Goal: Contribute content: Contribute content

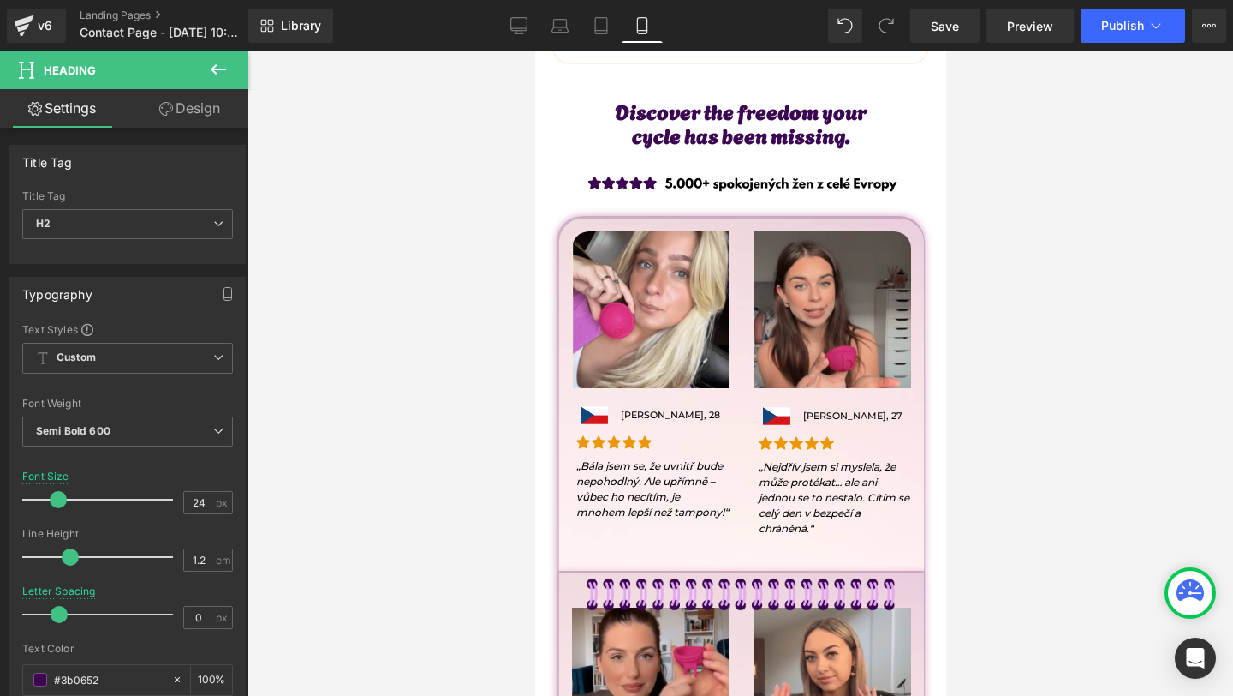
scroll to position [892, 0]
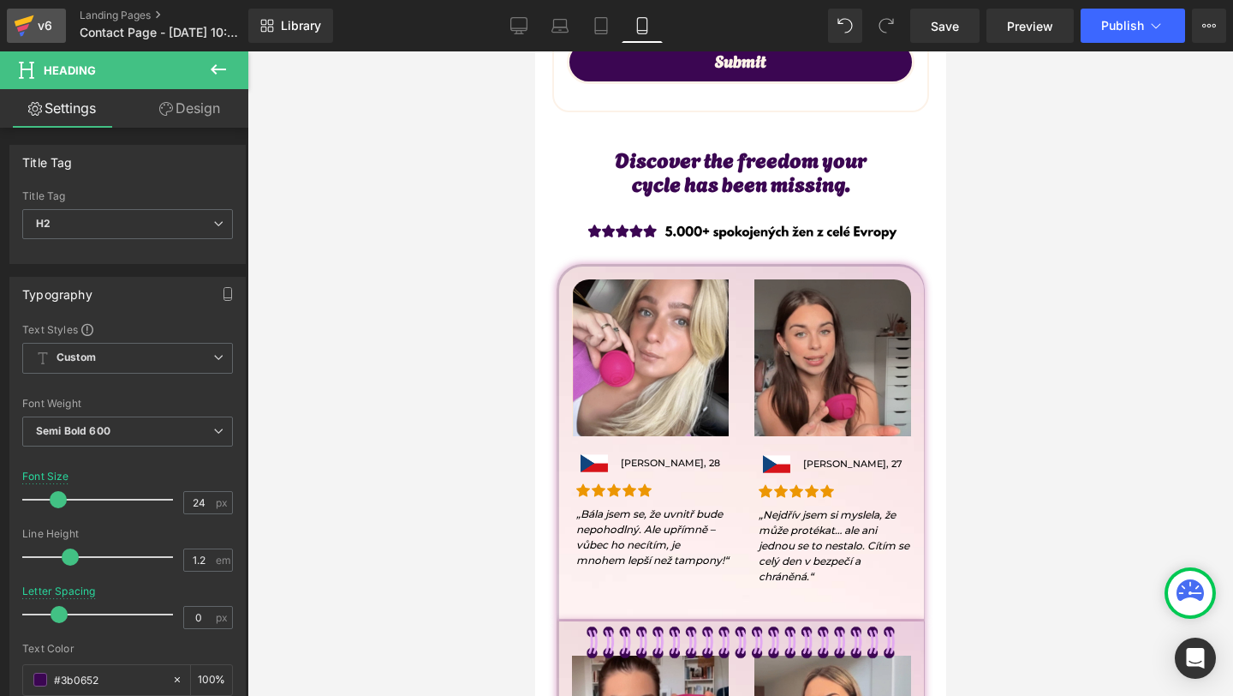
click at [51, 33] on div "v6" at bounding box center [44, 26] width 21 height 22
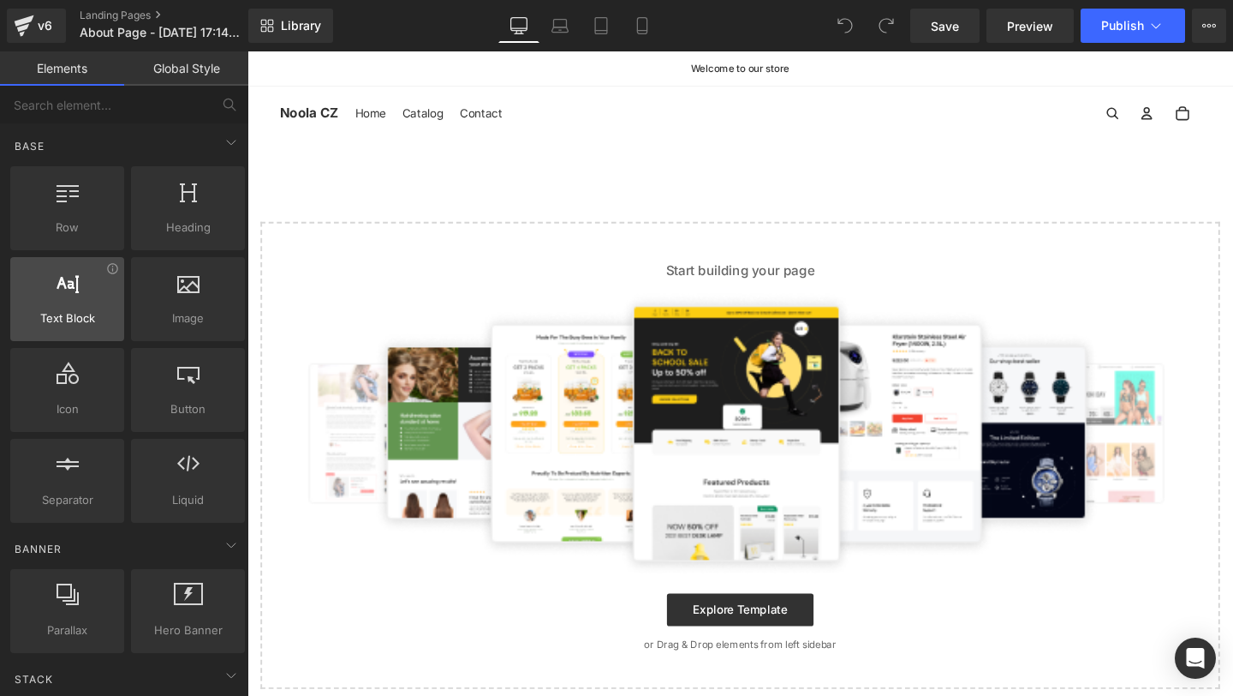
click at [91, 309] on span "Text Block" at bounding box center [67, 318] width 104 height 18
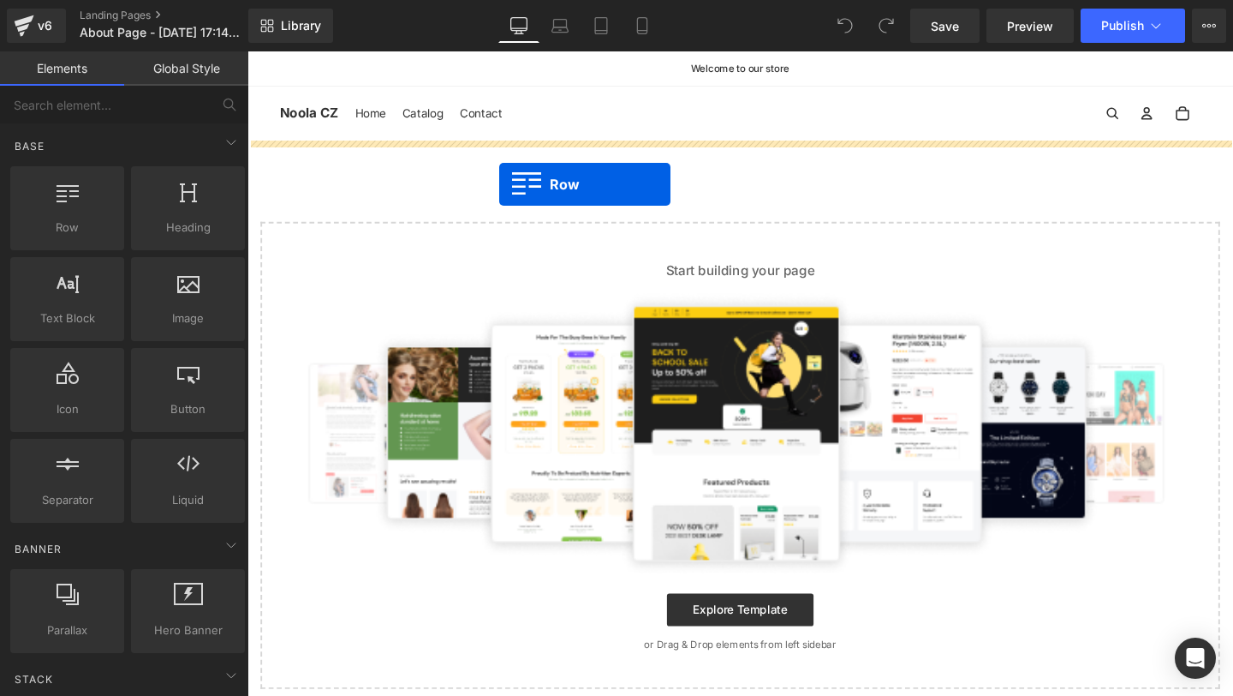
drag, startPoint x: 315, startPoint y: 285, endPoint x: 512, endPoint y: 191, distance: 218.4
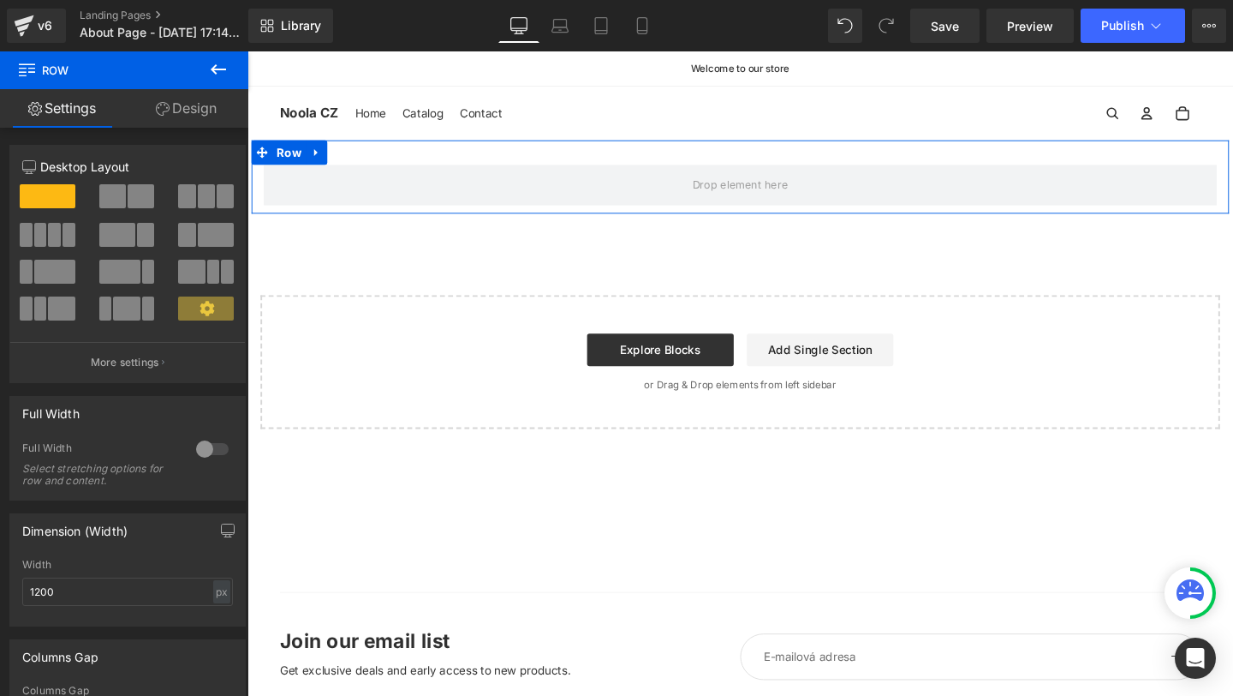
click at [208, 115] on link "Design" at bounding box center [186, 108] width 124 height 39
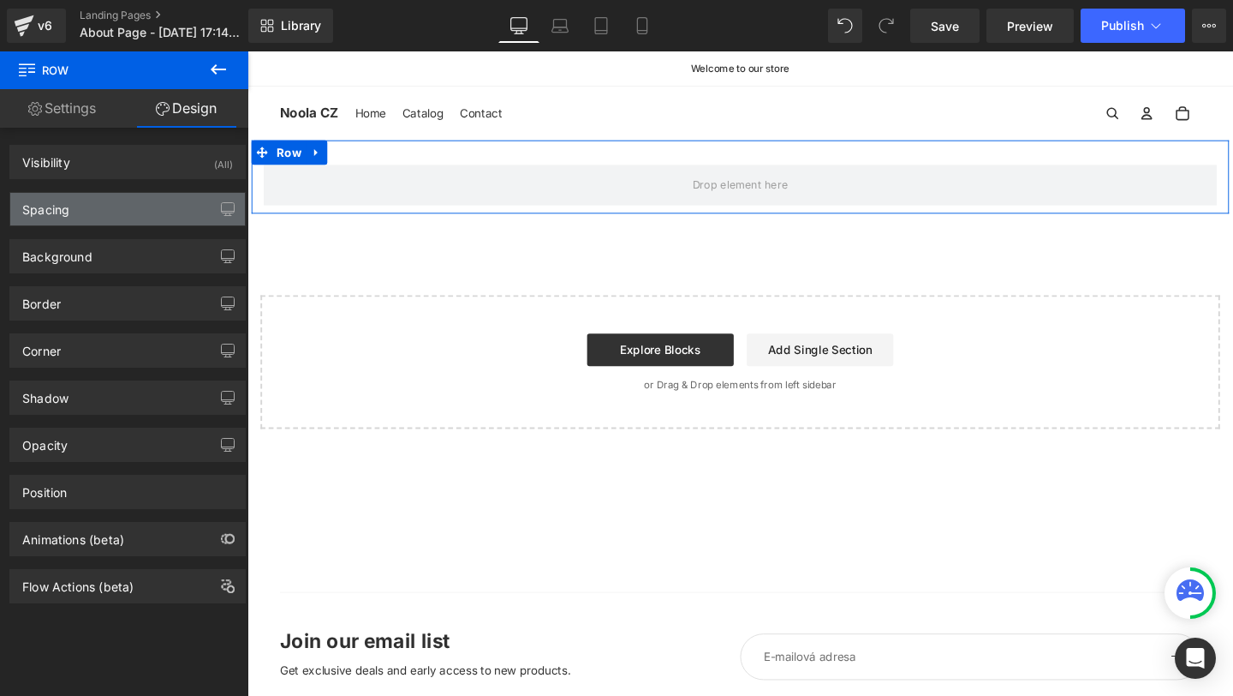
click at [123, 206] on div "Spacing" at bounding box center [127, 209] width 235 height 33
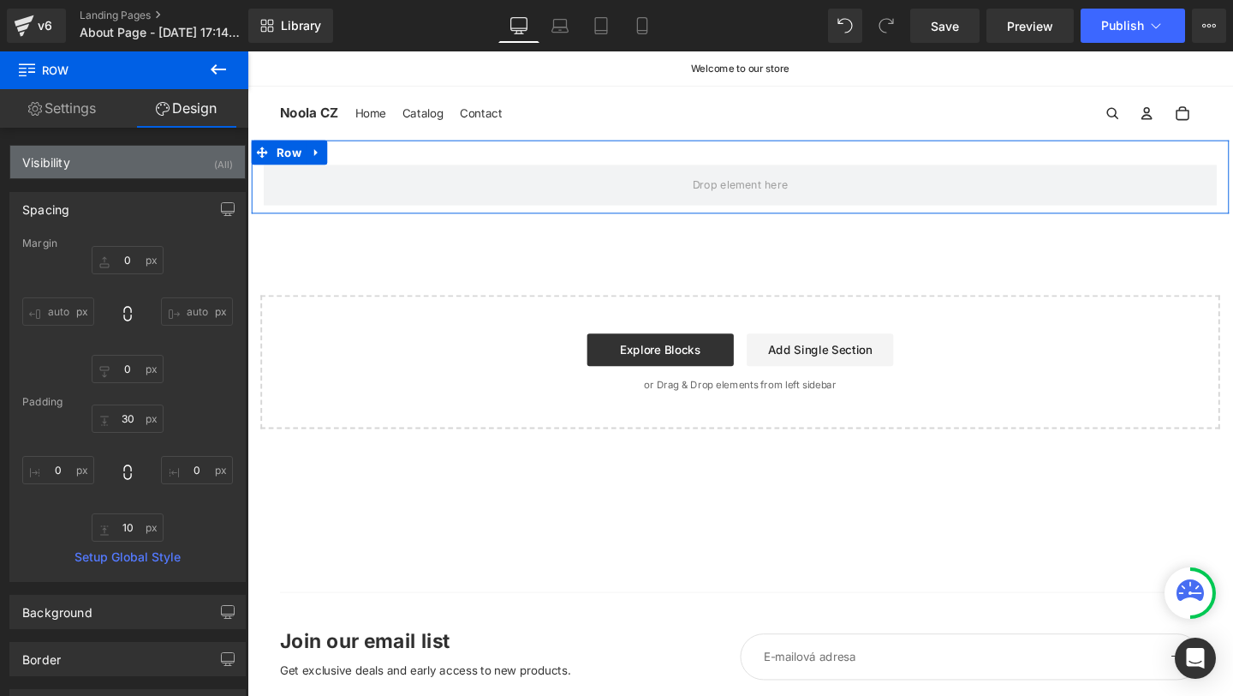
click at [157, 170] on div "Visibility (All)" at bounding box center [127, 162] width 235 height 33
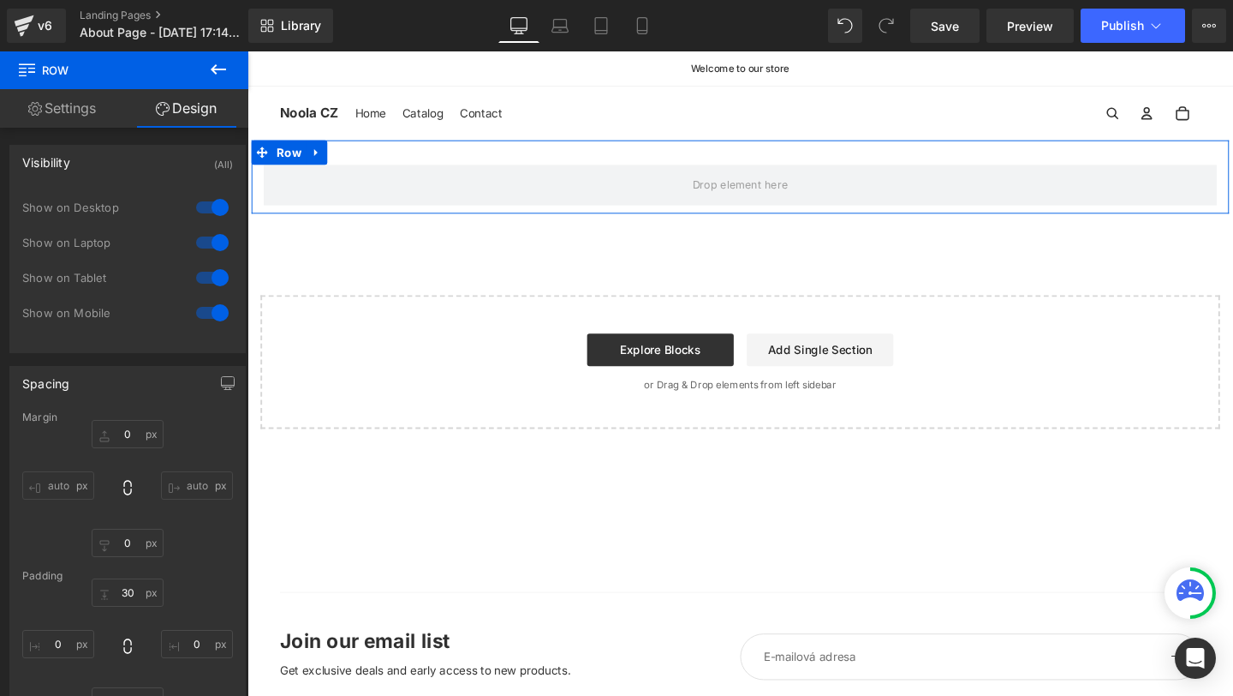
click at [98, 145] on div "Visibility (All) 0|0|0|0 1 Show on Desktop 1 Show on Laptop 1 Show on Tablet 1 …" at bounding box center [127, 249] width 236 height 208
click at [97, 153] on div "Visibility (All)" at bounding box center [127, 162] width 235 height 33
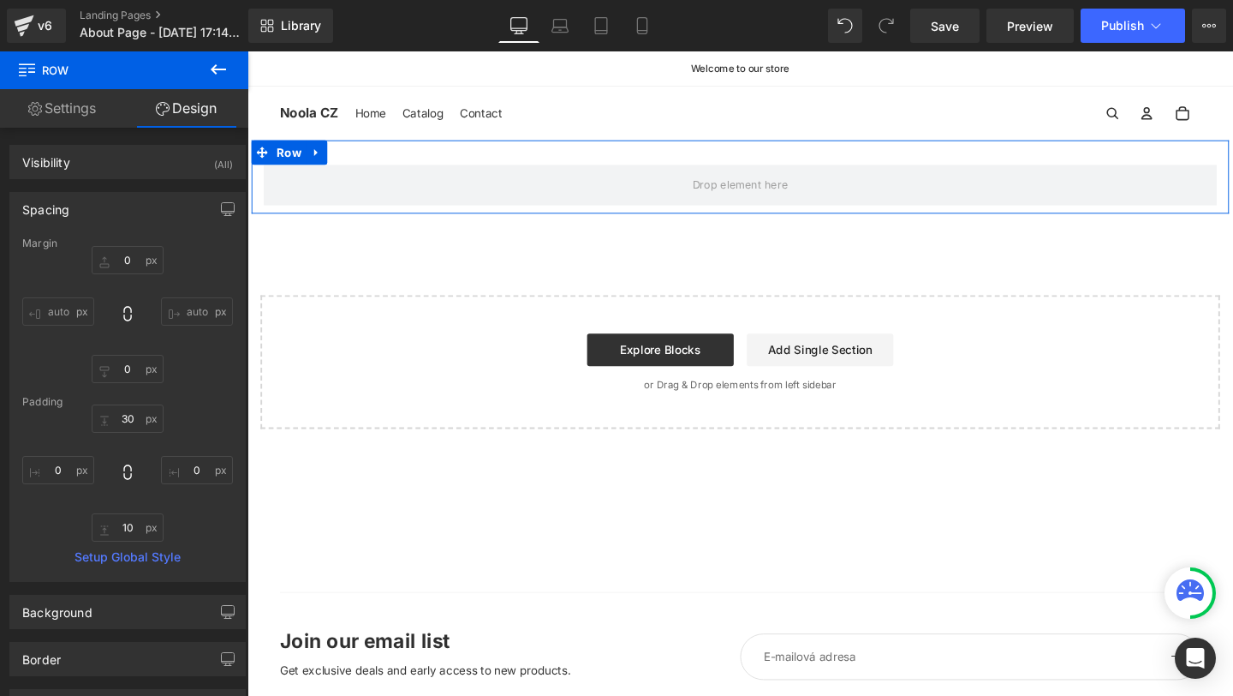
click at [82, 203] on div "Spacing" at bounding box center [127, 209] width 235 height 33
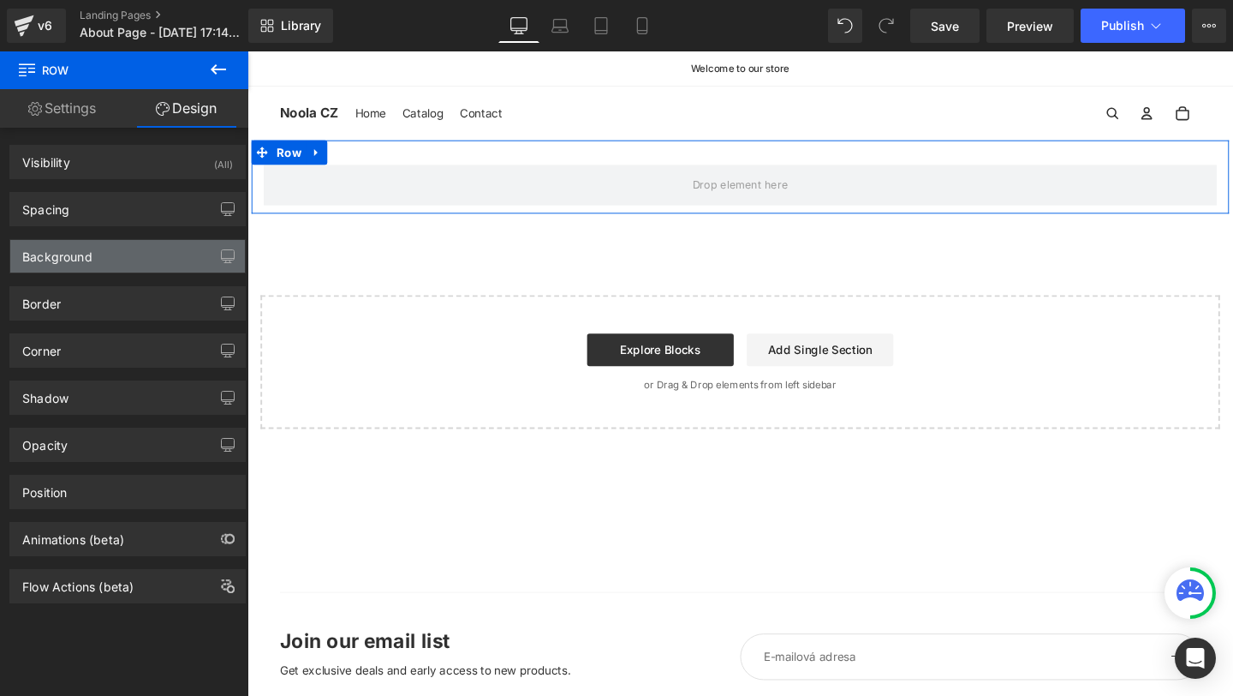
click at [104, 256] on div "Background" at bounding box center [127, 256] width 235 height 33
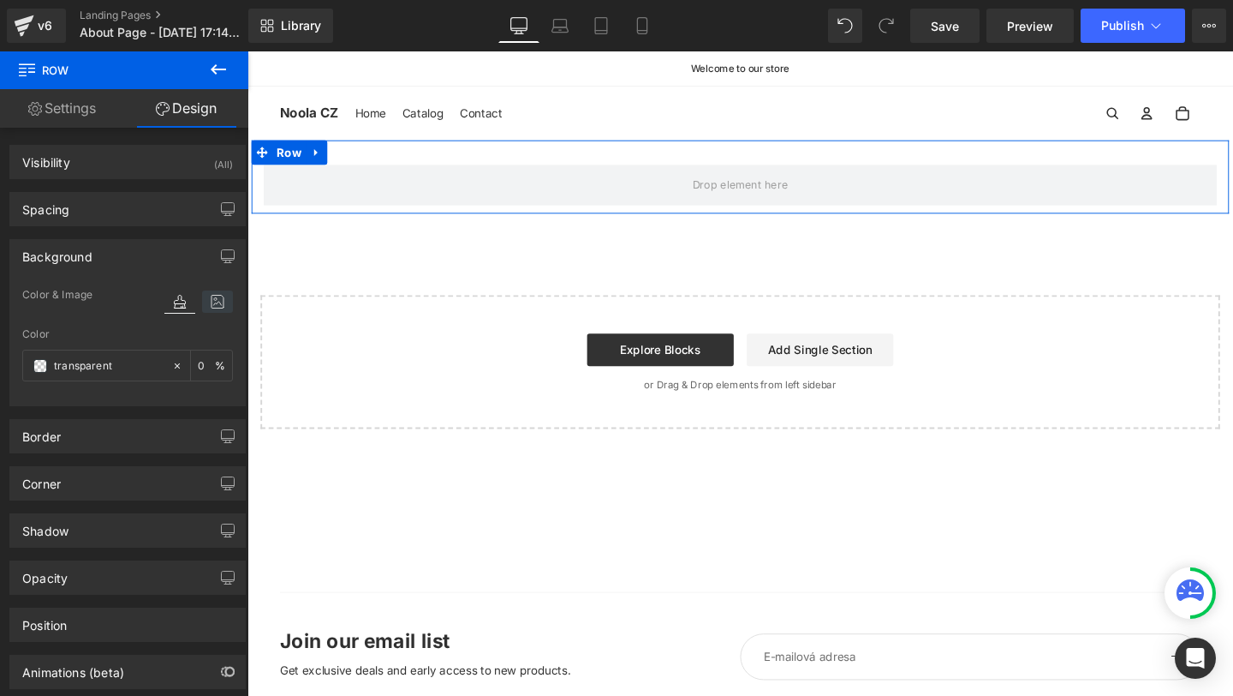
click at [212, 303] on icon at bounding box center [217, 301] width 31 height 22
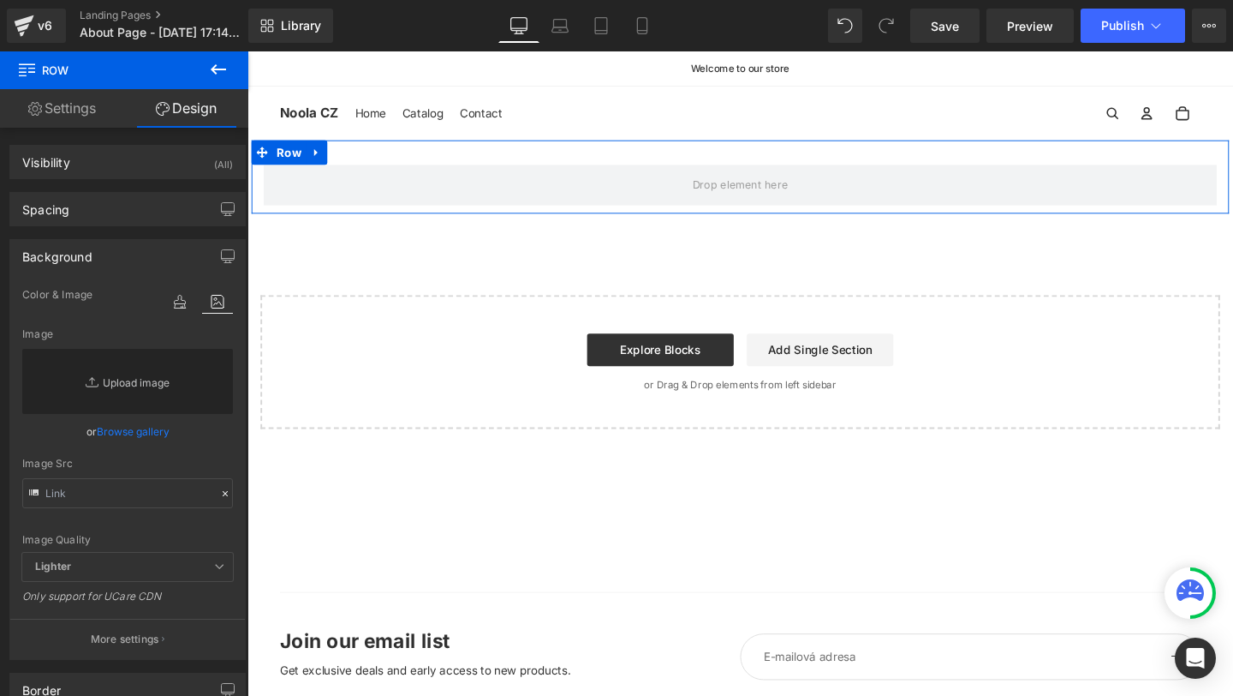
click at [140, 401] on link "Replace Image" at bounding box center [127, 381] width 211 height 65
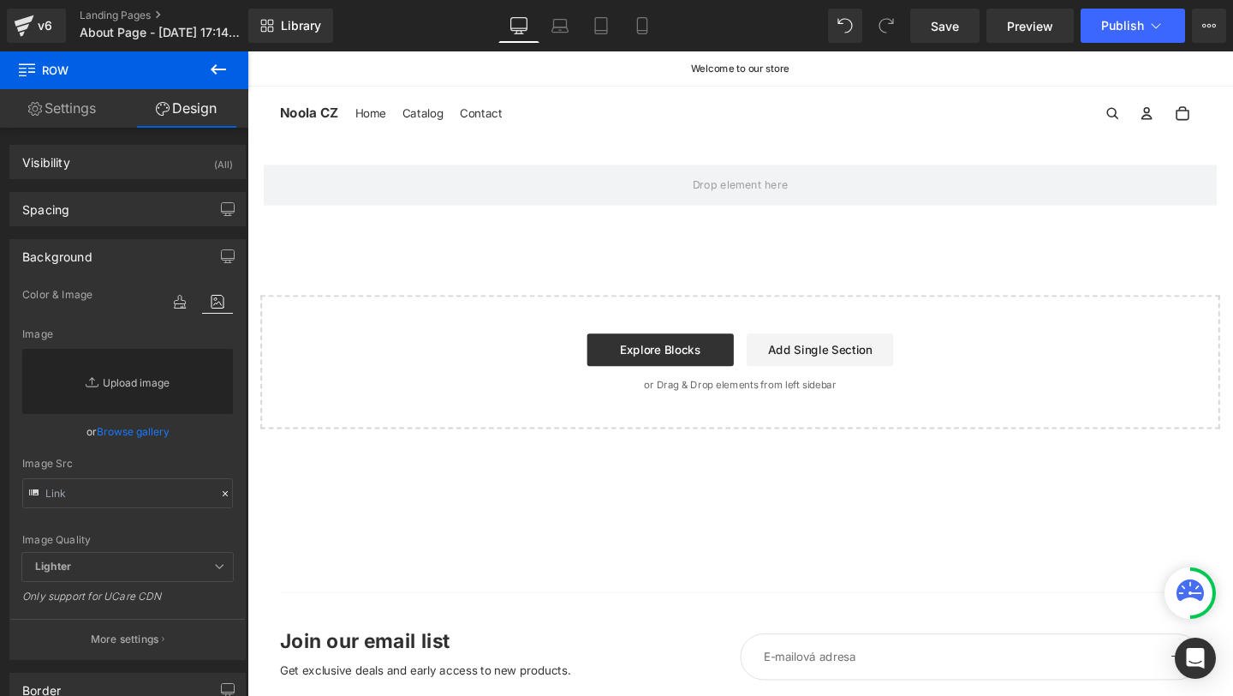
type input "C:\fakepath\Ádám GemPages - Building FAQ and other Pages.png"
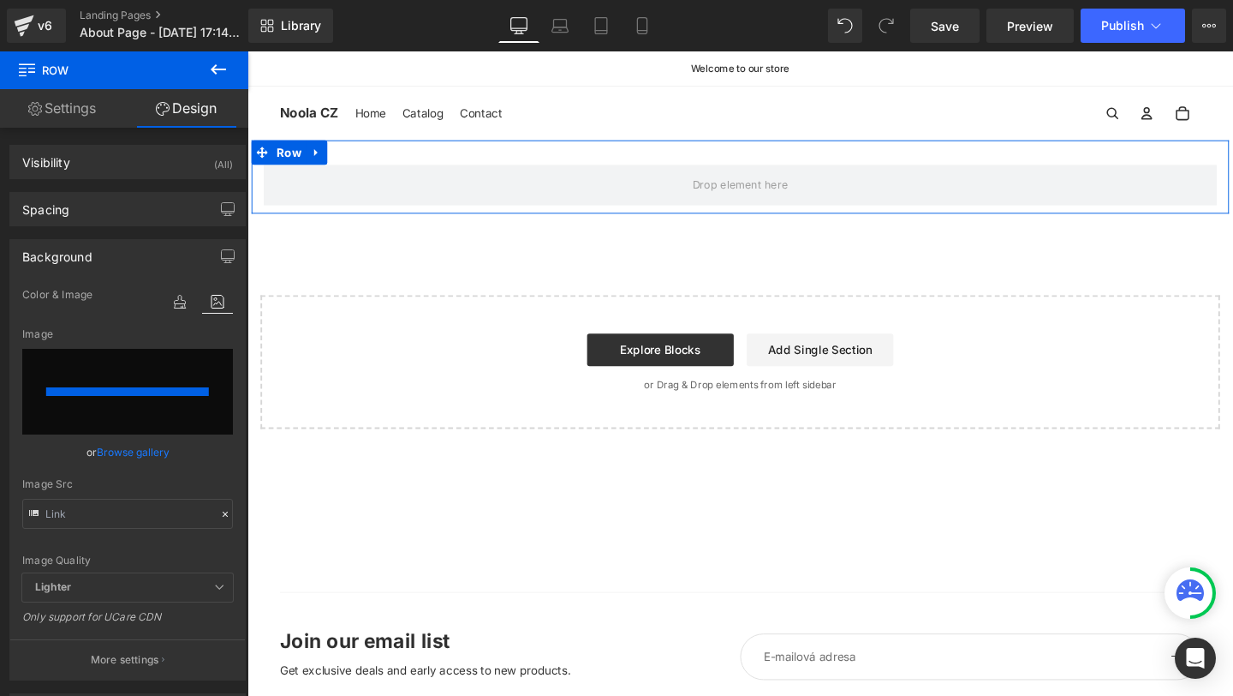
type input "https://ucarecdn.com/085a041f-d576-4978-9329-91e0d6326e31/-/format/auto/-/previ…"
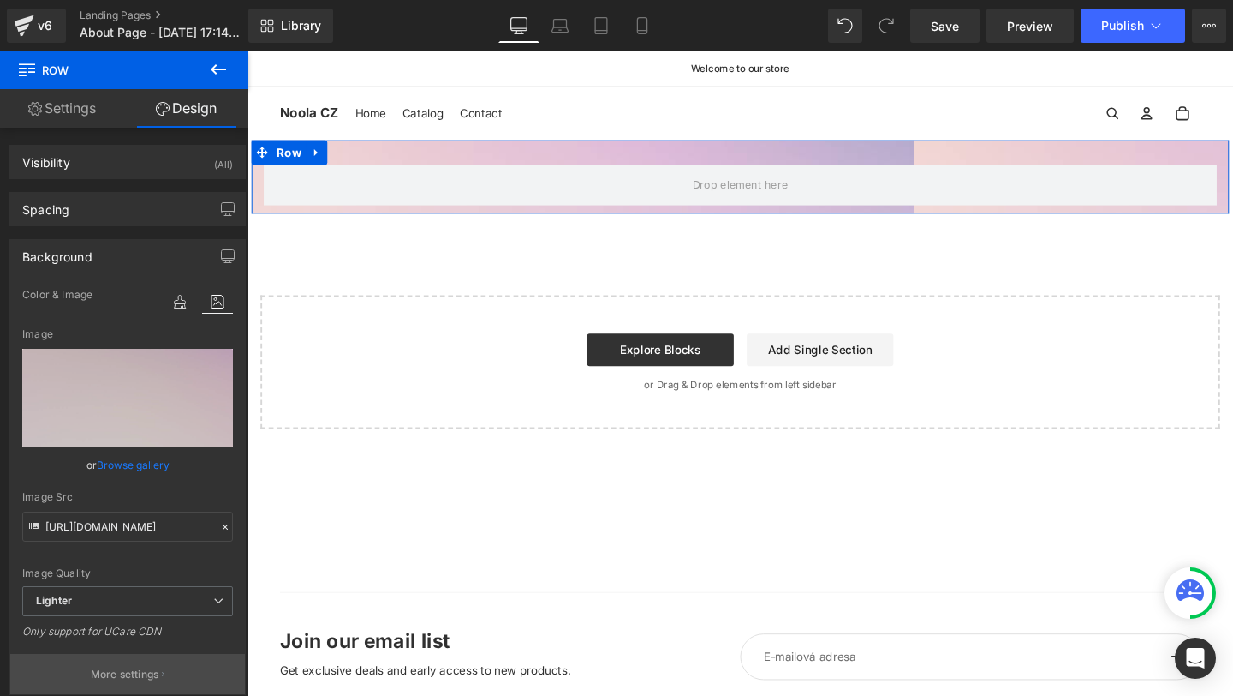
click at [158, 656] on button "More settings" at bounding box center [127, 674] width 235 height 40
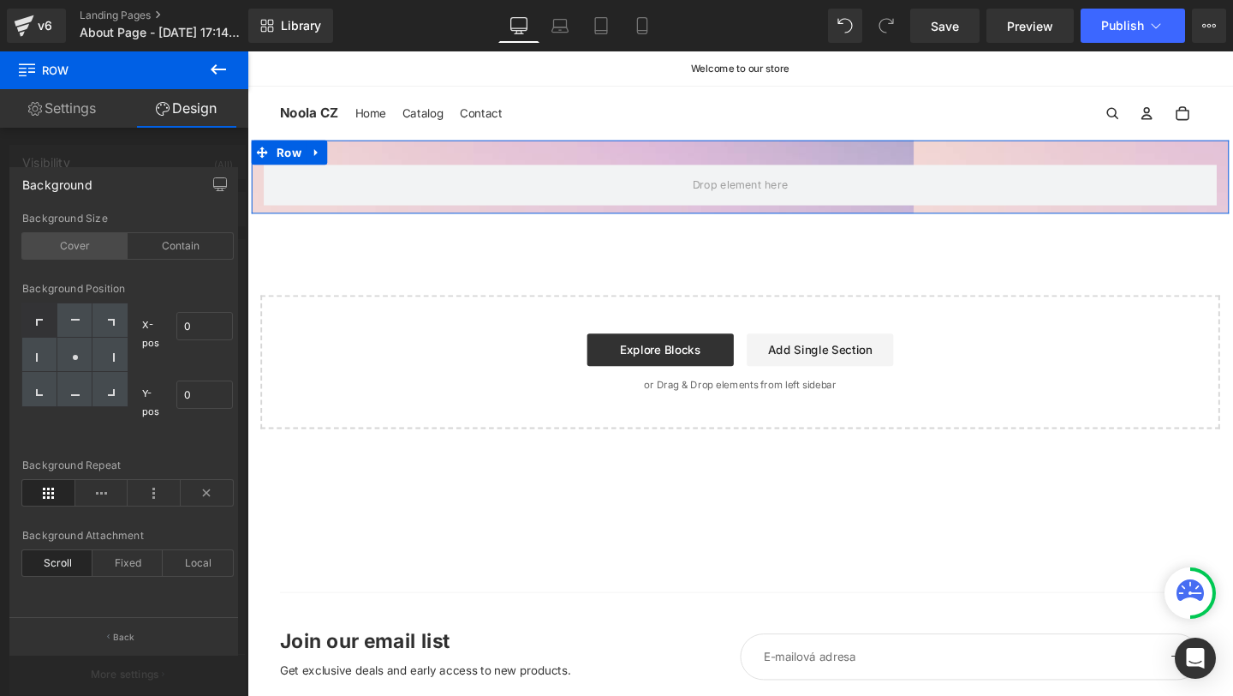
click at [97, 244] on div "Cover" at bounding box center [74, 246] width 105 height 26
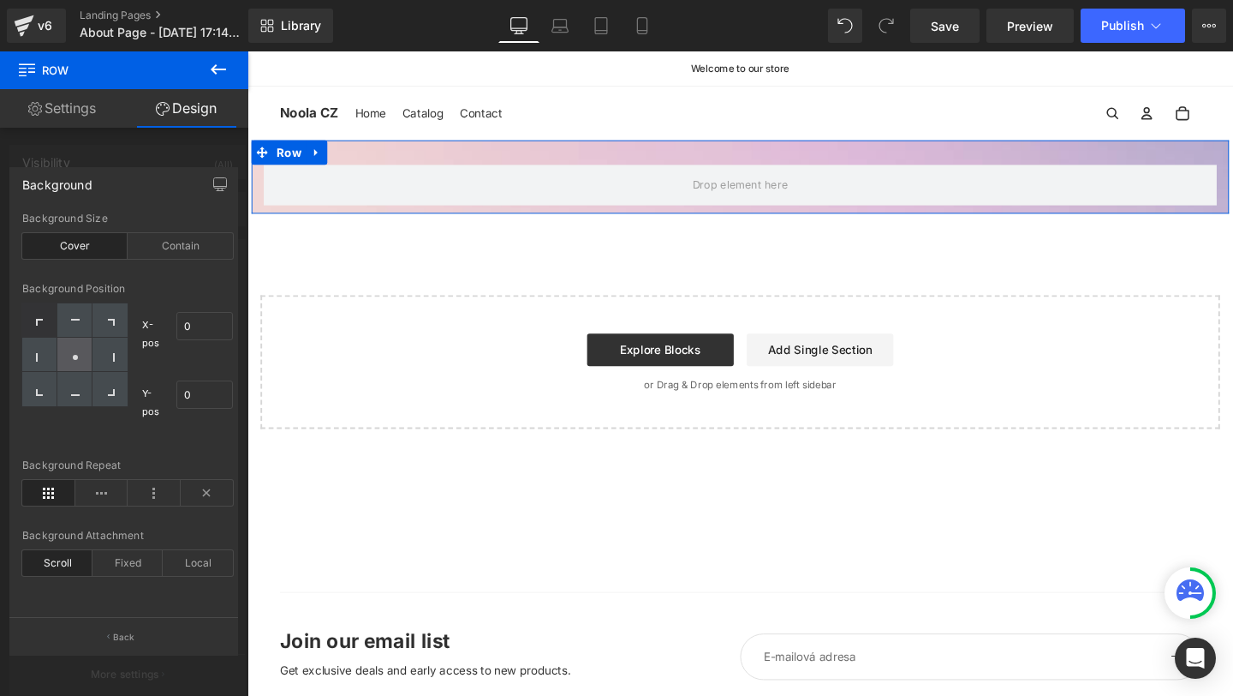
click at [79, 344] on div at bounding box center [74, 354] width 35 height 34
type input "50"
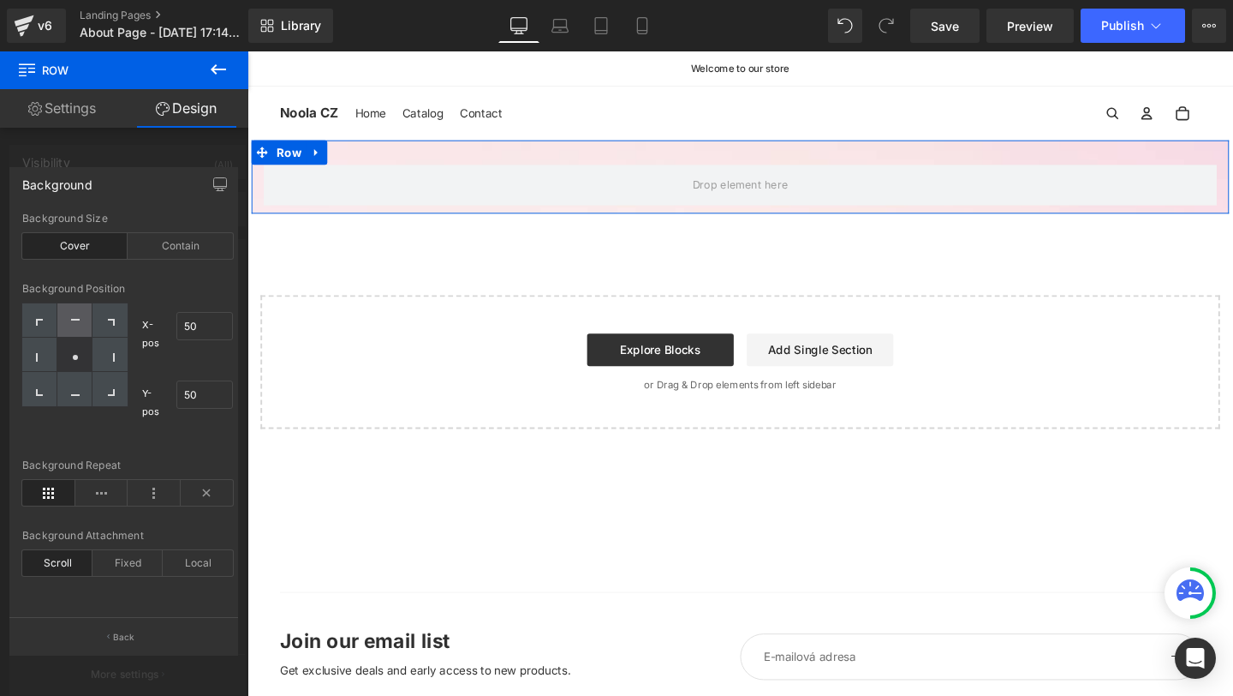
click at [77, 322] on icon at bounding box center [75, 323] width 9 height 9
type input "50"
type input "0"
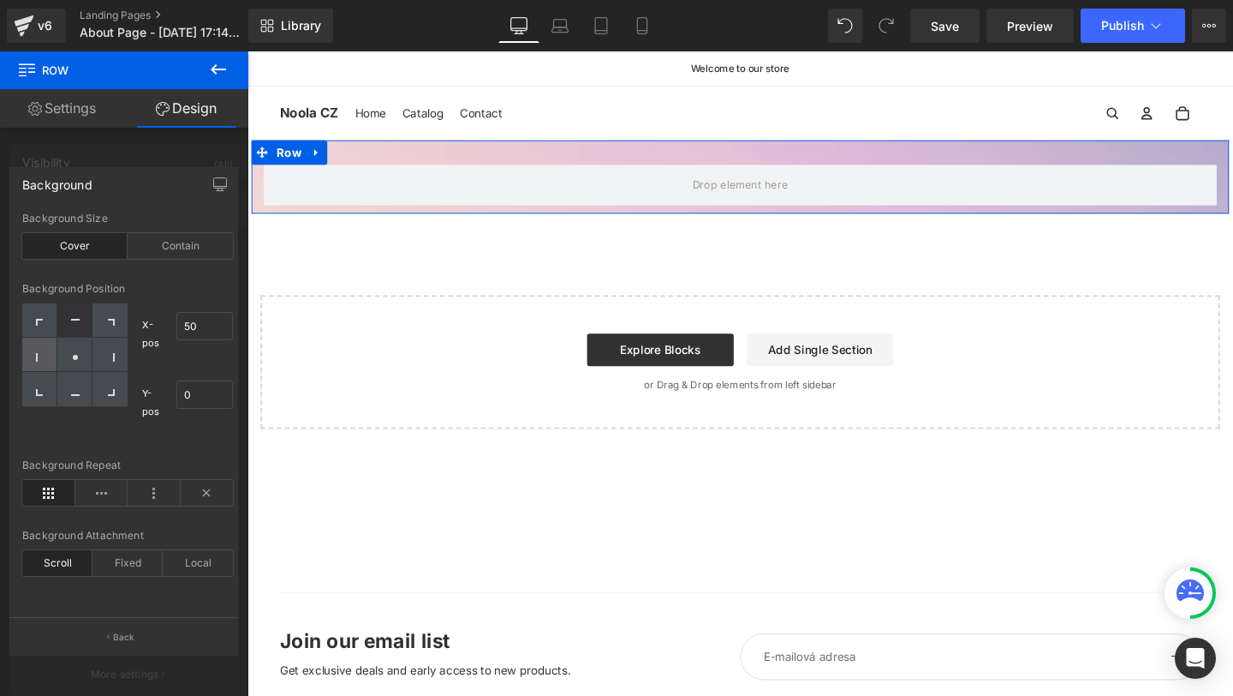
click at [50, 358] on div at bounding box center [39, 354] width 35 height 34
type input "0"
type input "50"
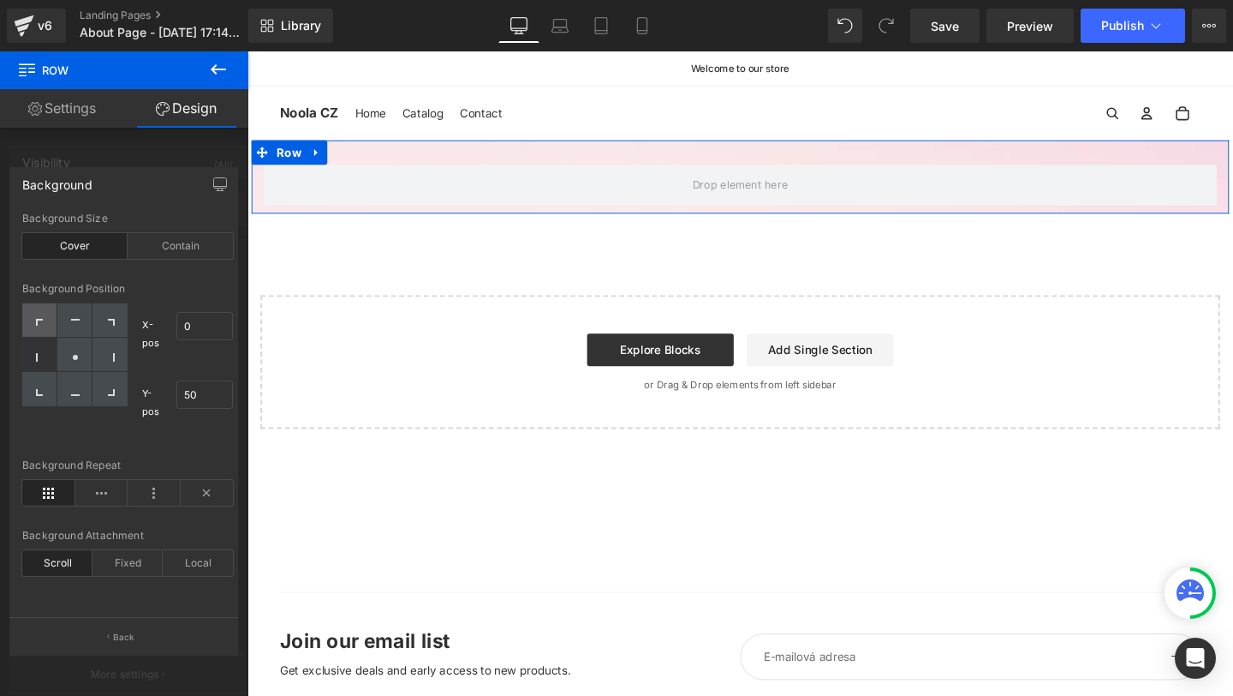
click at [56, 313] on div at bounding box center [39, 320] width 35 height 34
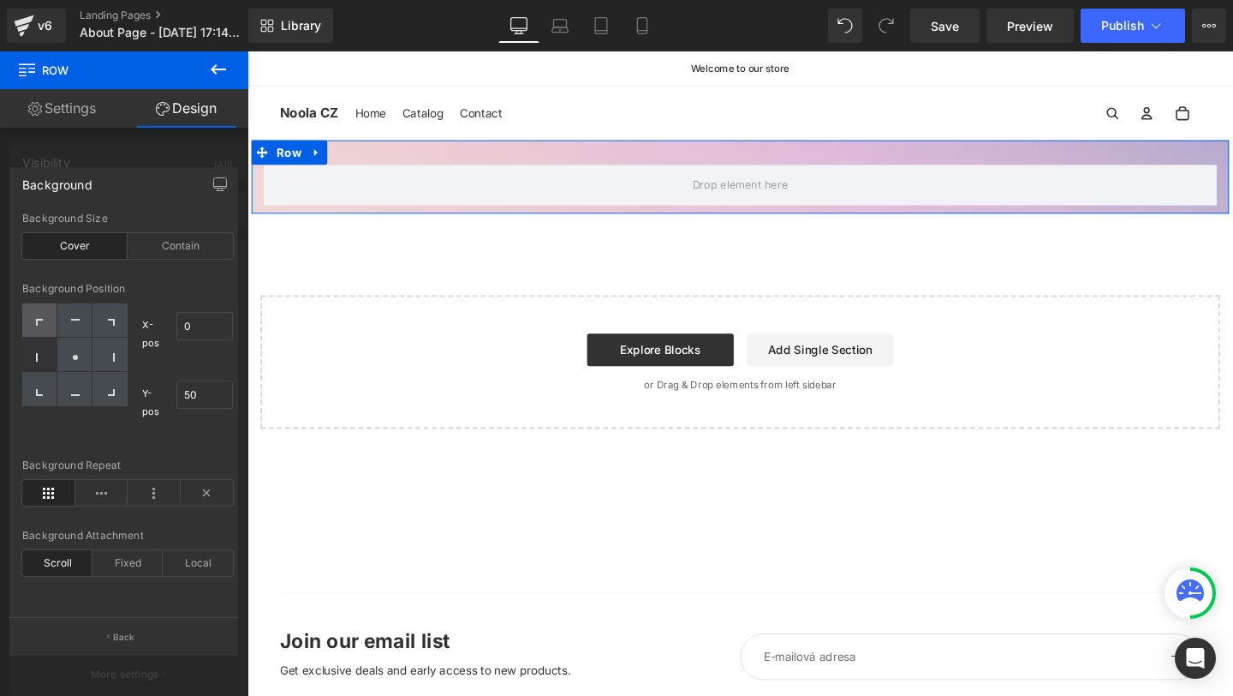
type input "0"
click at [117, 397] on div at bounding box center [110, 389] width 35 height 34
type input "100"
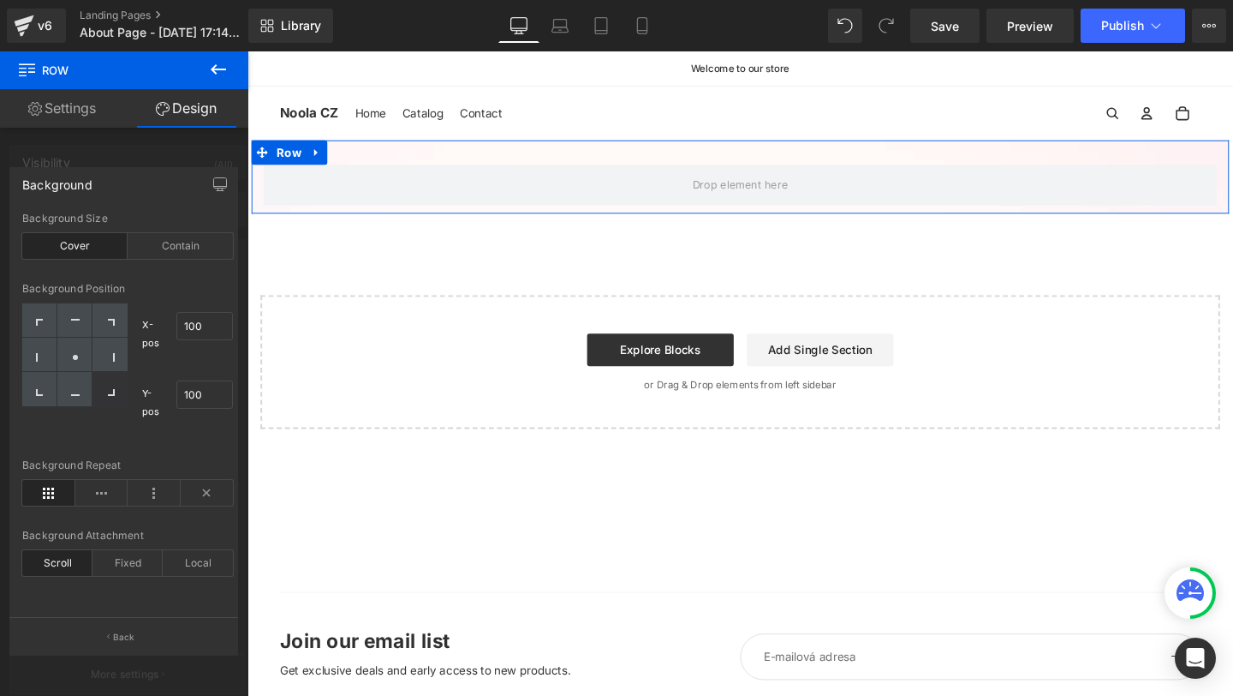
click at [117, 375] on div at bounding box center [110, 389] width 35 height 34
click at [117, 366] on div at bounding box center [110, 354] width 35 height 34
type input "100"
type input "50"
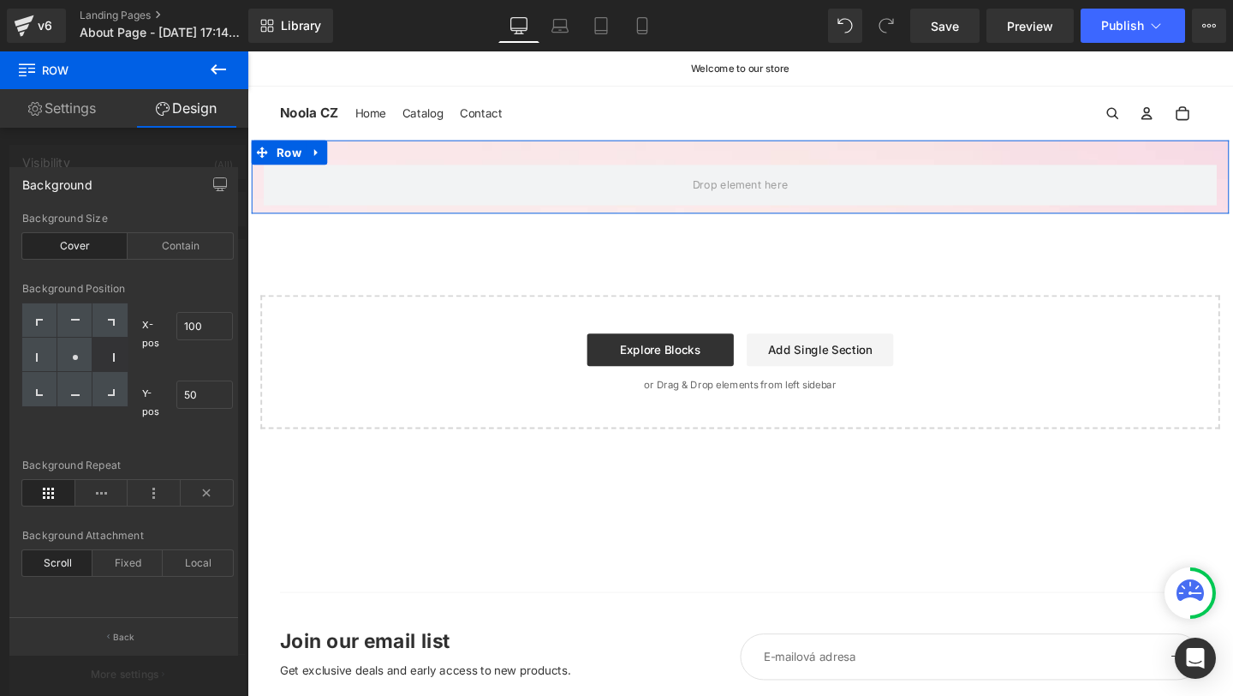
click at [117, 338] on div at bounding box center [110, 354] width 35 height 34
click at [110, 333] on div at bounding box center [110, 320] width 35 height 34
type input "100"
type input "0"
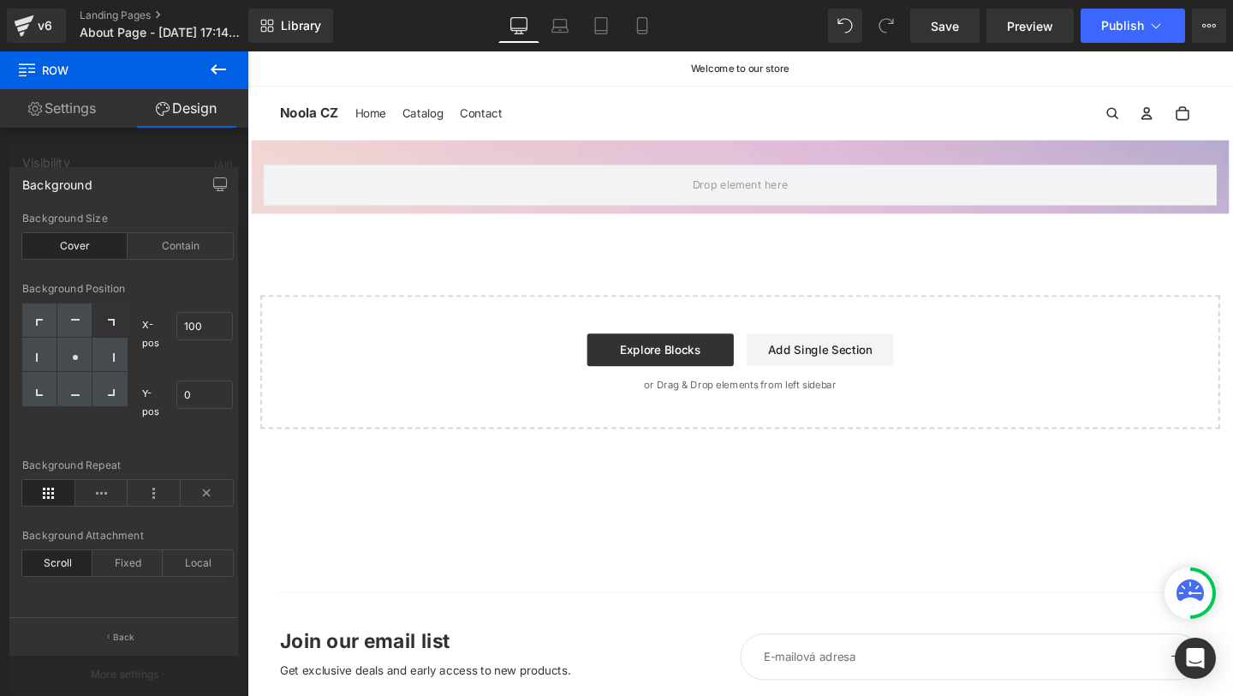
click at [218, 75] on icon at bounding box center [218, 69] width 21 height 21
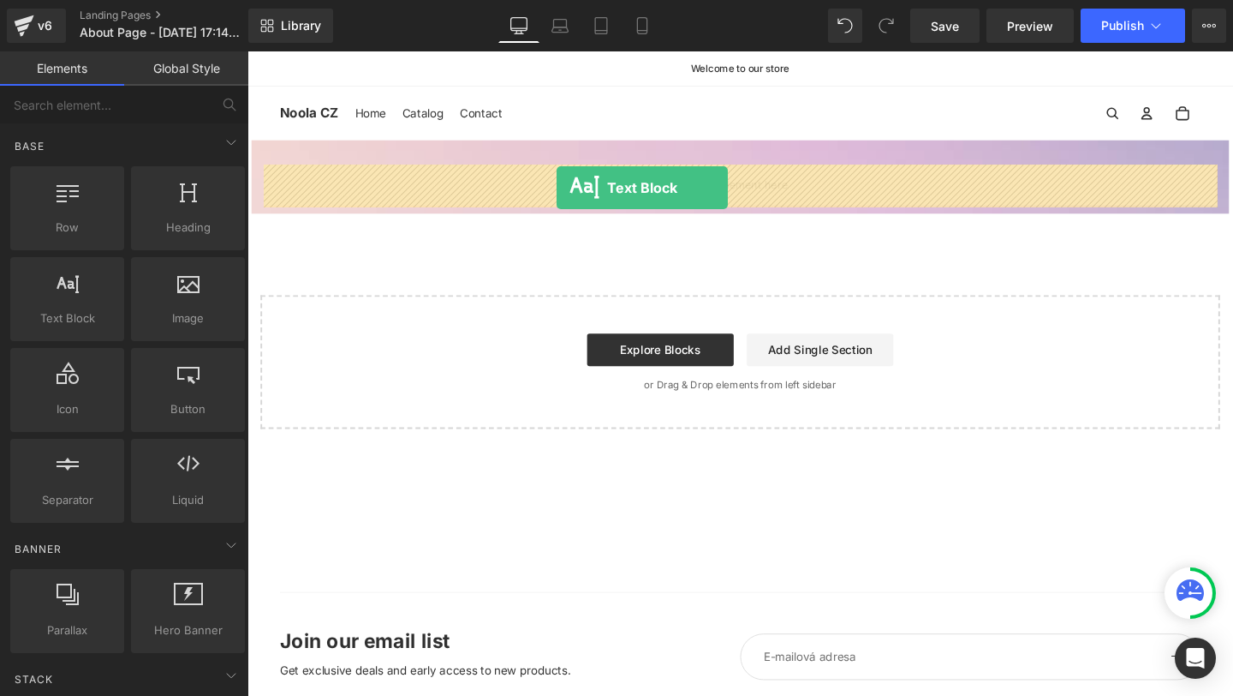
drag, startPoint x: 331, startPoint y: 346, endPoint x: 572, endPoint y: 194, distance: 285.2
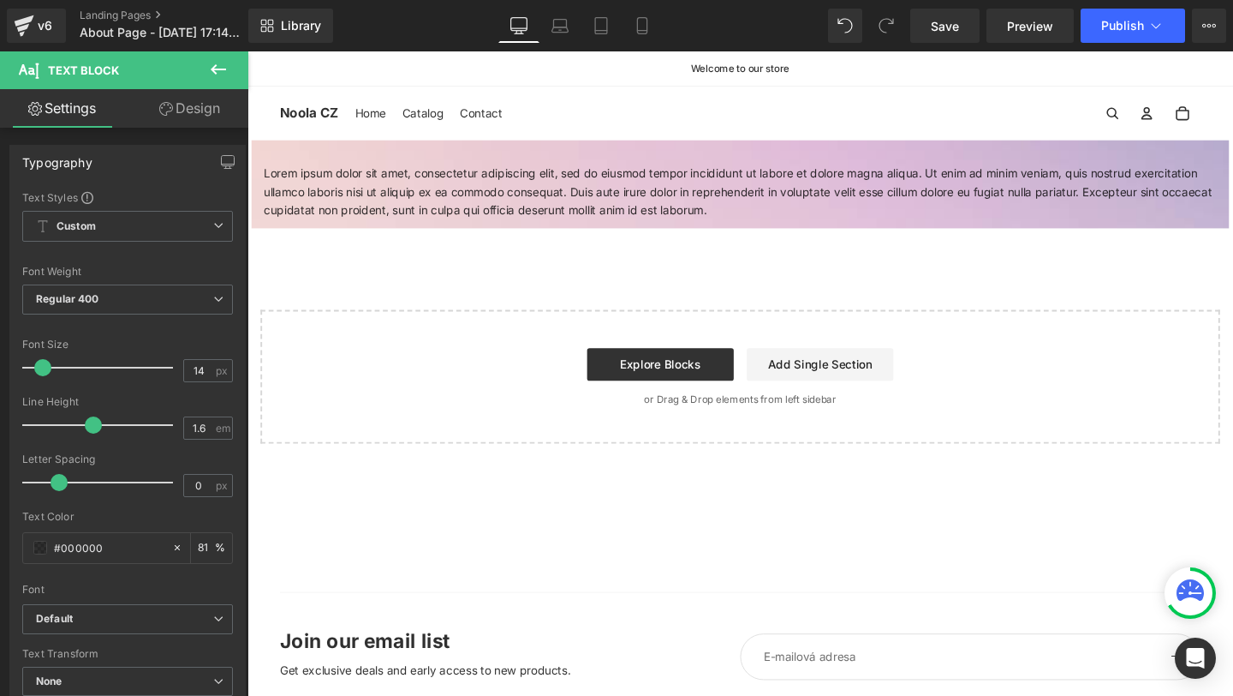
click at [558, 252] on div "Lorem ipsum dolor sit amet, consectetur adipiscing elit, sed do eiusmod tempor …" at bounding box center [766, 304] width 1036 height 318
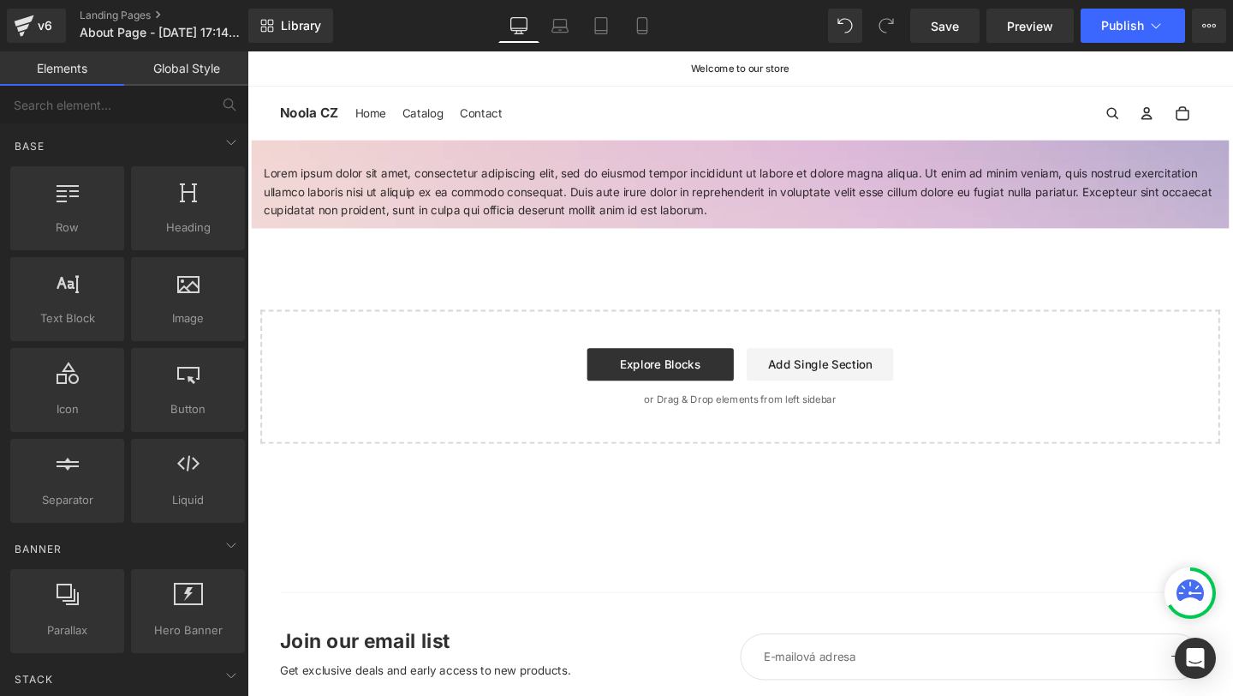
click at [612, 204] on p "Lorem ipsum dolor sit amet, consectetur adipiscing elit, sed do eiusmod tempor …" at bounding box center [766, 198] width 1002 height 57
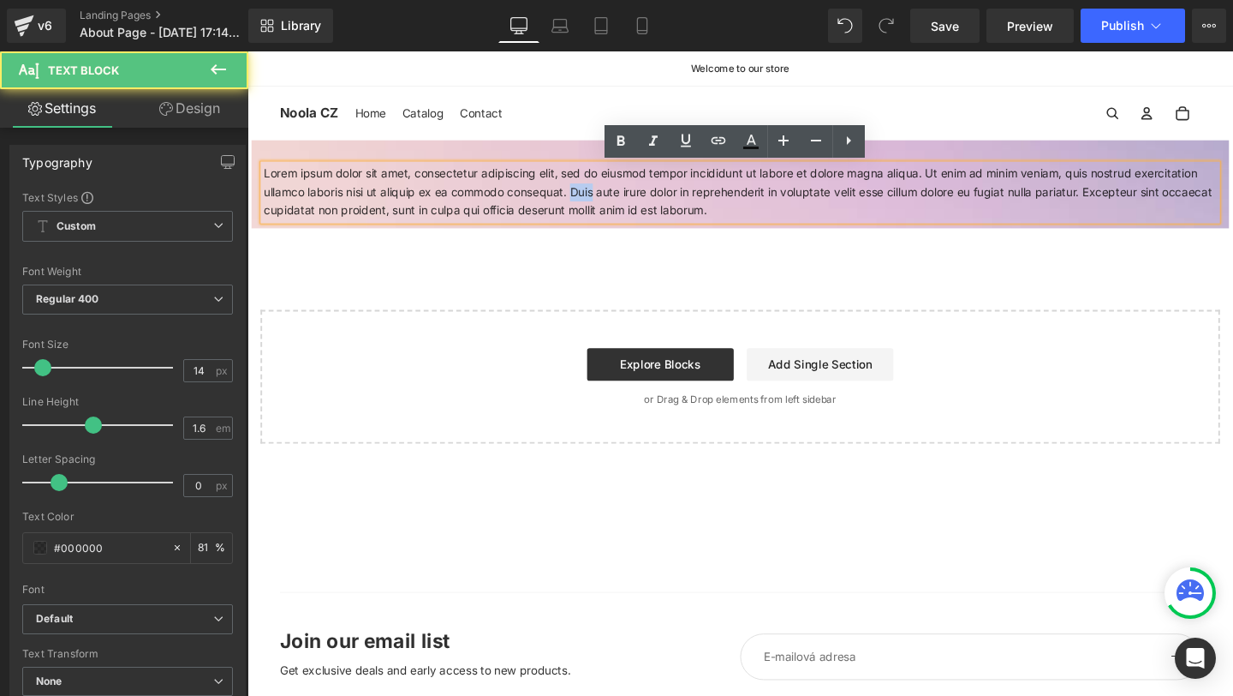
click at [612, 204] on p "Lorem ipsum dolor sit amet, consectetur adipiscing elit, sed do eiusmod tempor …" at bounding box center [766, 198] width 1002 height 57
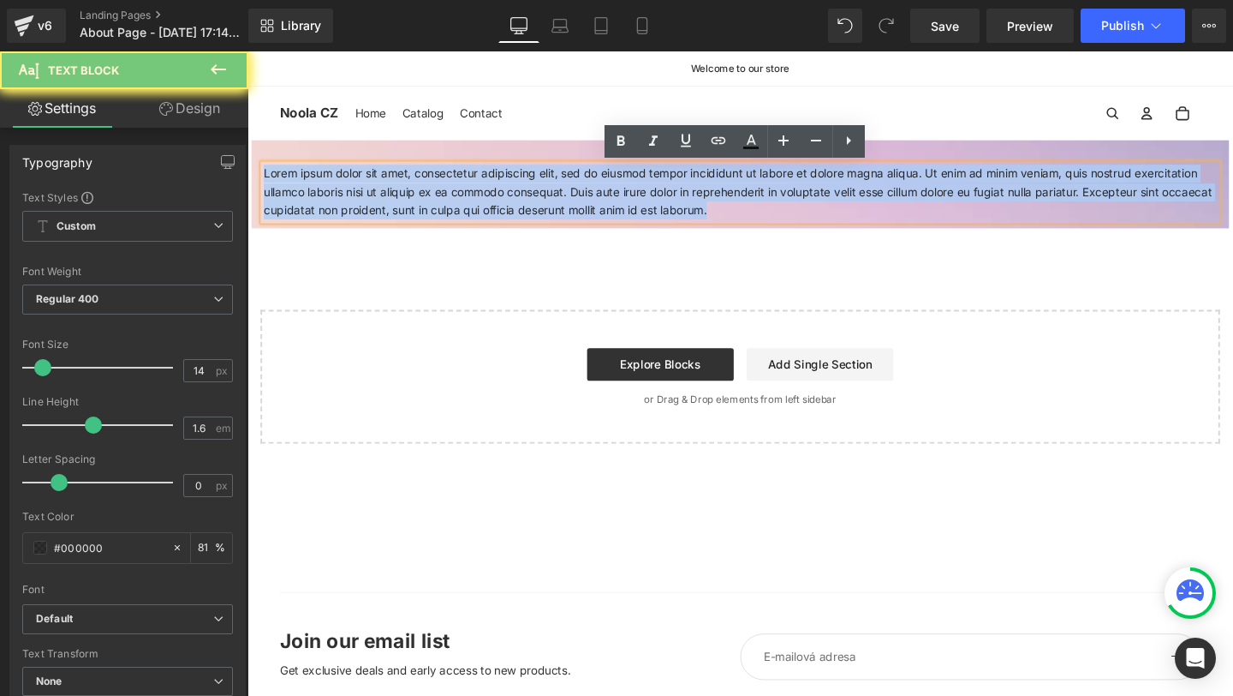
click at [612, 204] on p "Lorem ipsum dolor sit amet, consectetur adipiscing elit, sed do eiusmod tempor …" at bounding box center [766, 198] width 1002 height 57
paste div
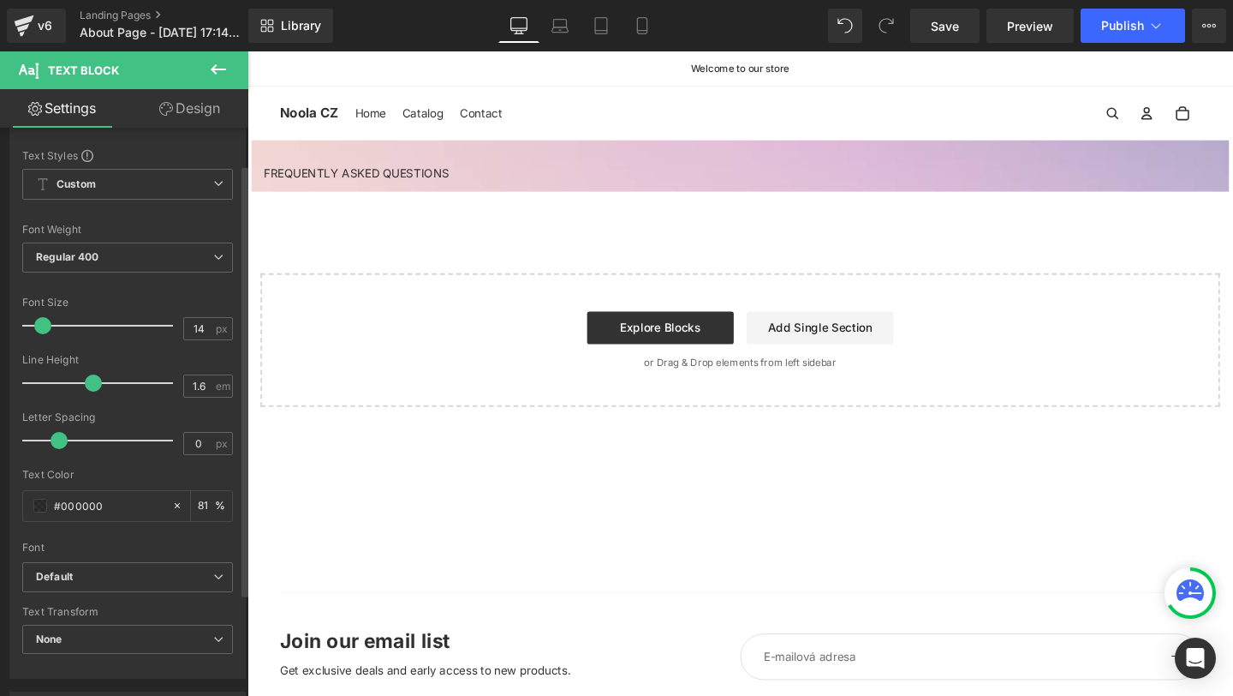
scroll to position [47, 0]
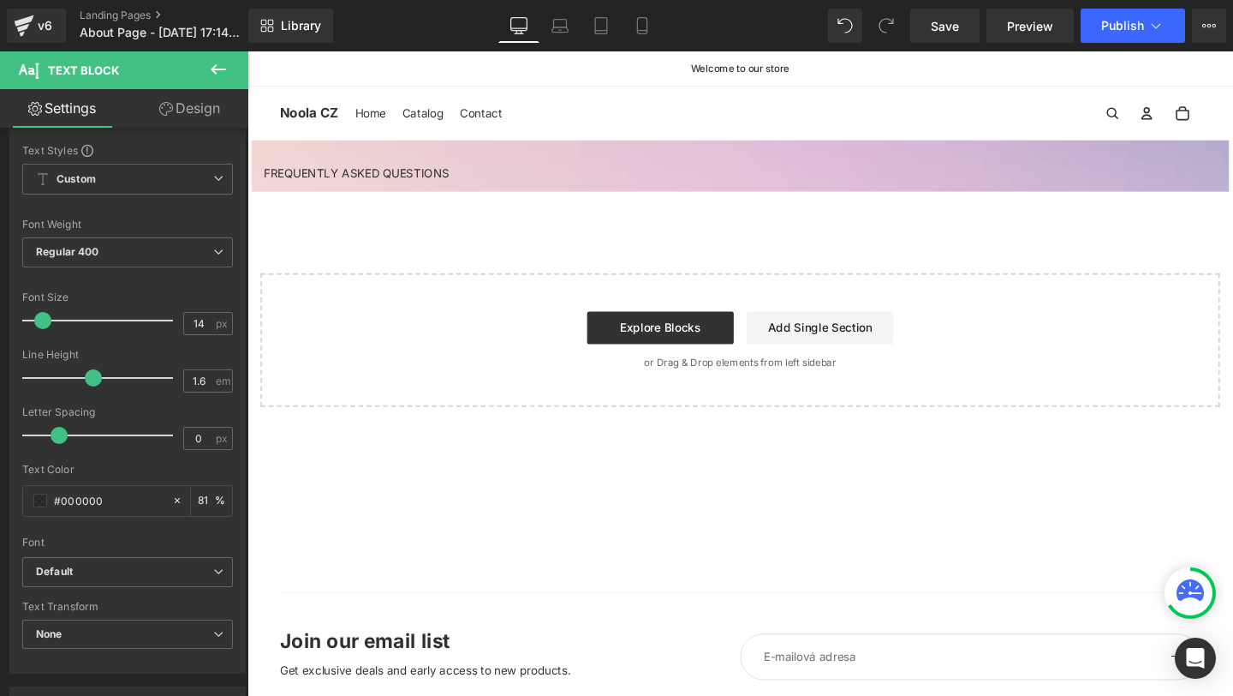
click at [429, 240] on div "FREQUENTLY ASKED QUESTIONS Text Block Row Select your layout" at bounding box center [766, 284] width 1036 height 279
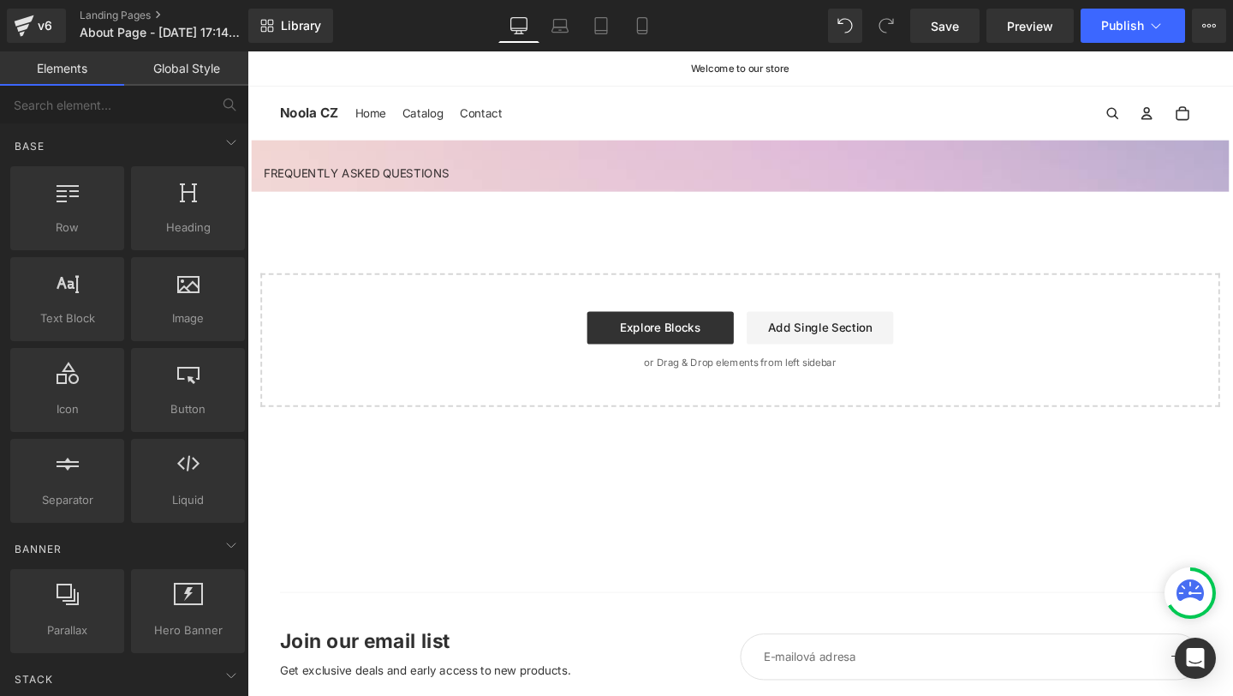
click at [409, 185] on p "FREQUENTLY ASKED QUESTIONS" at bounding box center [766, 179] width 1002 height 19
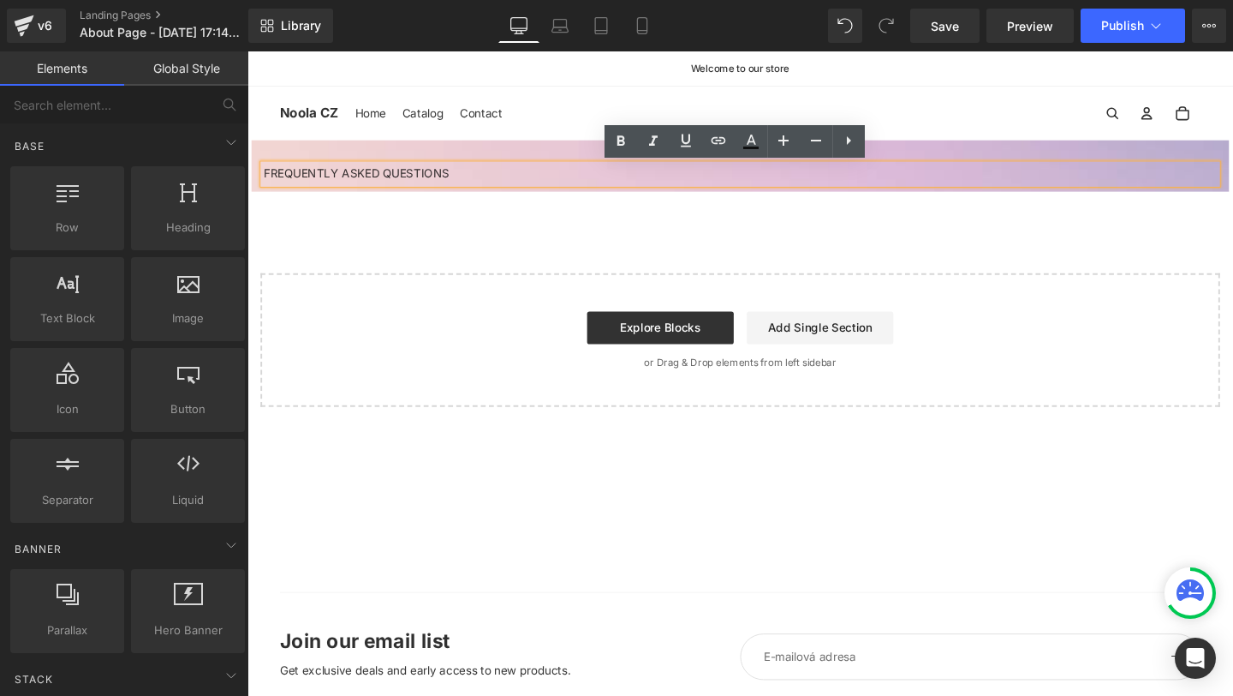
click at [408, 241] on div "FREQUENTLY ASKED QUESTIONS Text Block Row Select your layout" at bounding box center [766, 284] width 1036 height 279
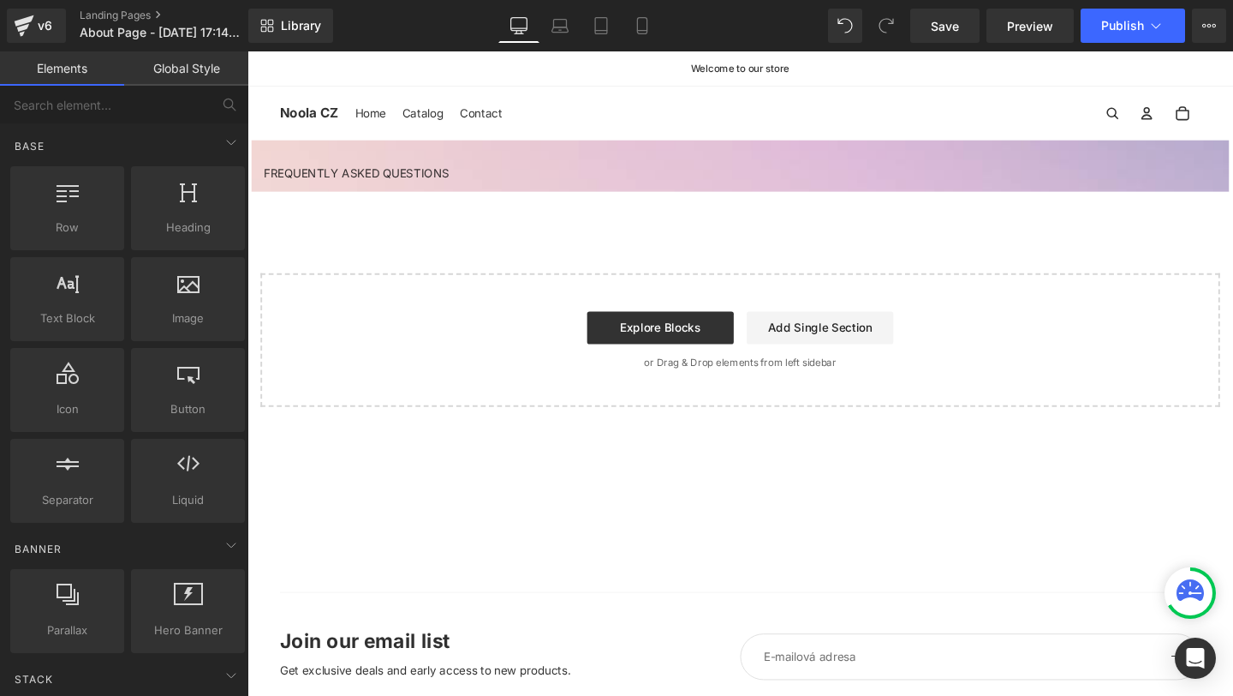
click at [248, 51] on div at bounding box center [248, 51] width 0 height 0
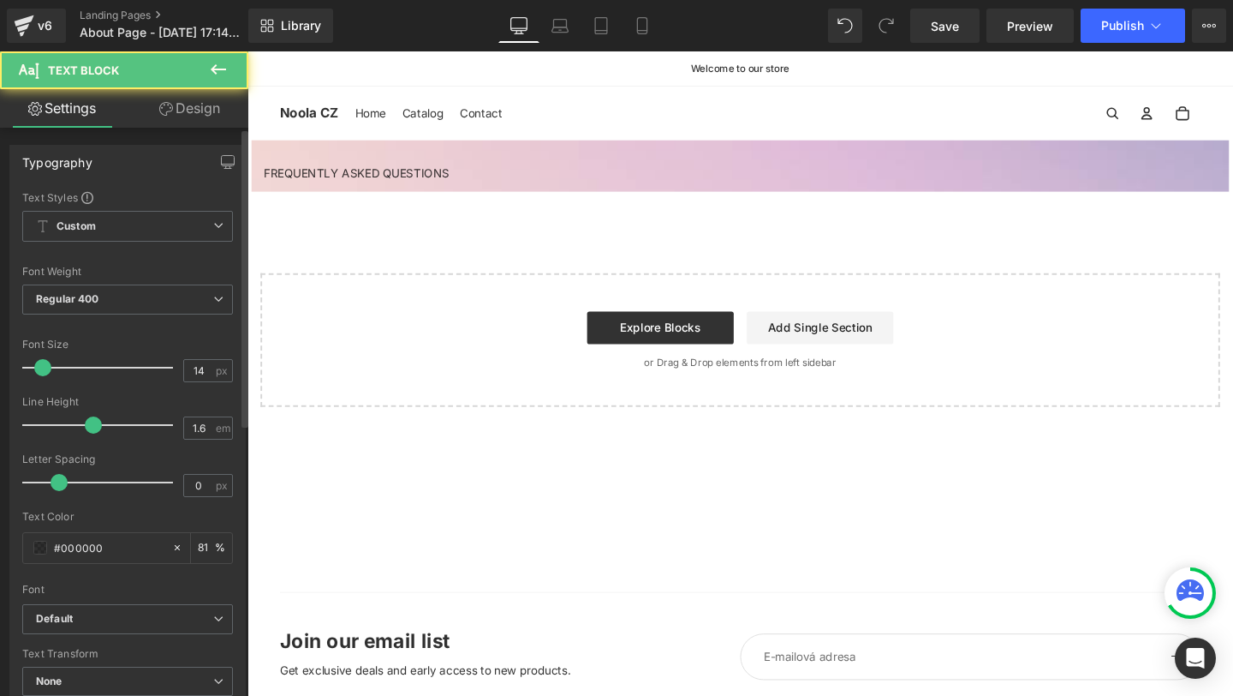
scroll to position [311, 0]
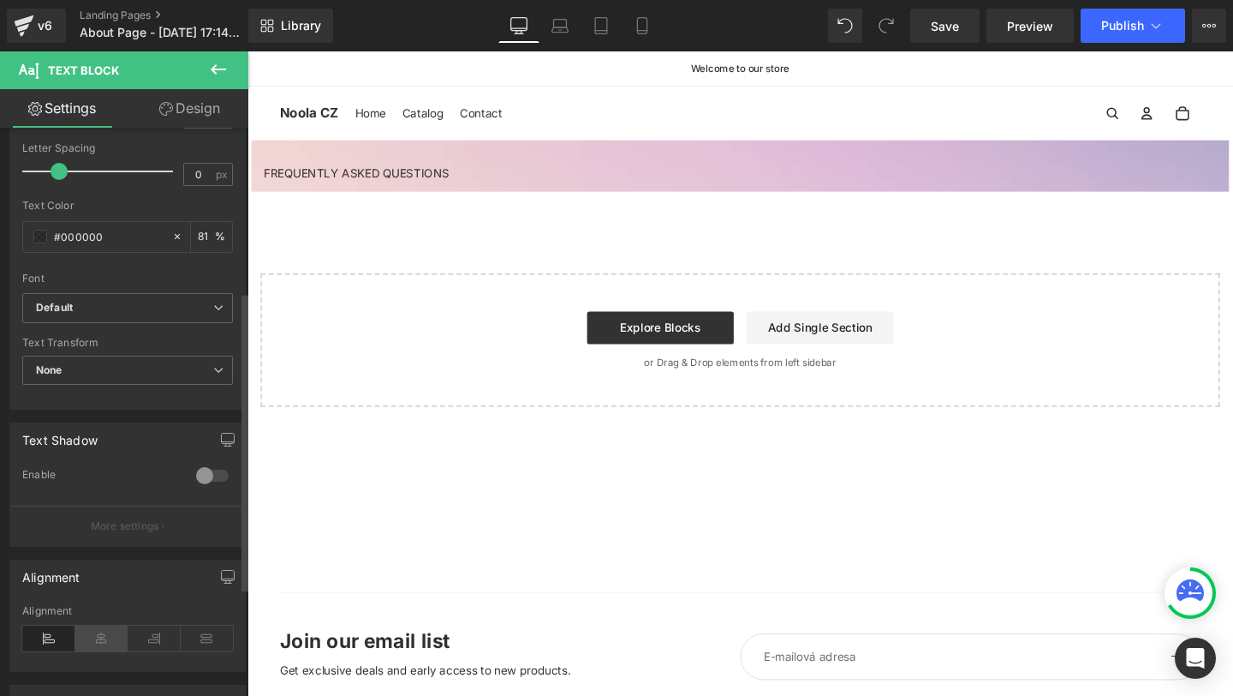
click at [94, 639] on icon at bounding box center [101, 638] width 53 height 26
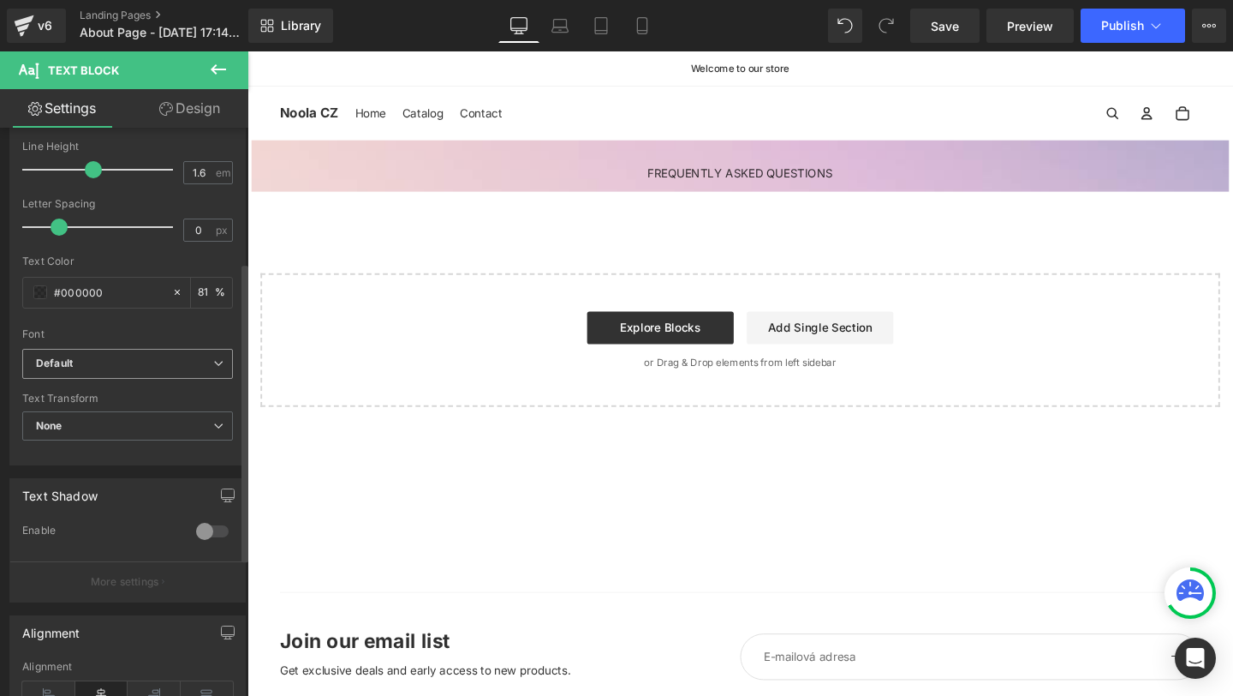
click at [96, 376] on span "Default" at bounding box center [127, 364] width 211 height 30
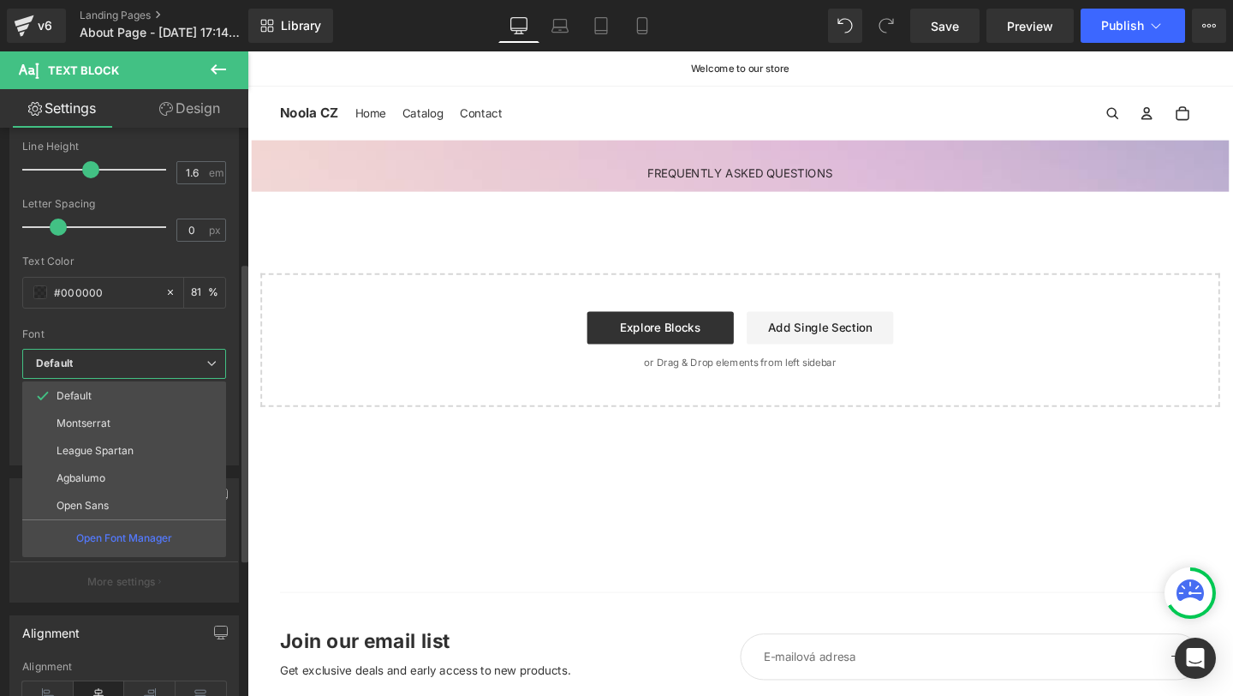
click at [101, 357] on b "Default" at bounding box center [121, 363] width 170 height 15
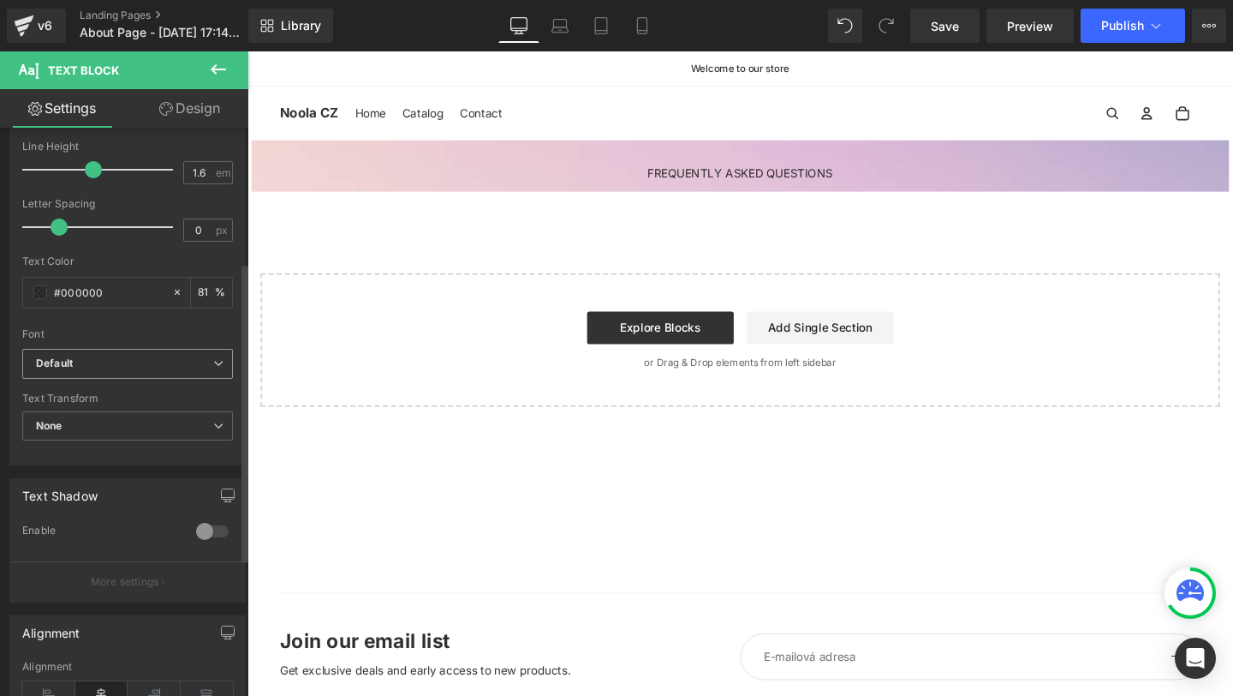
click at [101, 362] on b "Default" at bounding box center [124, 363] width 177 height 15
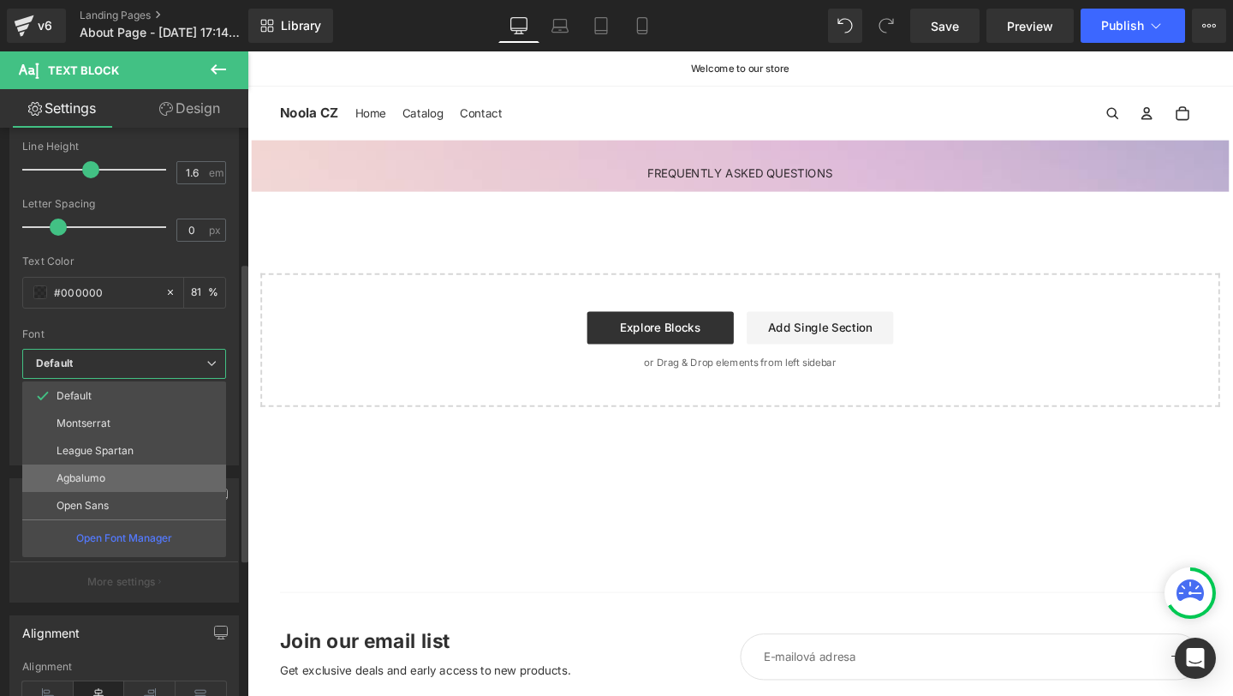
click at [65, 487] on li "Agbalumo" at bounding box center [124, 477] width 204 height 27
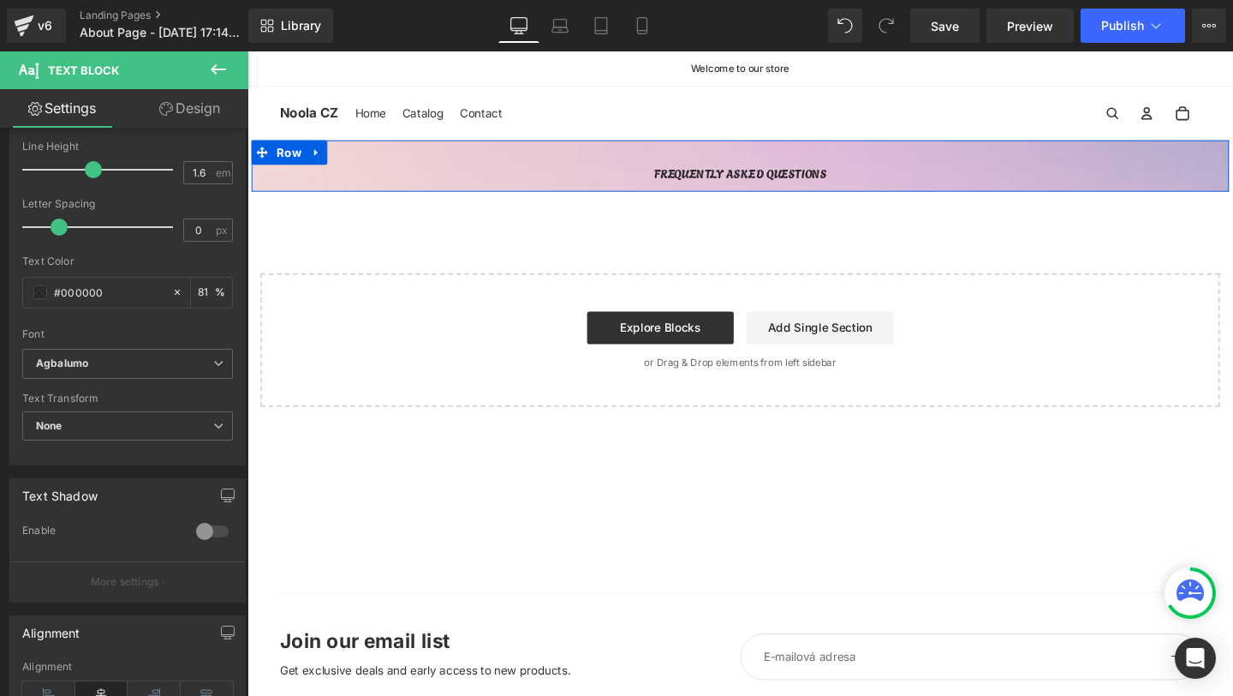
click at [743, 182] on span "Text Block" at bounding box center [756, 180] width 57 height 21
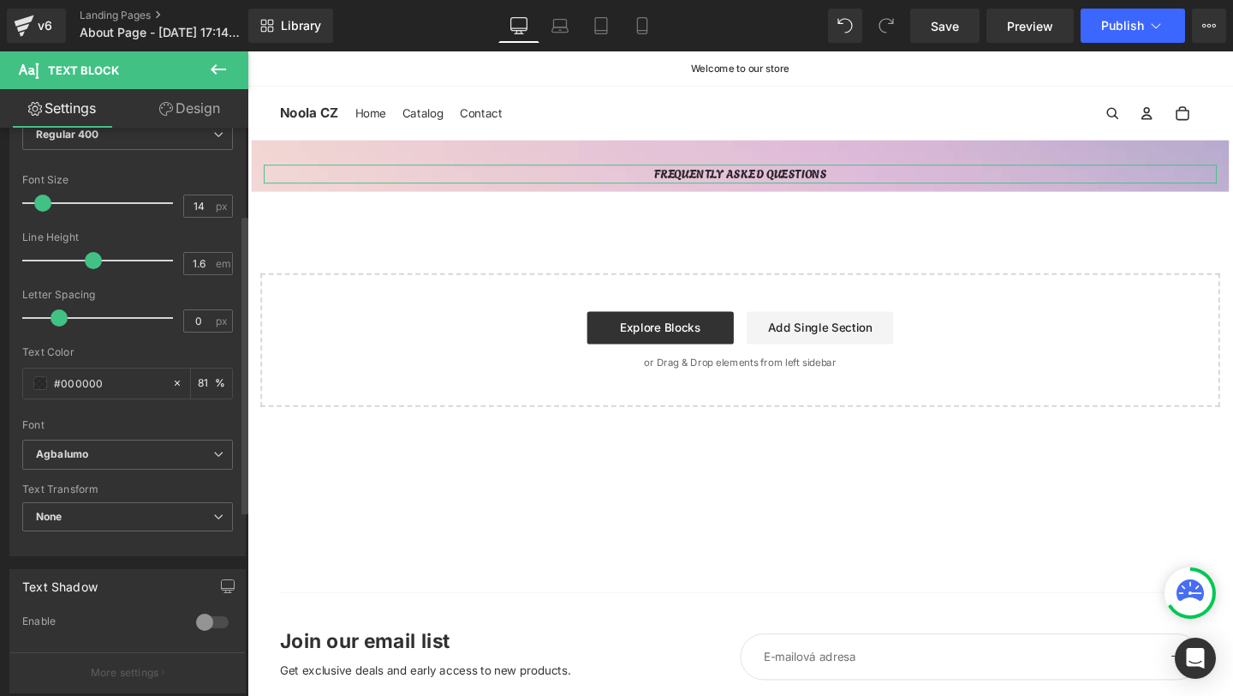
scroll to position [166, 0]
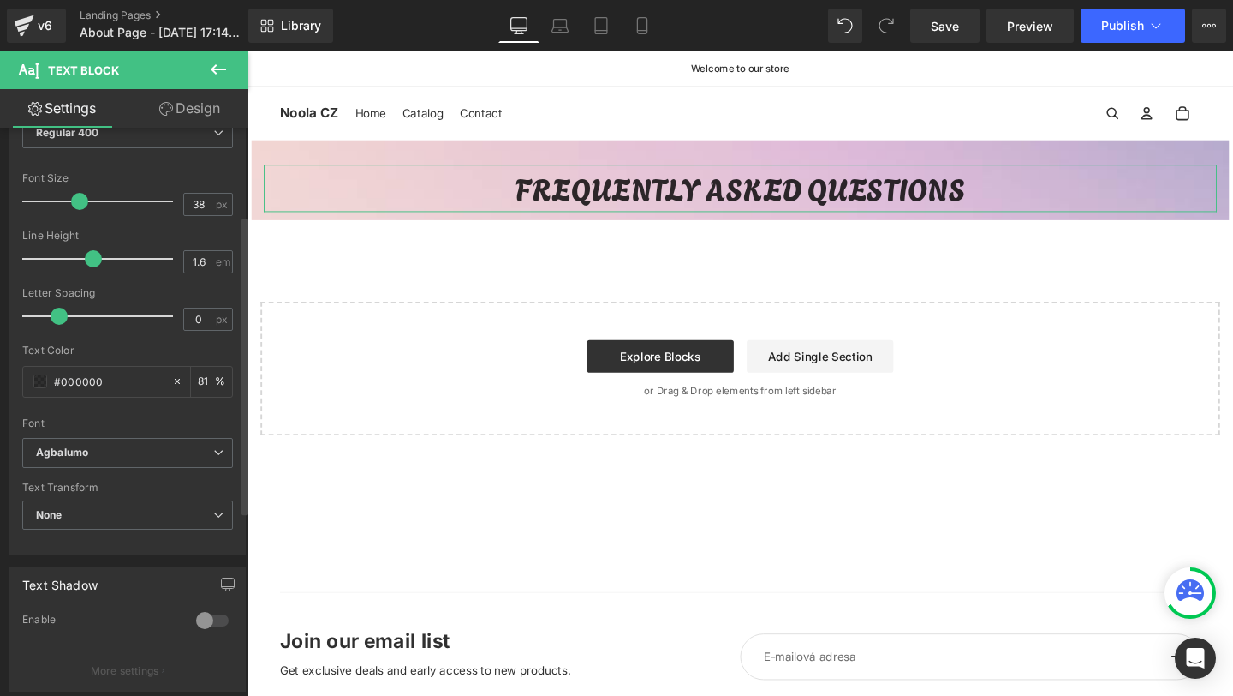
type input "39"
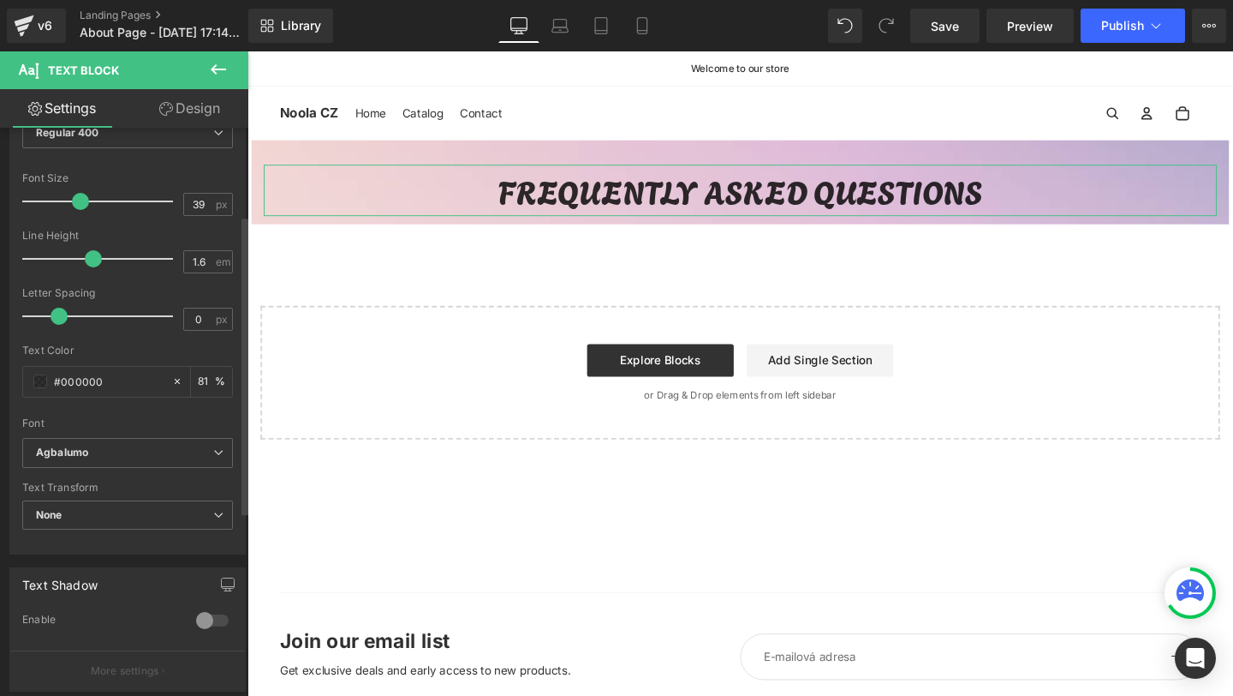
drag, startPoint x: 103, startPoint y: 204, endPoint x: 79, endPoint y: 212, distance: 25.5
click at [79, 212] on div at bounding box center [102, 201] width 142 height 34
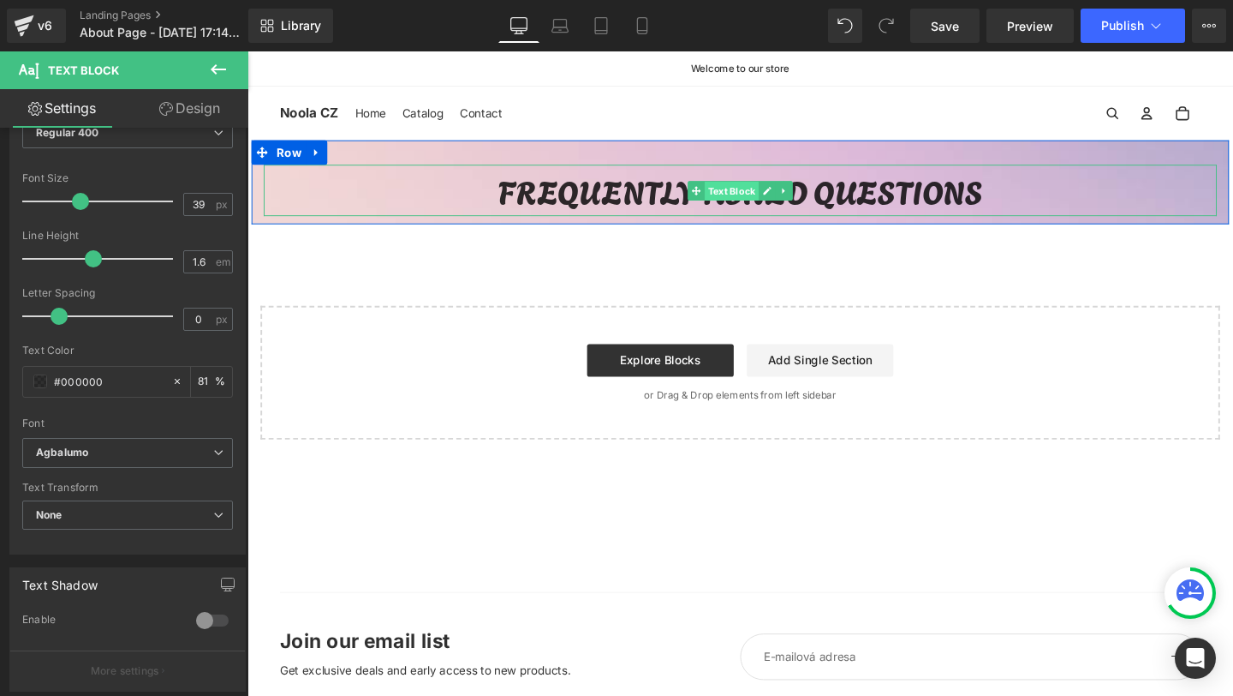
click at [749, 198] on span "Text Block" at bounding box center [756, 198] width 57 height 21
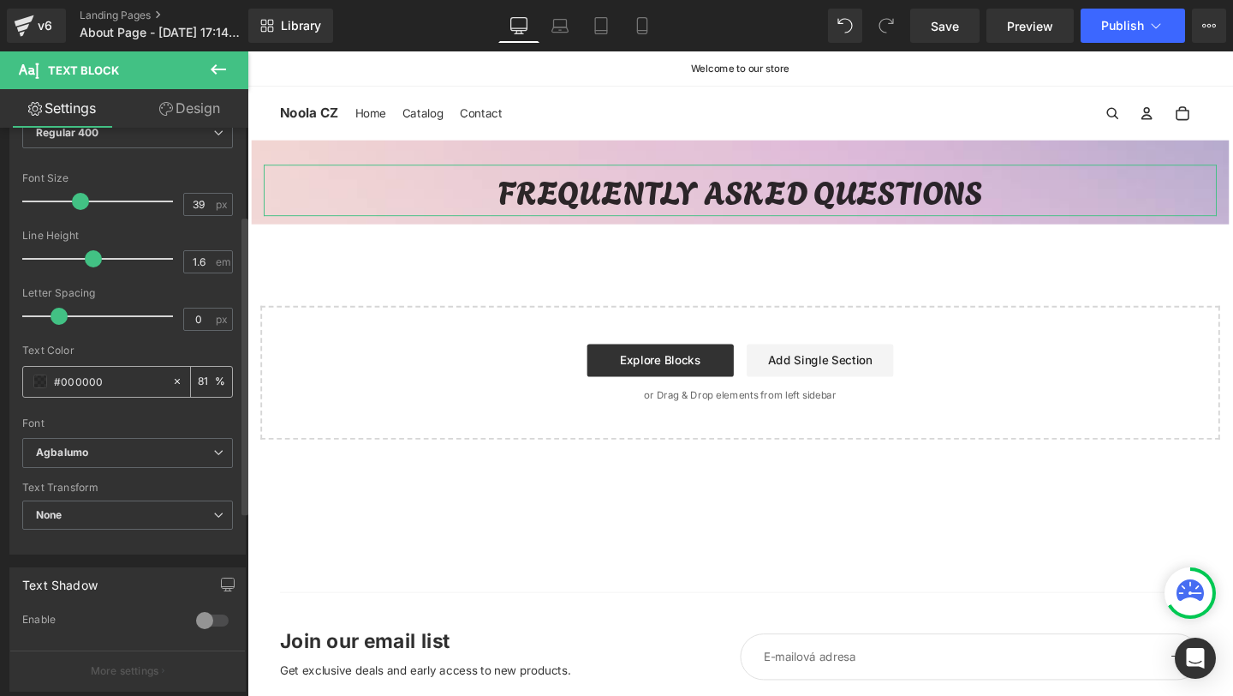
click at [76, 374] on input "#000000" at bounding box center [109, 381] width 110 height 19
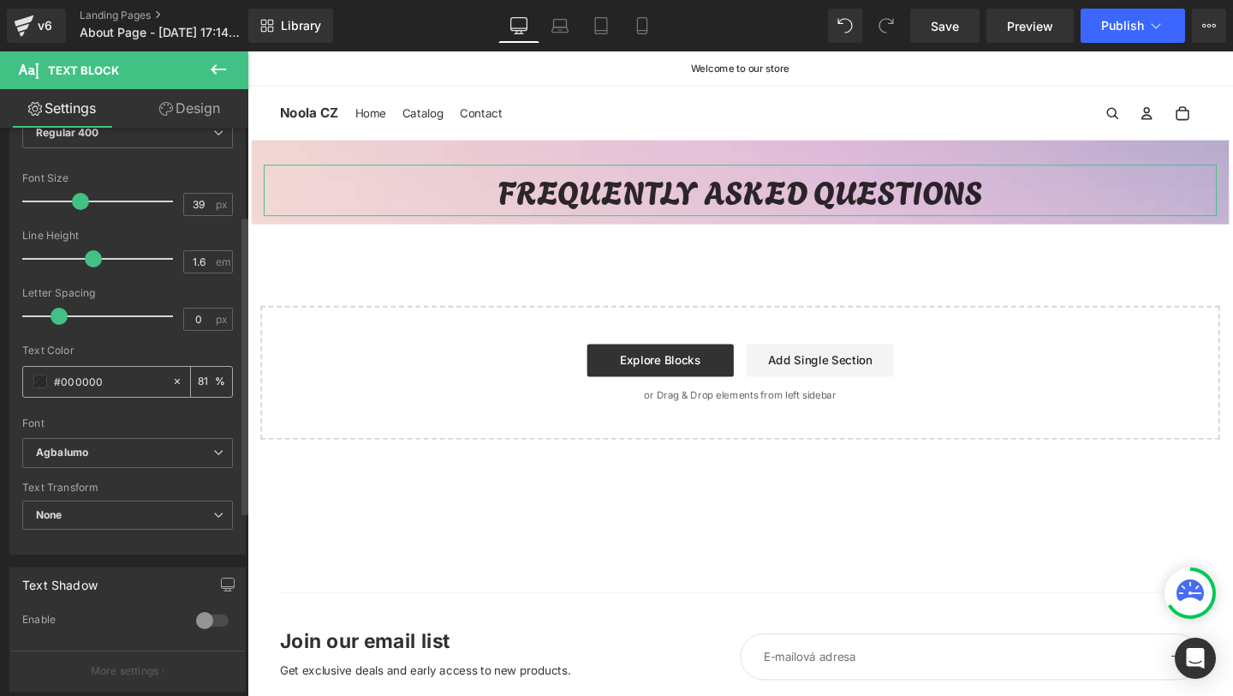
paste input "3B0652"
type input "#3B0652"
type input "100"
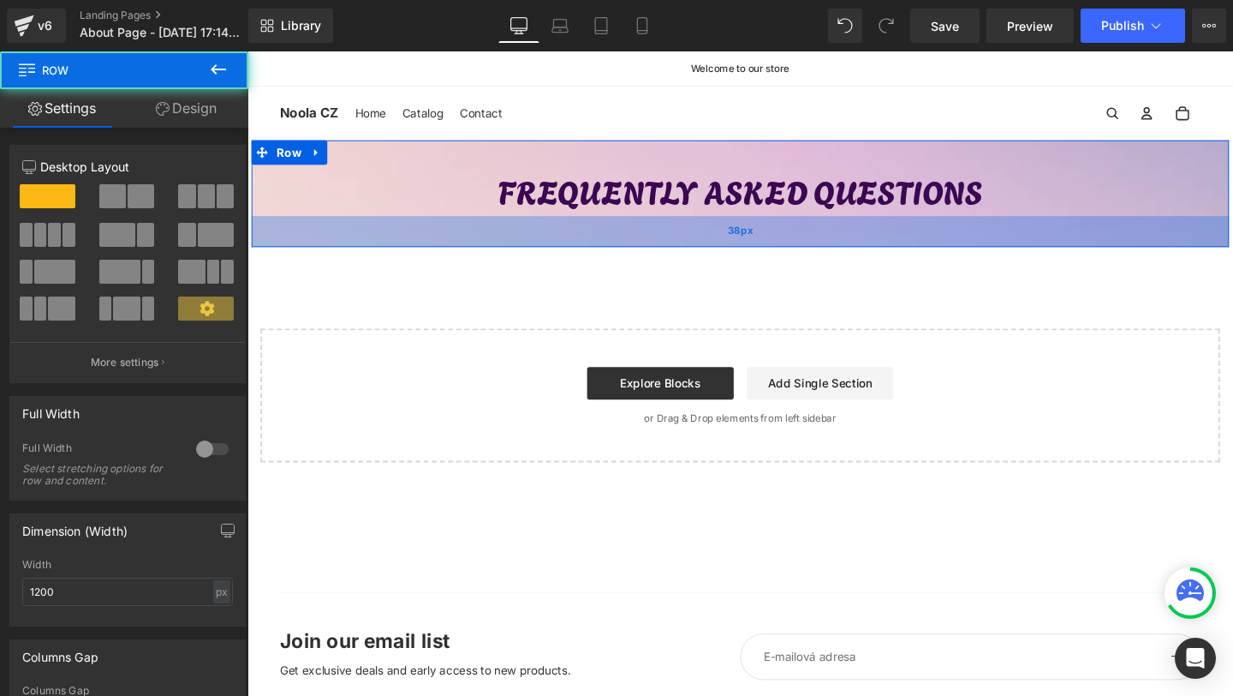
drag, startPoint x: 725, startPoint y: 230, endPoint x: 726, endPoint y: 302, distance: 71.1
click at [726, 257] on div "38px" at bounding box center [766, 240] width 1028 height 33
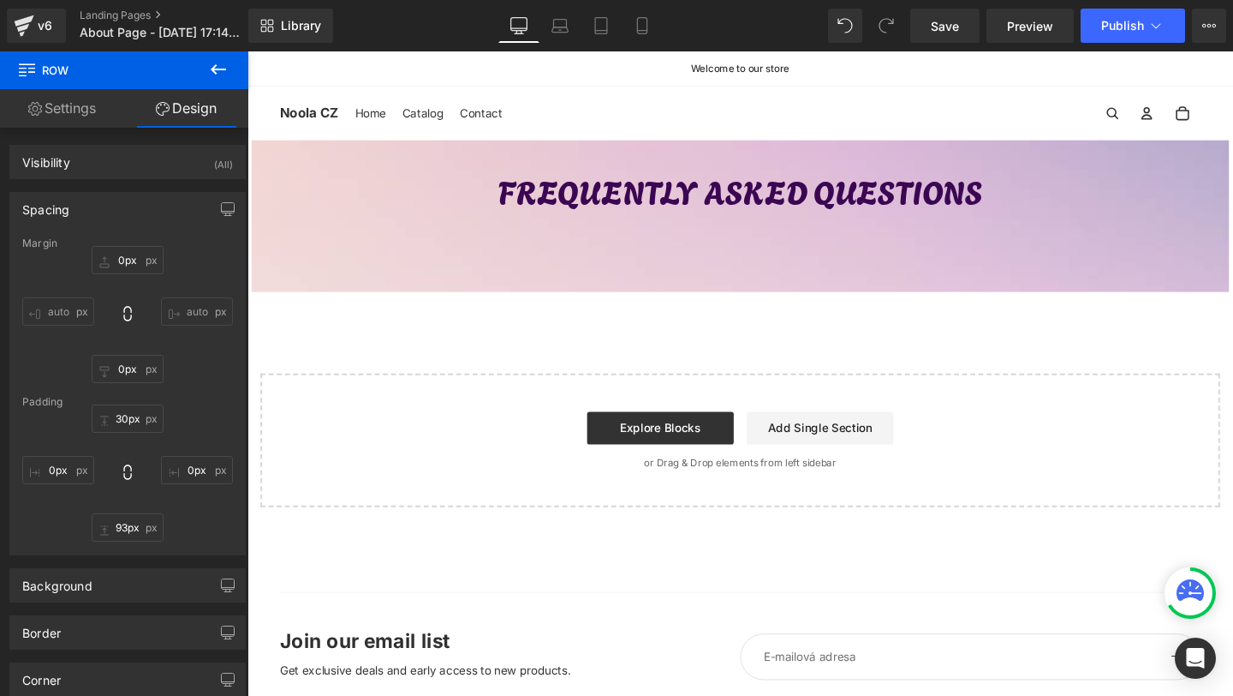
click at [220, 65] on icon at bounding box center [218, 69] width 21 height 21
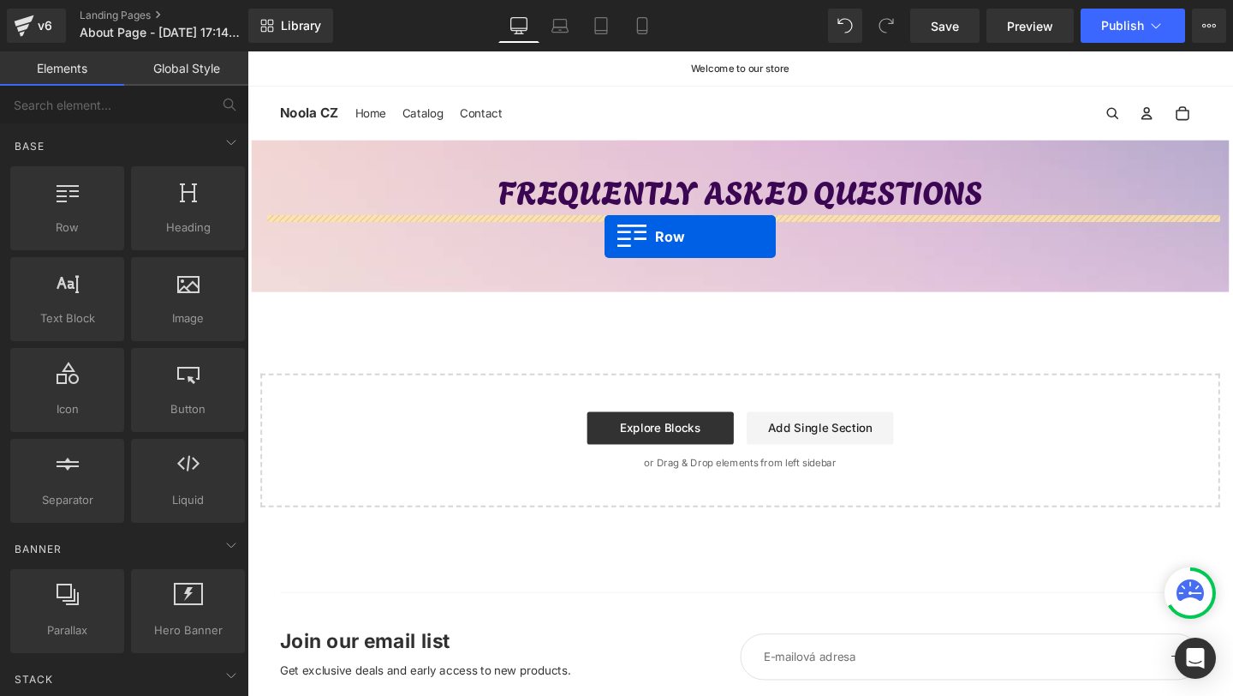
drag, startPoint x: 325, startPoint y: 288, endPoint x: 623, endPoint y: 246, distance: 300.2
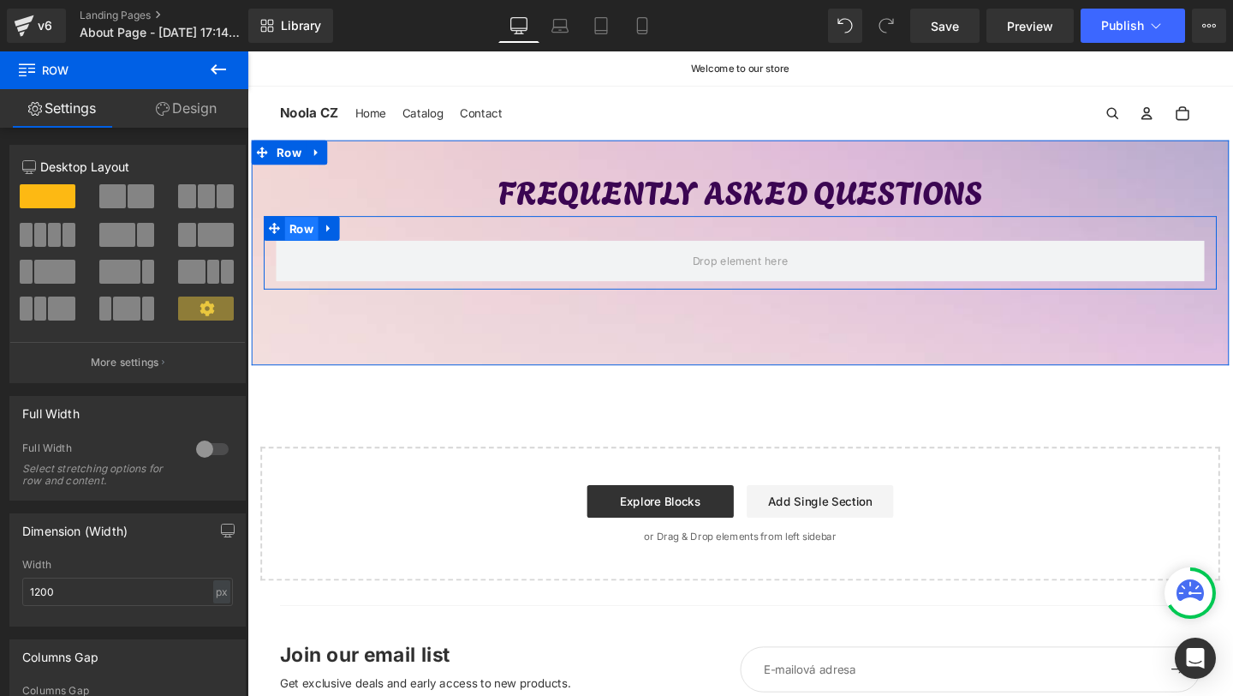
click at [315, 235] on span "Row" at bounding box center [304, 238] width 35 height 26
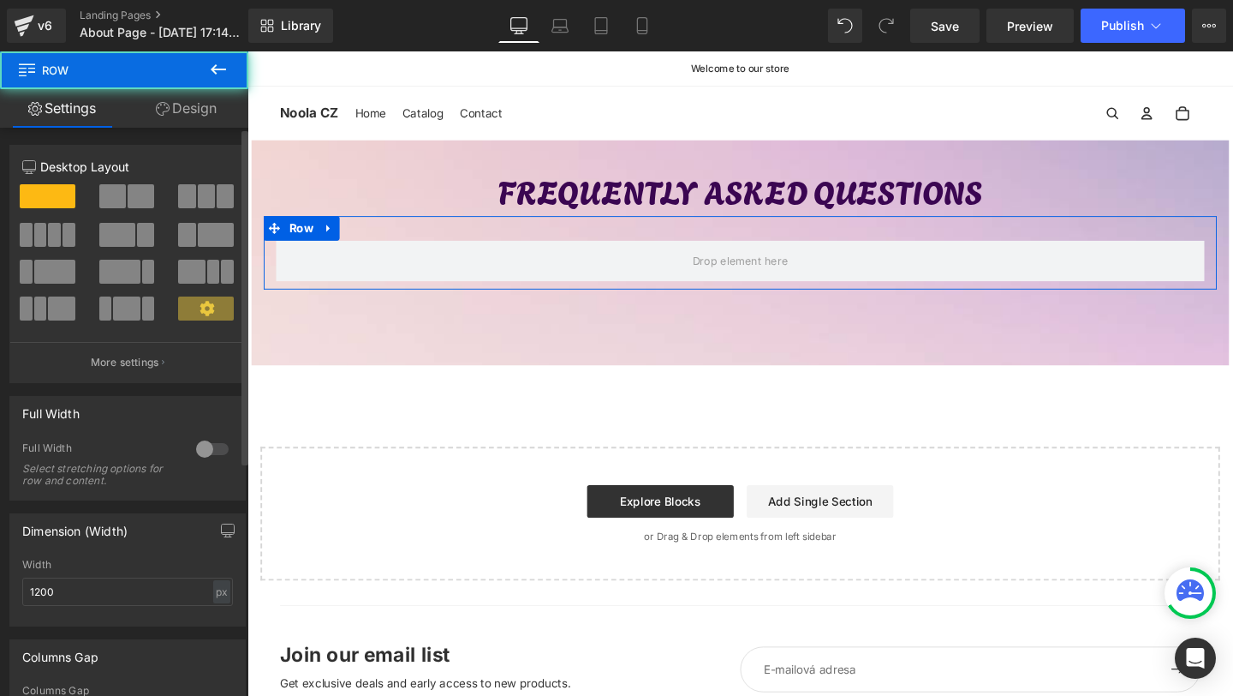
drag, startPoint x: 55, startPoint y: 236, endPoint x: 99, endPoint y: 236, distance: 44.5
click at [55, 236] on span at bounding box center [54, 235] width 13 height 24
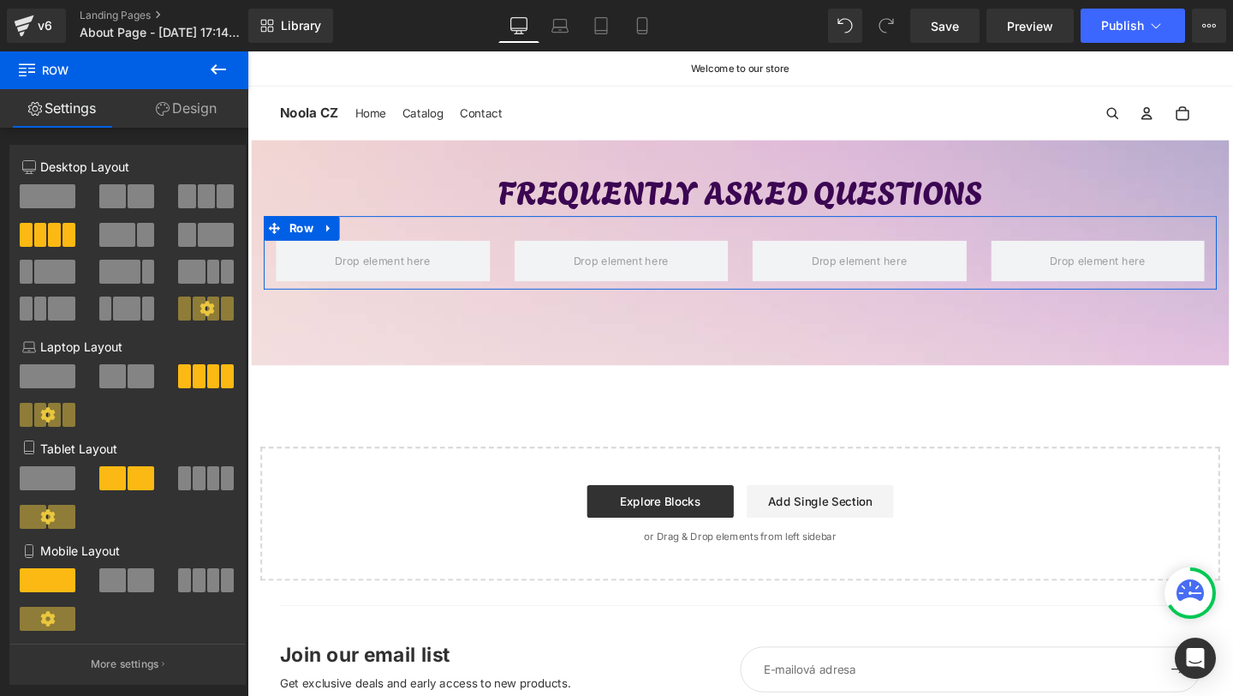
click at [188, 110] on link "Design" at bounding box center [186, 108] width 124 height 39
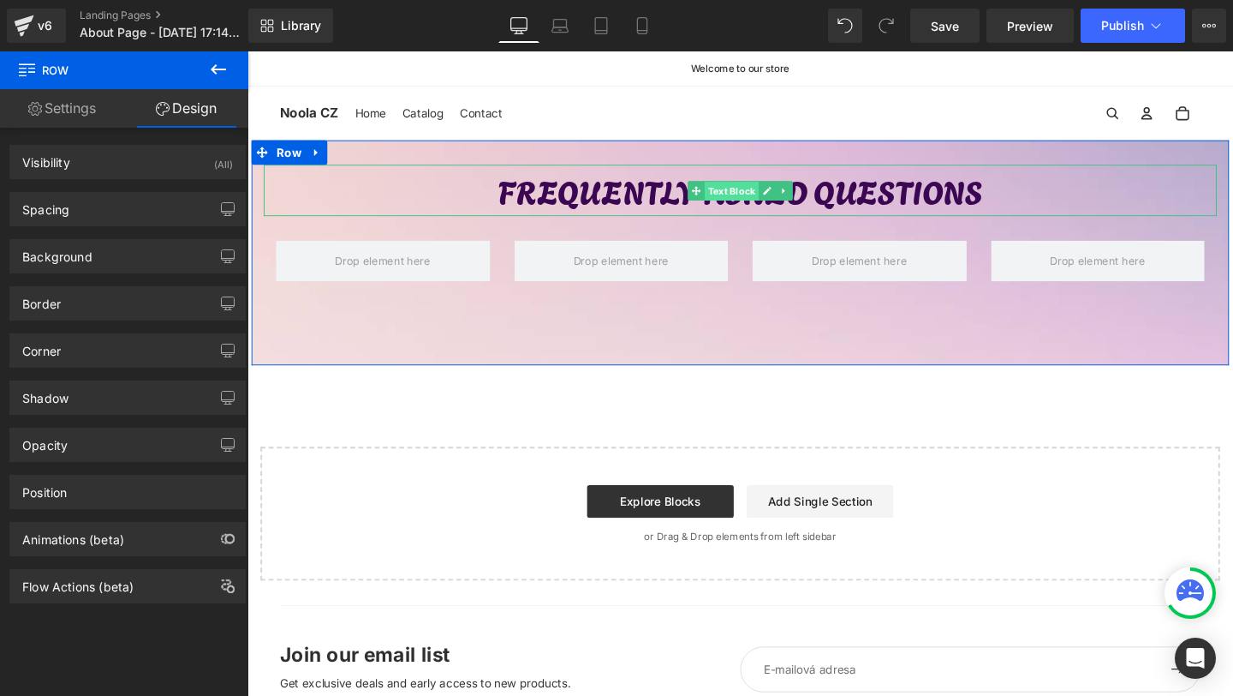
click at [751, 188] on link "Text Block" at bounding box center [748, 198] width 75 height 21
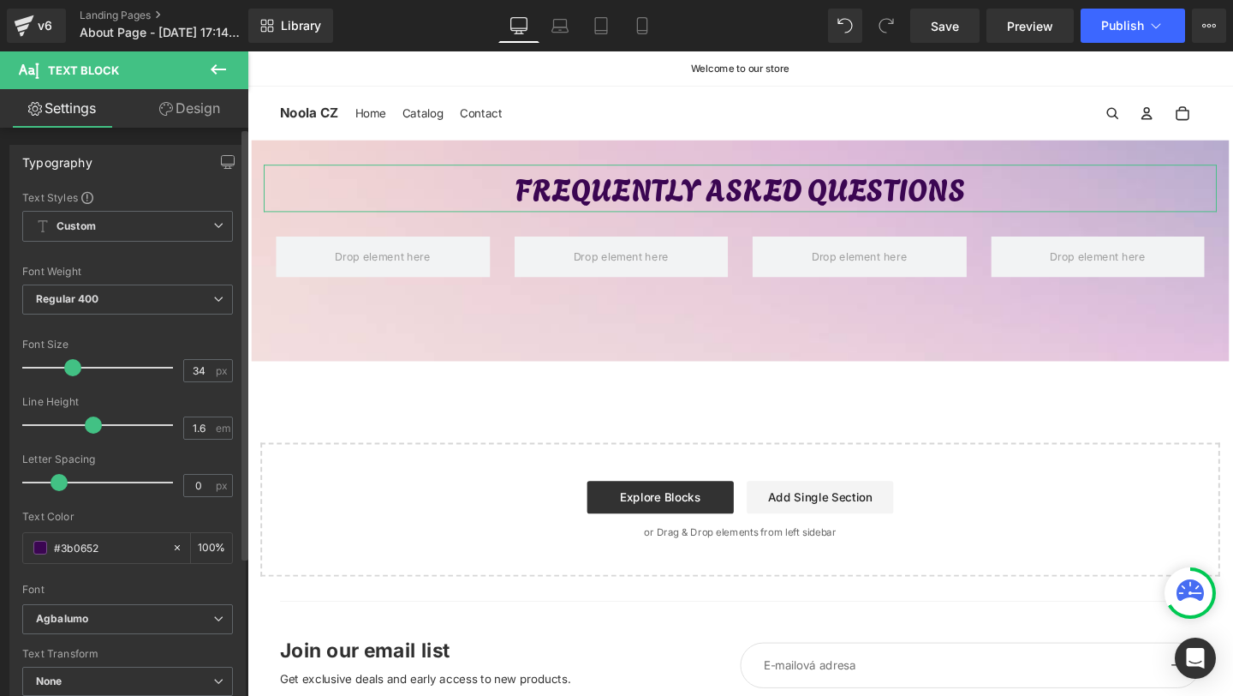
type input "32"
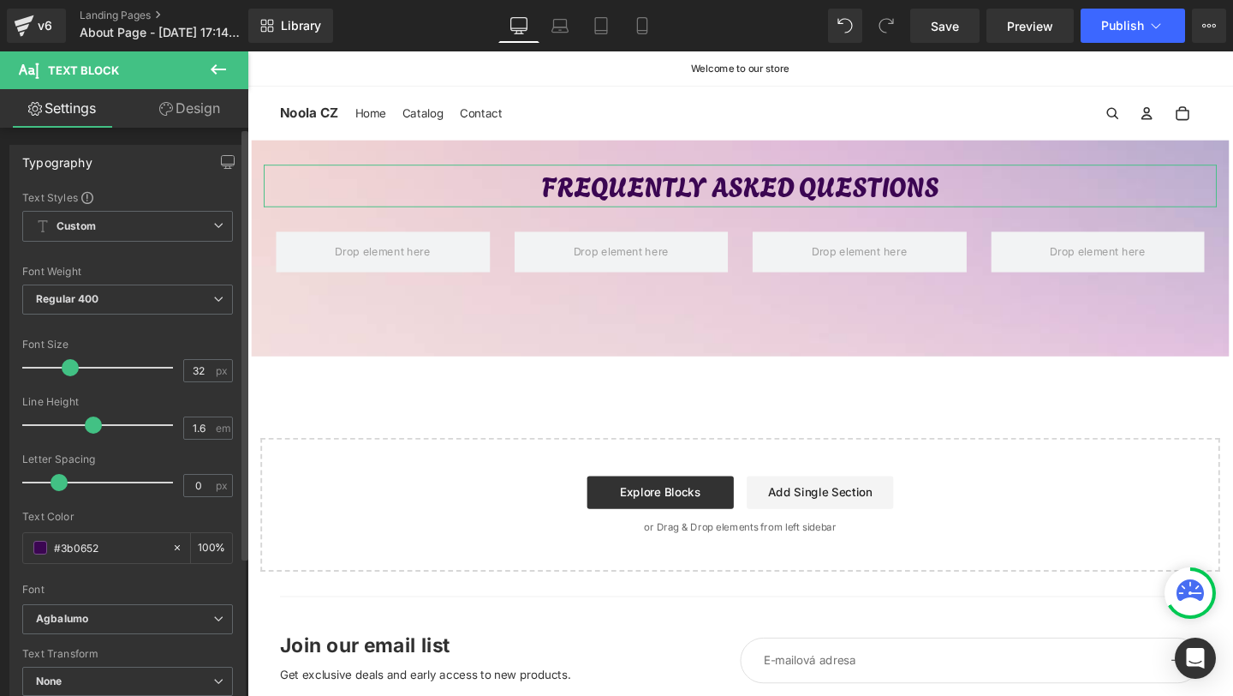
drag, startPoint x: 71, startPoint y: 365, endPoint x: 62, endPoint y: 365, distance: 9.4
click at [62, 365] on span at bounding box center [70, 367] width 17 height 17
click at [275, 23] on link "Library" at bounding box center [290, 26] width 85 height 34
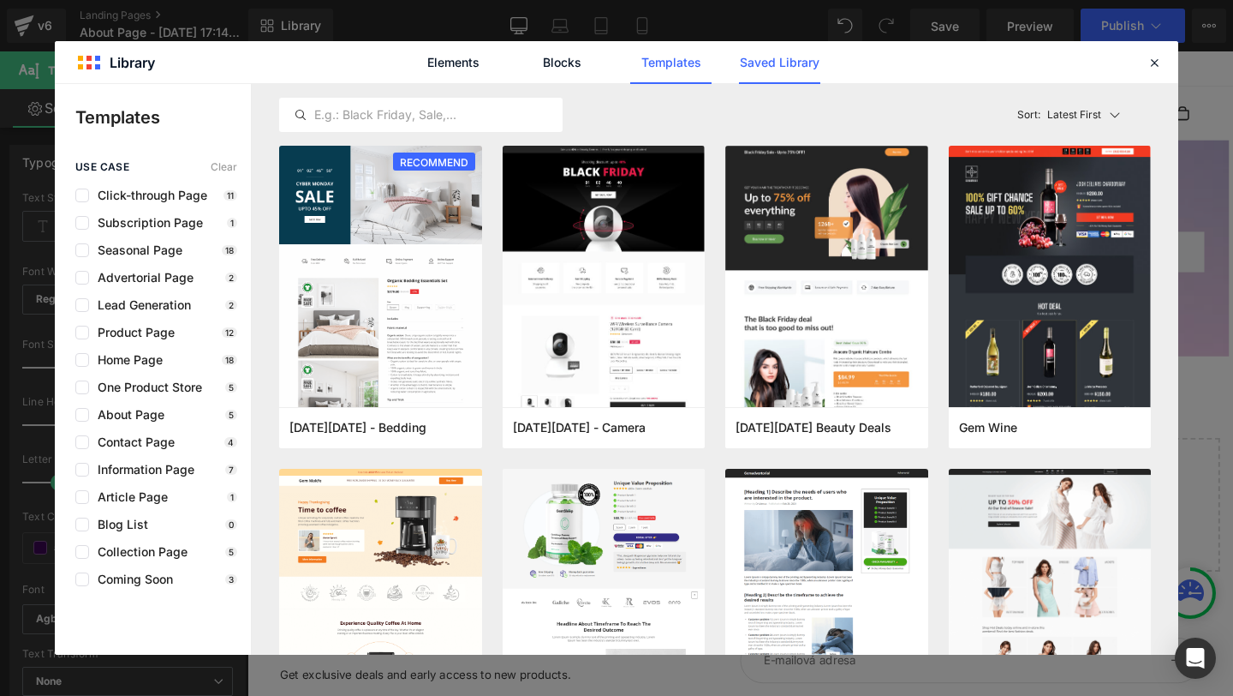
click at [773, 56] on link "Saved Library" at bounding box center [779, 62] width 81 height 43
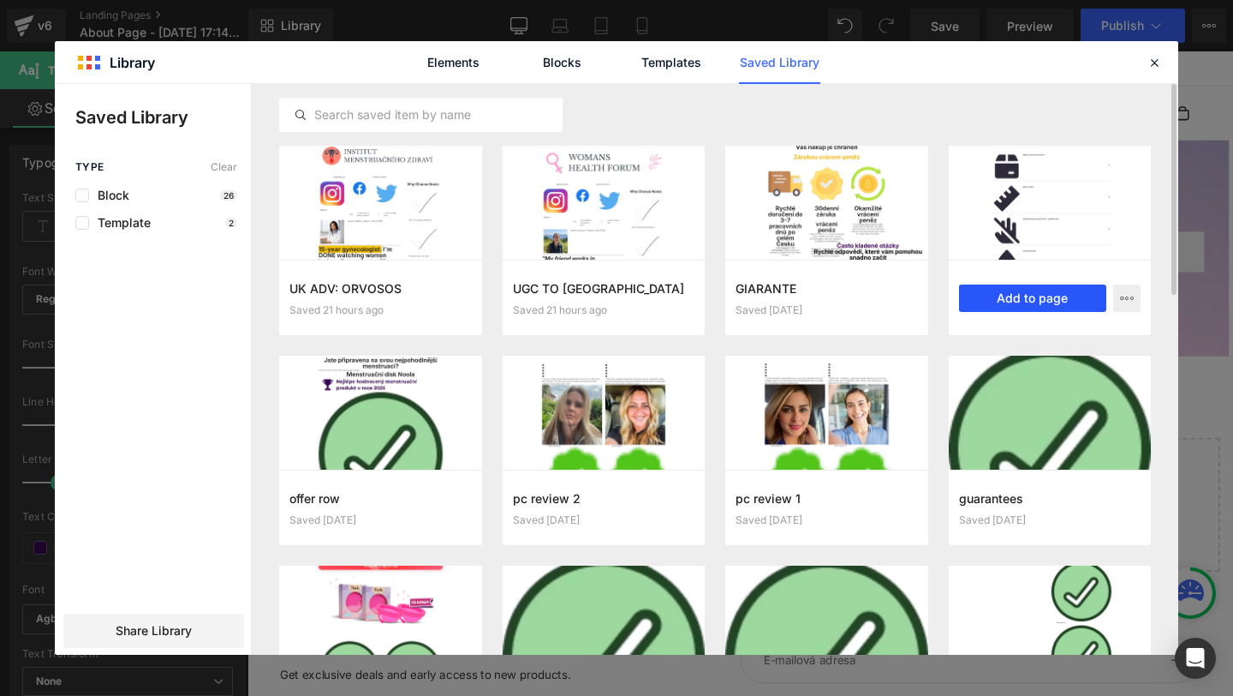
click at [1042, 296] on button "Add to page" at bounding box center [1033, 297] width 148 height 27
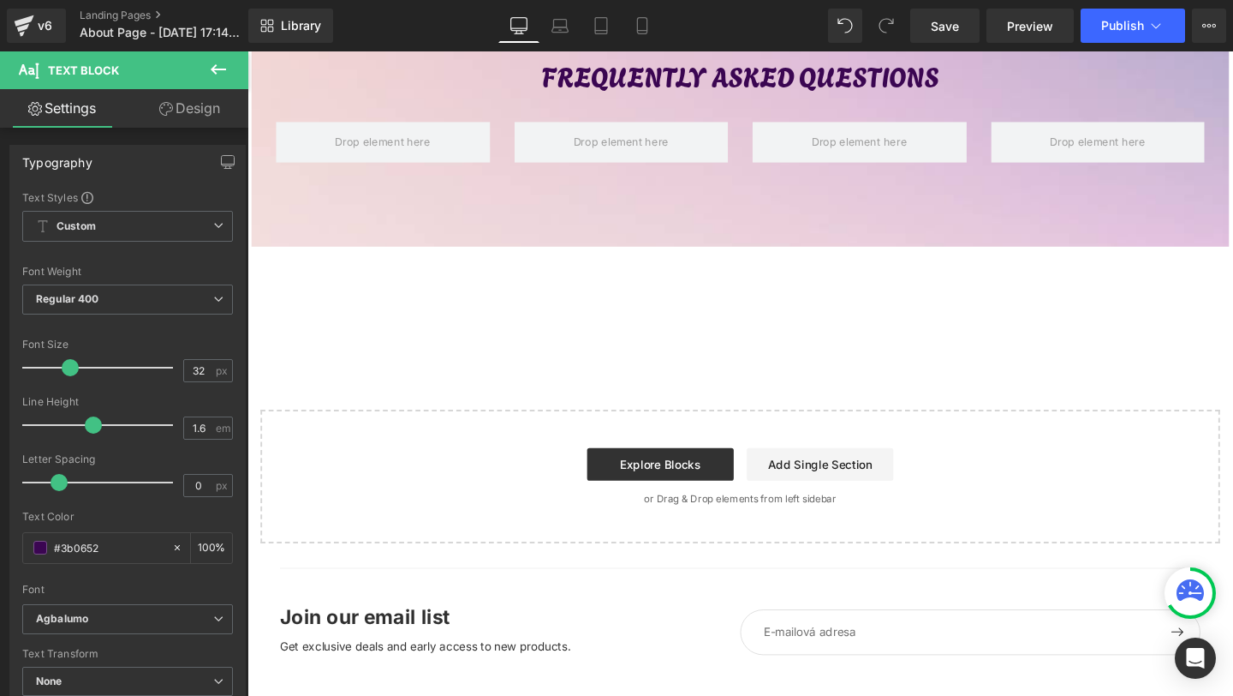
scroll to position [165, 0]
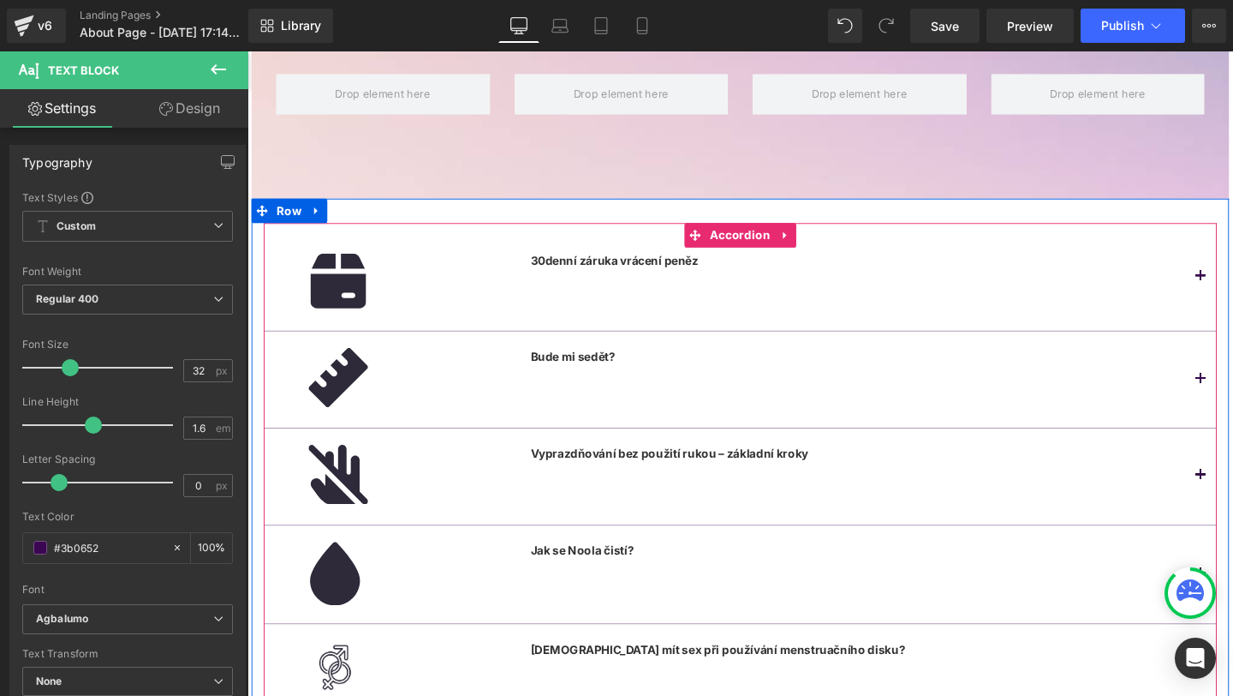
click at [1233, 289] on button "button" at bounding box center [1250, 289] width 34 height 113
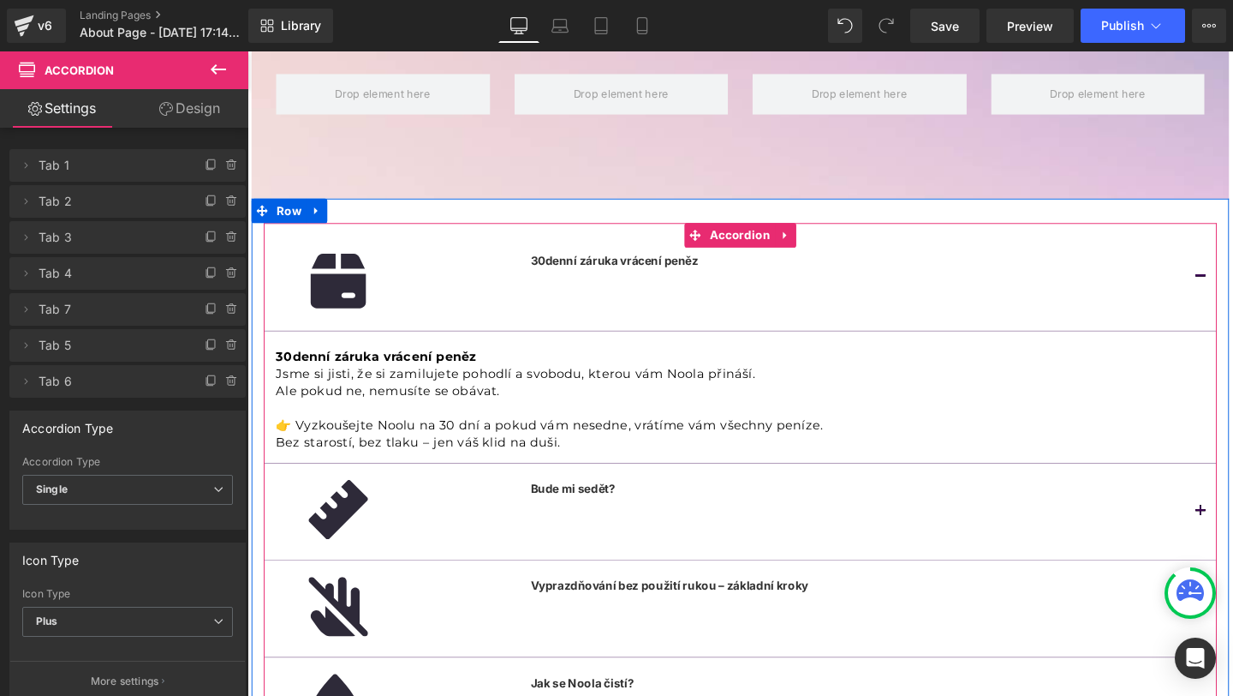
click at [1233, 289] on button "button" at bounding box center [1250, 289] width 34 height 113
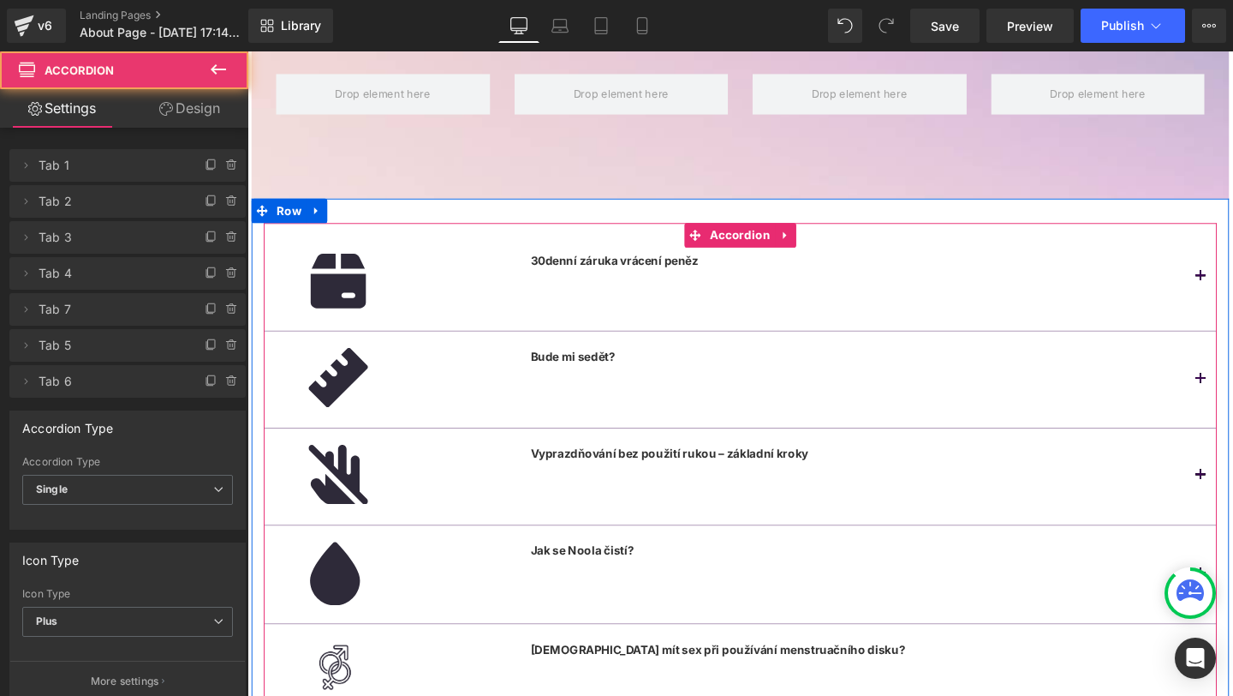
click at [1233, 401] on span "button" at bounding box center [1250, 401] width 0 height 0
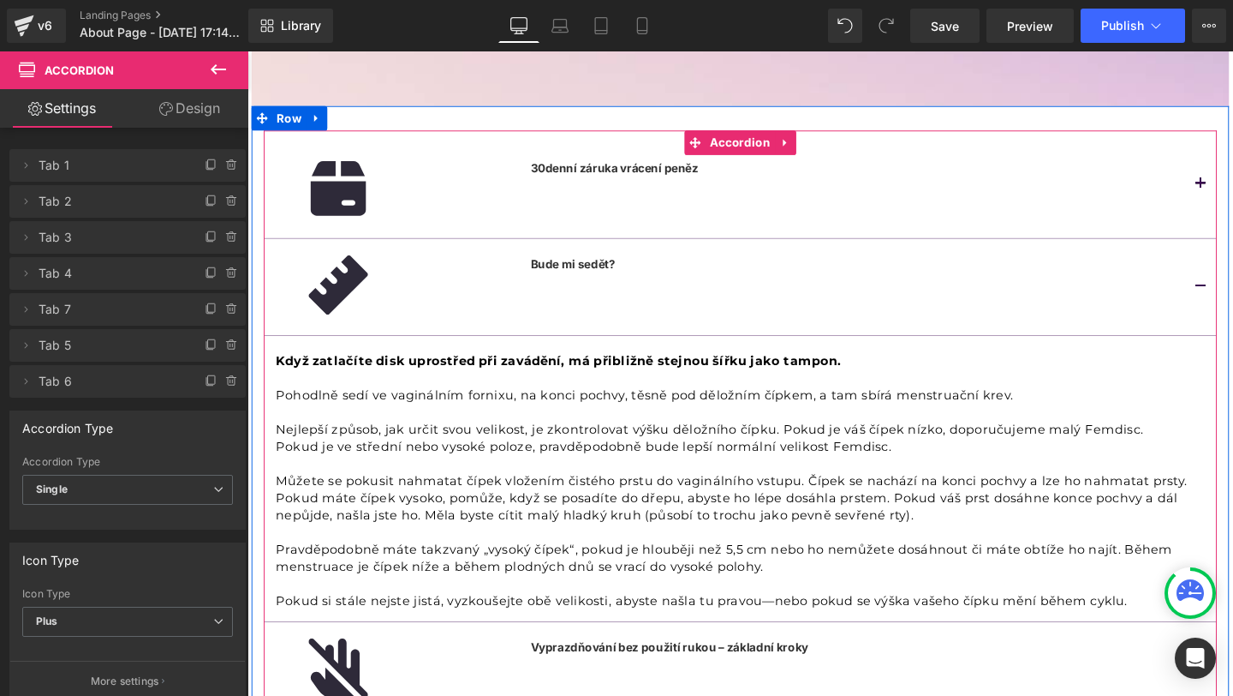
scroll to position [385, 0]
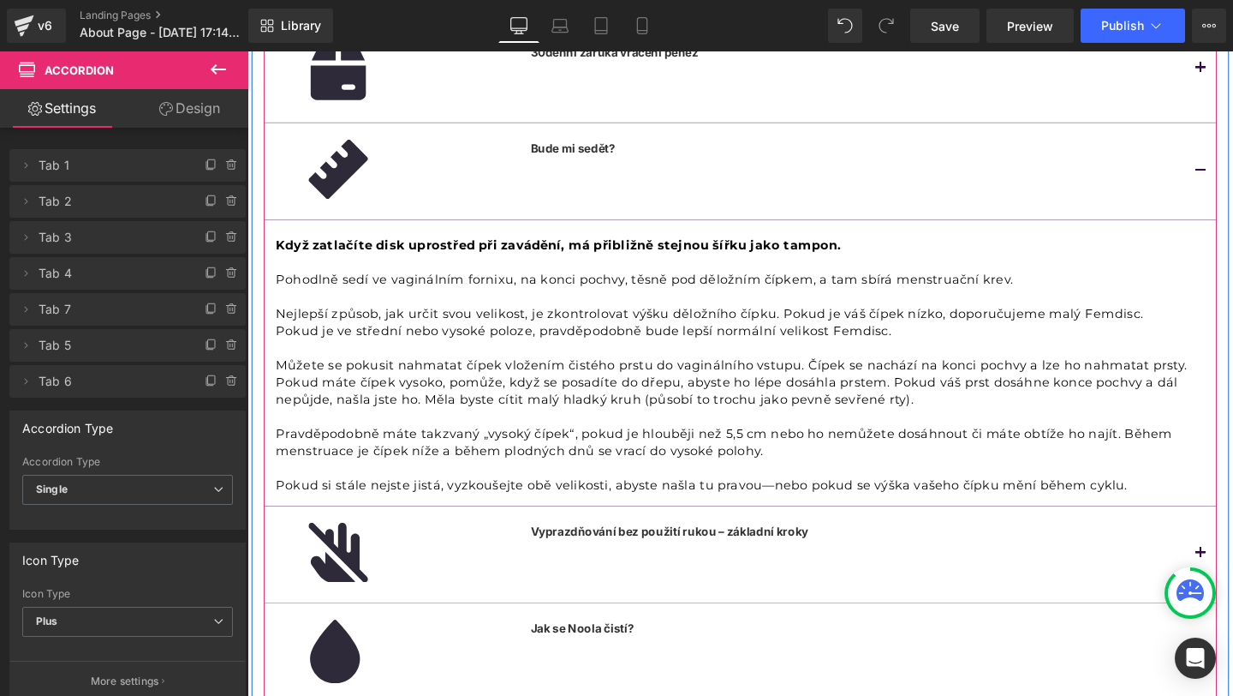
click at [1233, 169] on button "button" at bounding box center [1250, 177] width 34 height 101
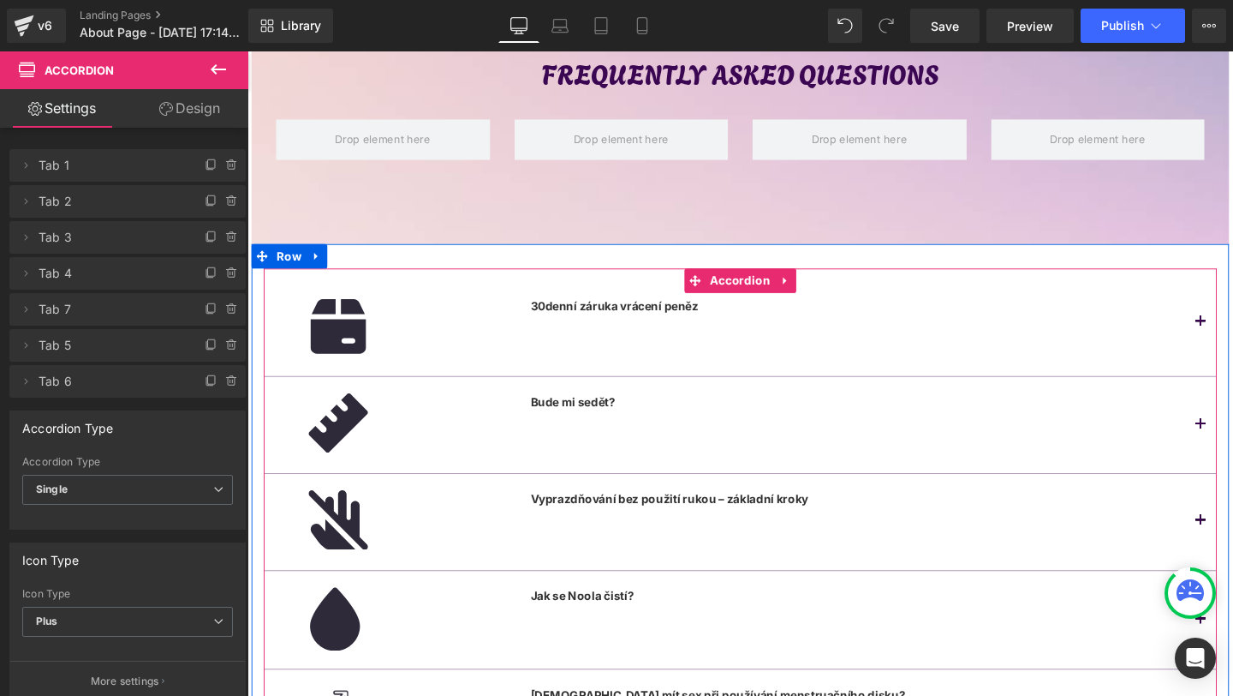
scroll to position [114, 0]
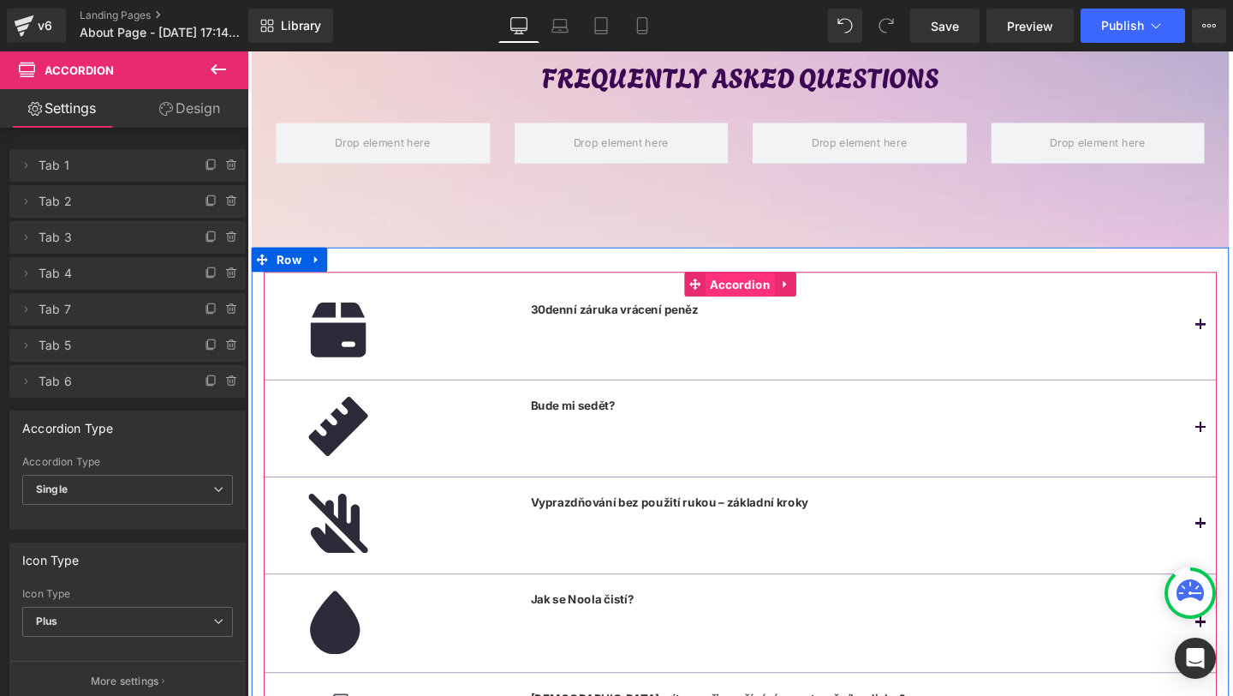
click at [781, 291] on span "Accordion" at bounding box center [766, 297] width 73 height 26
click at [724, 293] on icon at bounding box center [719, 296] width 12 height 13
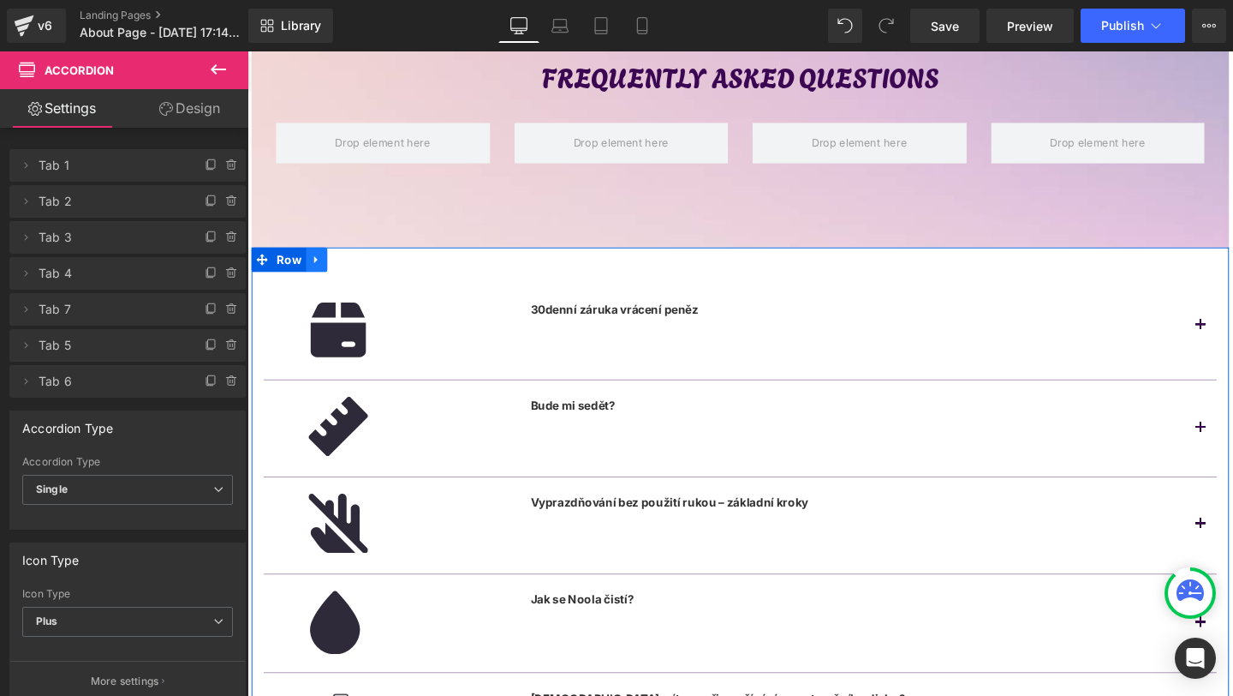
click at [312, 272] on link at bounding box center [320, 271] width 22 height 26
click at [297, 272] on span "Row" at bounding box center [291, 272] width 35 height 26
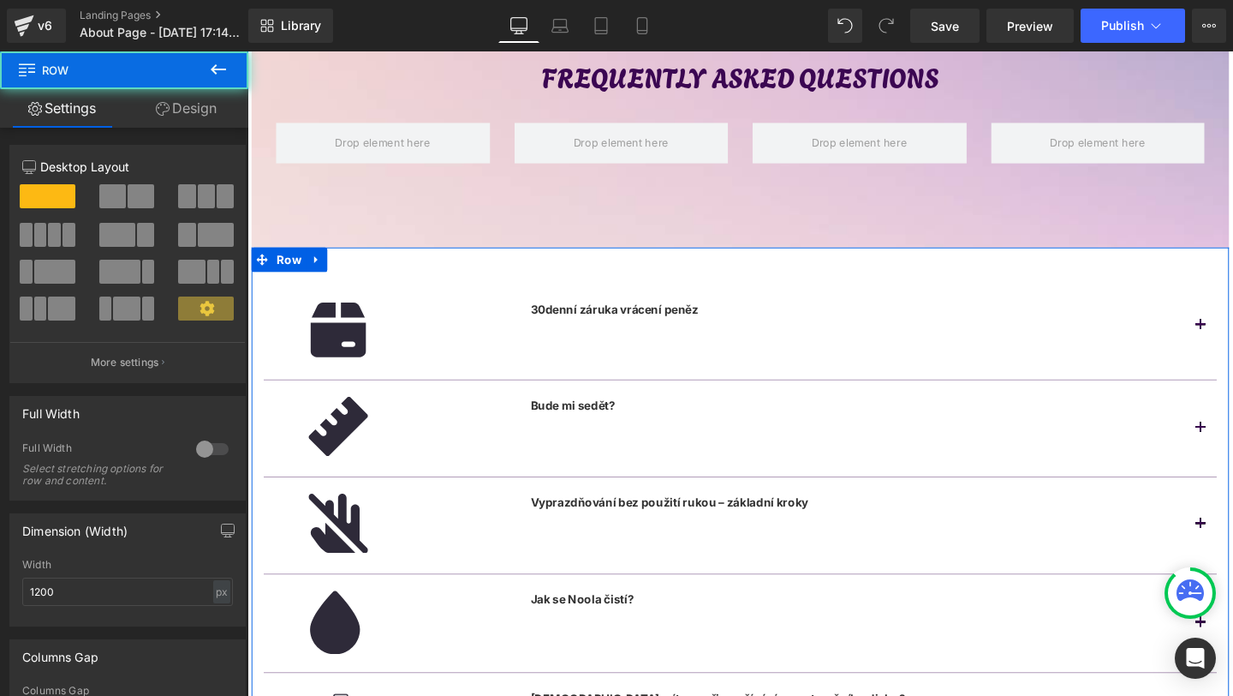
click at [129, 195] on span at bounding box center [141, 196] width 27 height 24
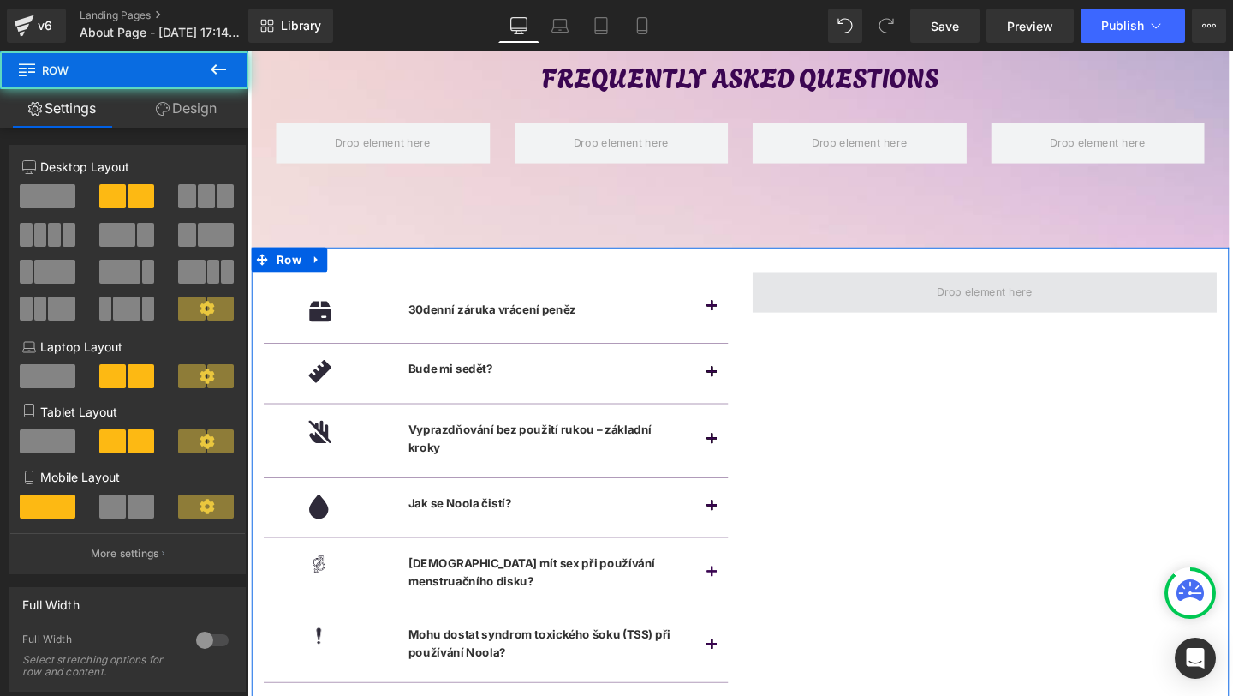
click at [869, 320] on span at bounding box center [1023, 305] width 488 height 43
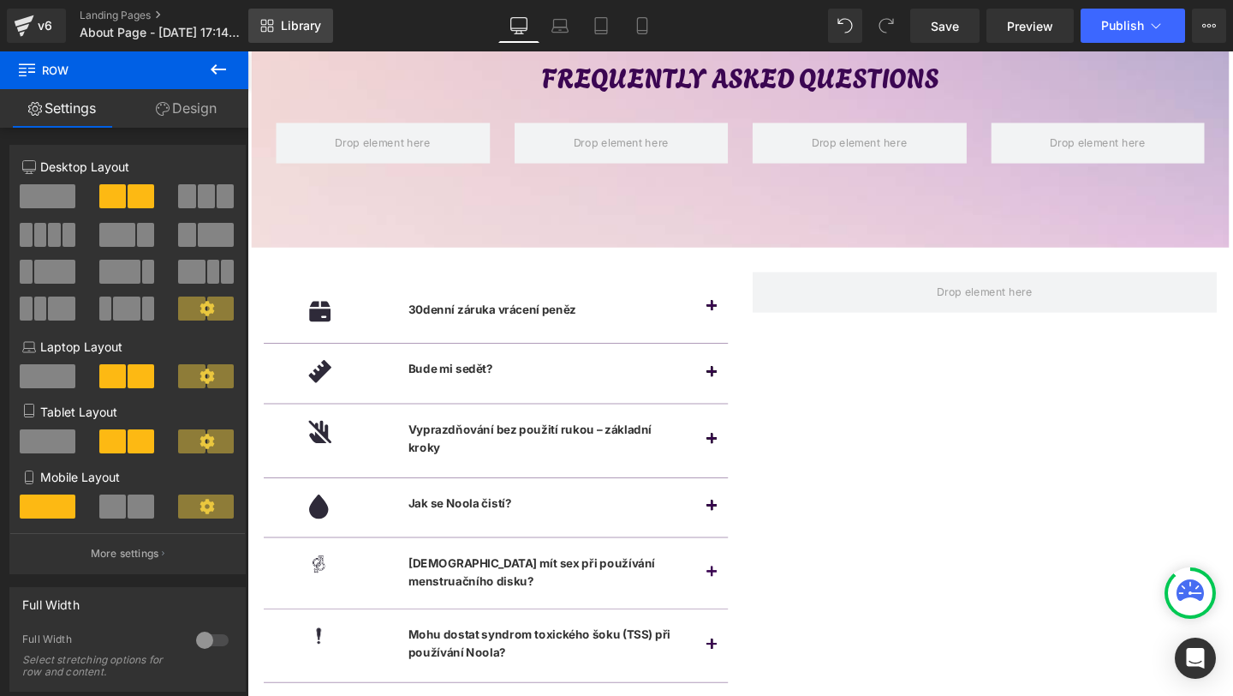
drag, startPoint x: 102, startPoint y: 13, endPoint x: 289, endPoint y: 30, distance: 187.5
click at [289, 30] on span "Library" at bounding box center [301, 25] width 40 height 15
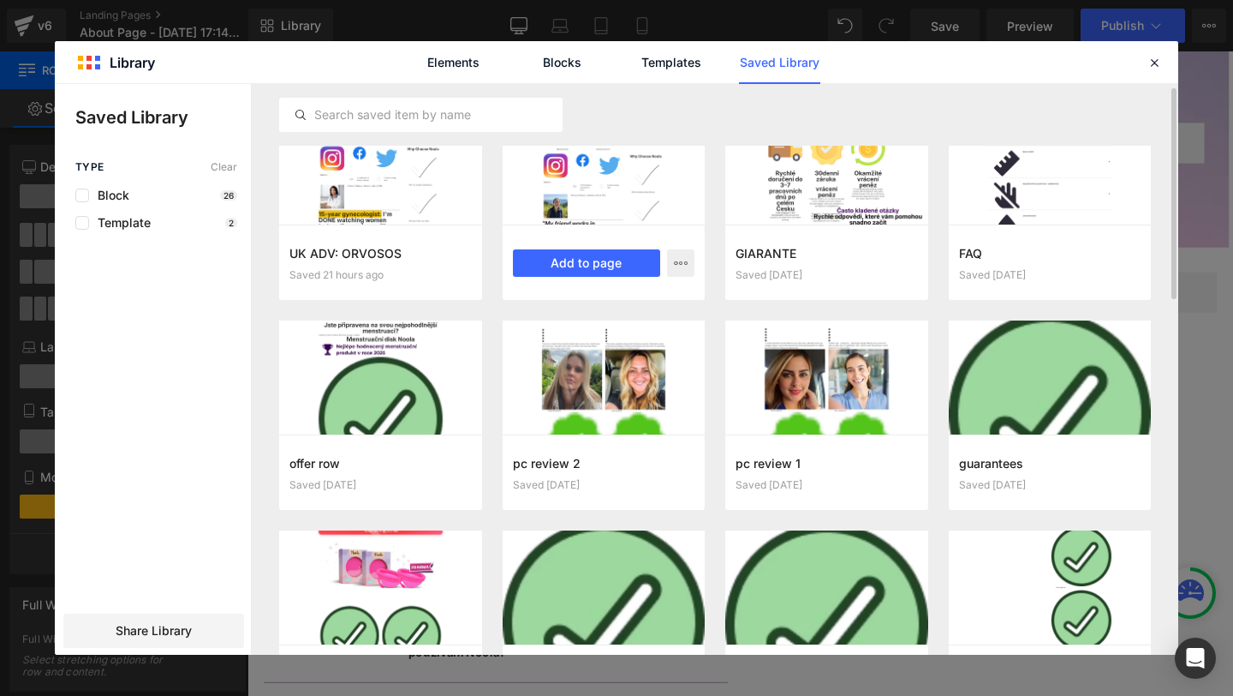
scroll to position [0, 0]
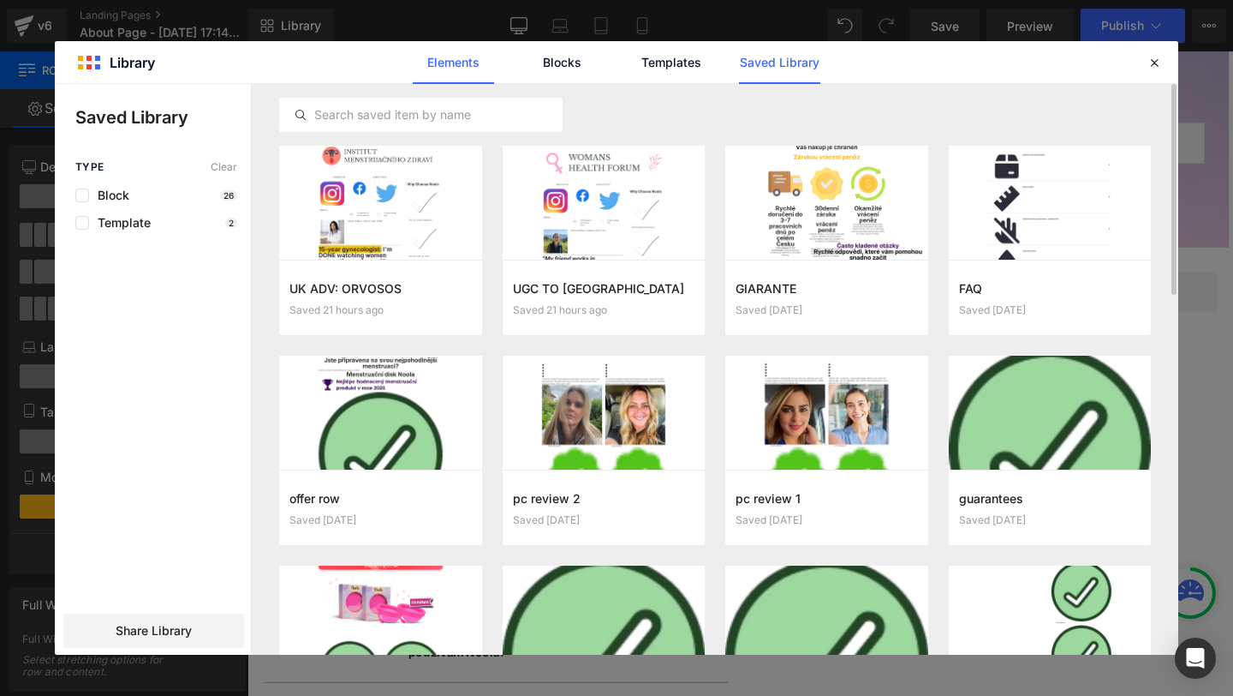
click at [462, 60] on link "Elements" at bounding box center [453, 62] width 81 height 43
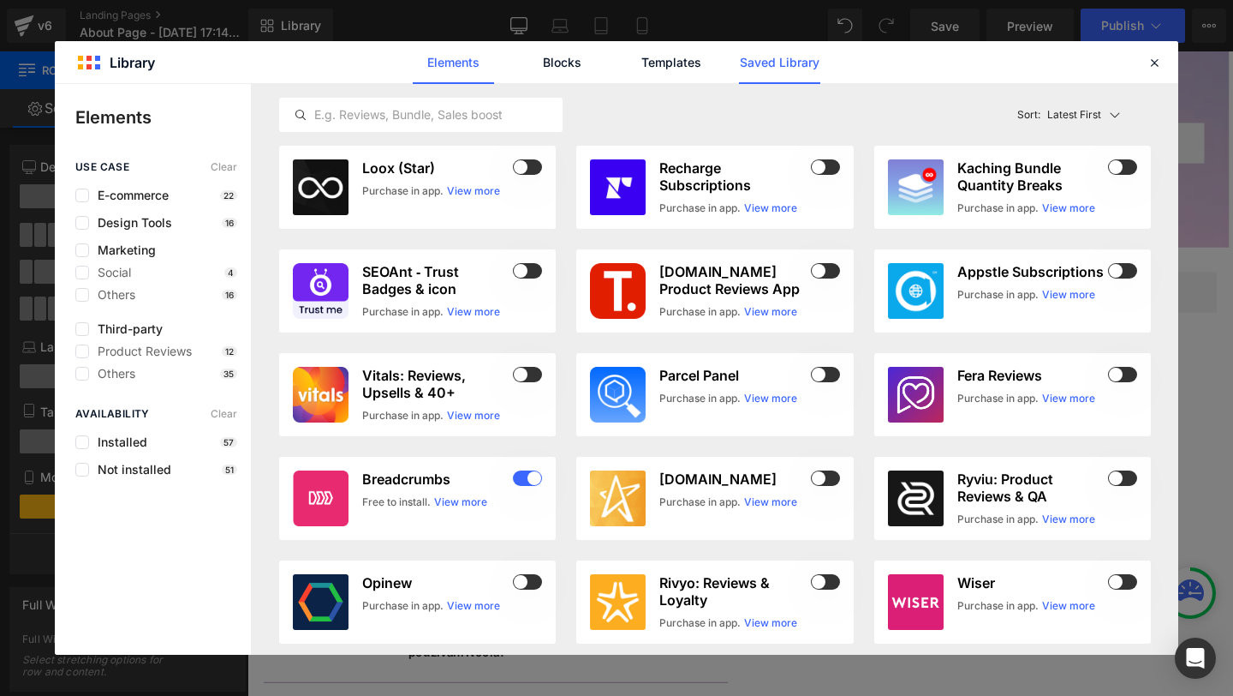
click at [814, 64] on link "Saved Library" at bounding box center [779, 62] width 81 height 43
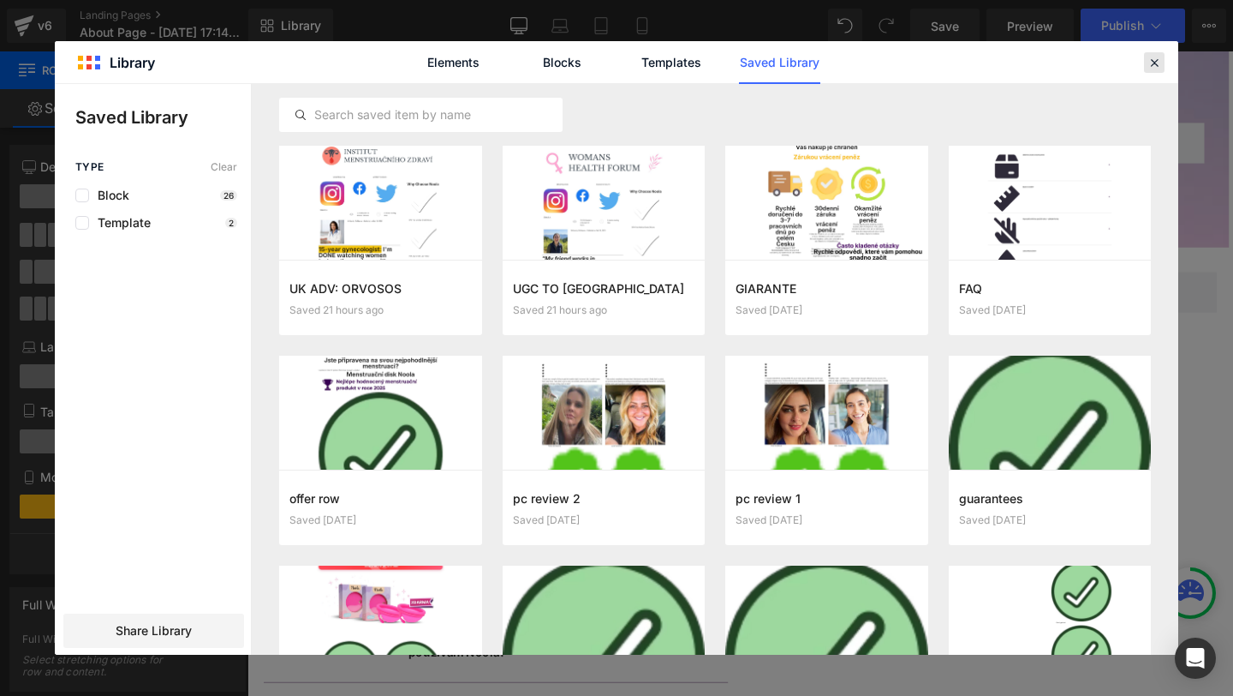
click at [1152, 60] on icon at bounding box center [1154, 62] width 15 height 15
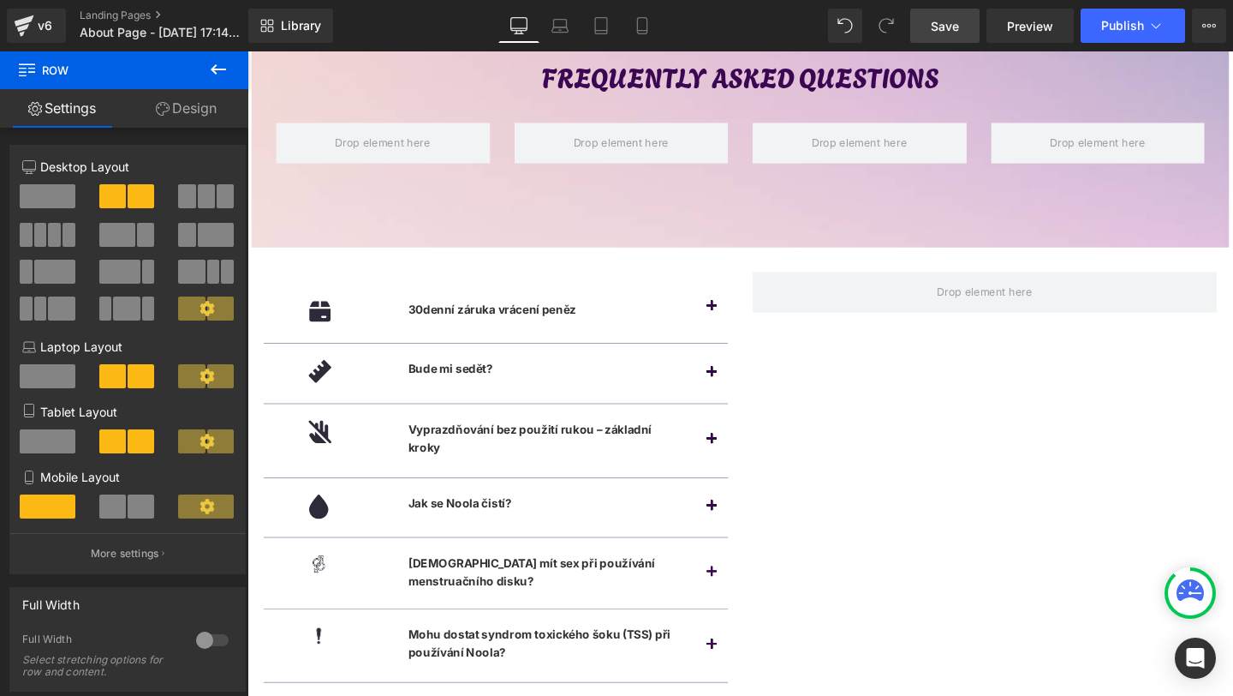
click at [944, 34] on span "Save" at bounding box center [945, 26] width 28 height 18
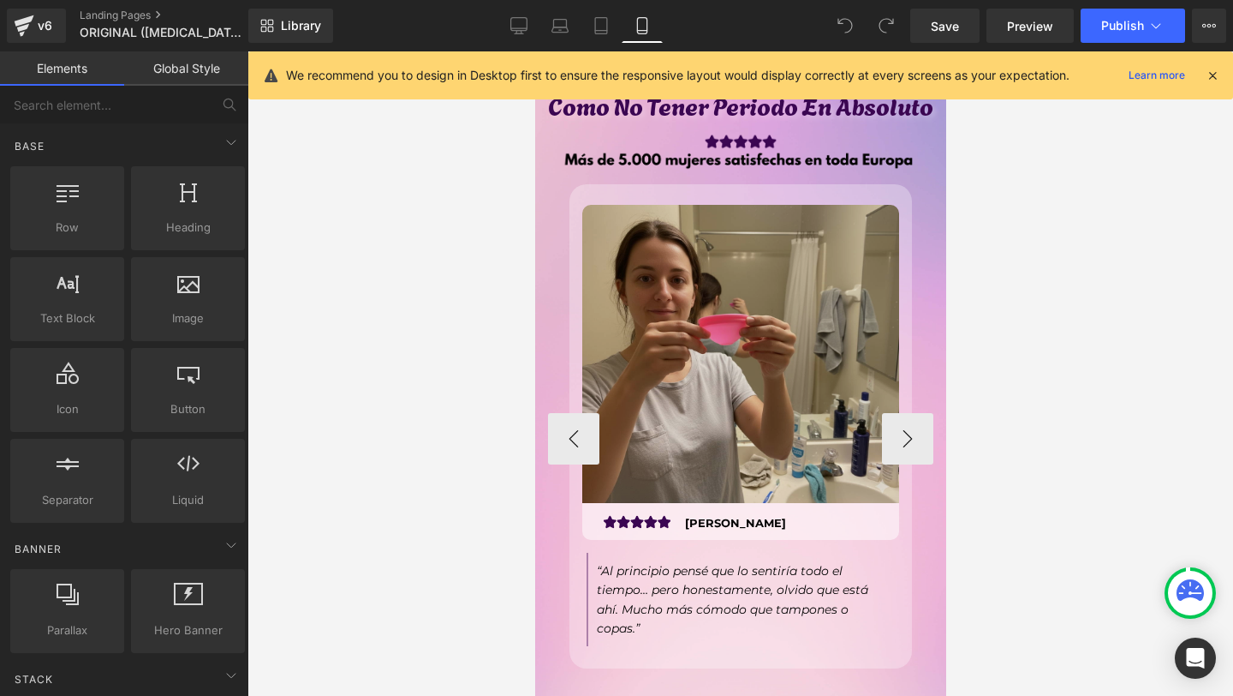
scroll to position [5746, 0]
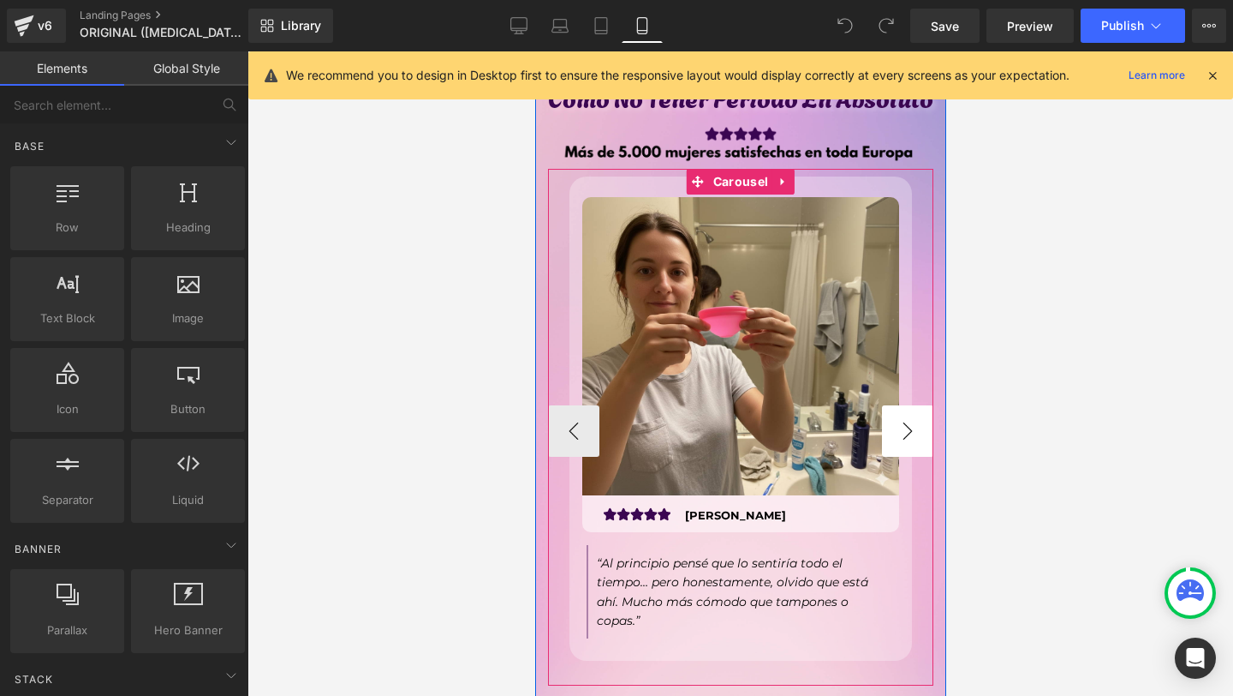
click at [917, 405] on button "›" at bounding box center [906, 430] width 51 height 51
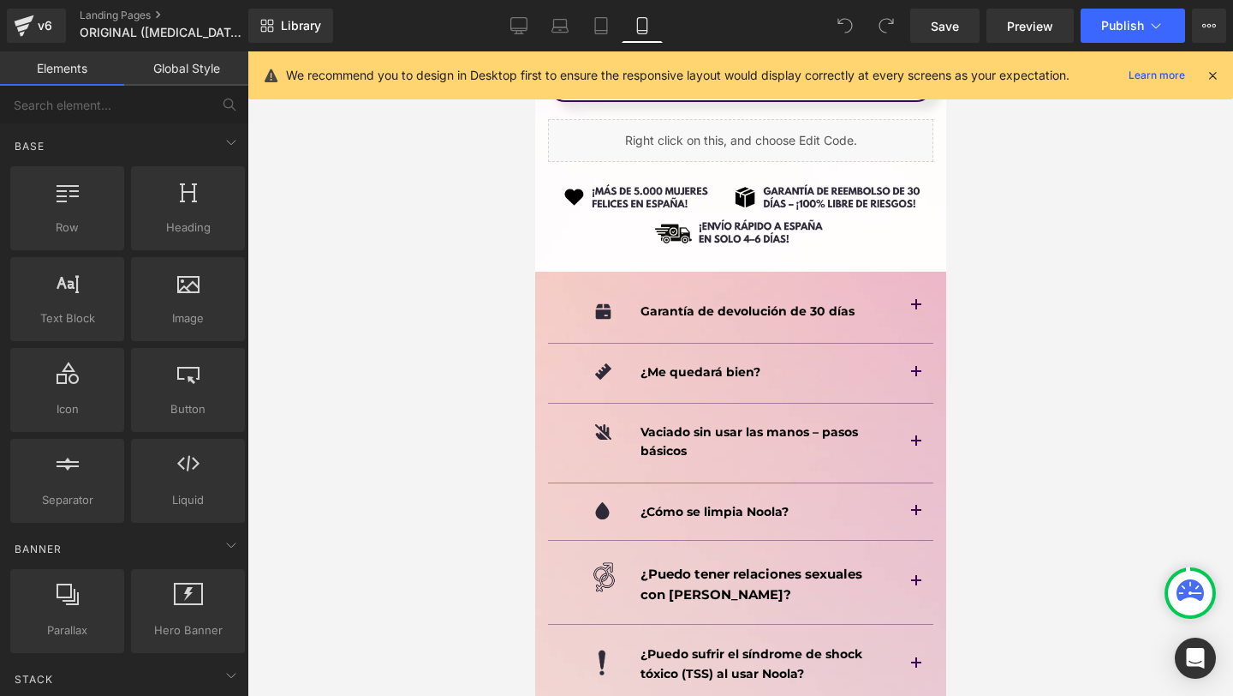
scroll to position [11605, 0]
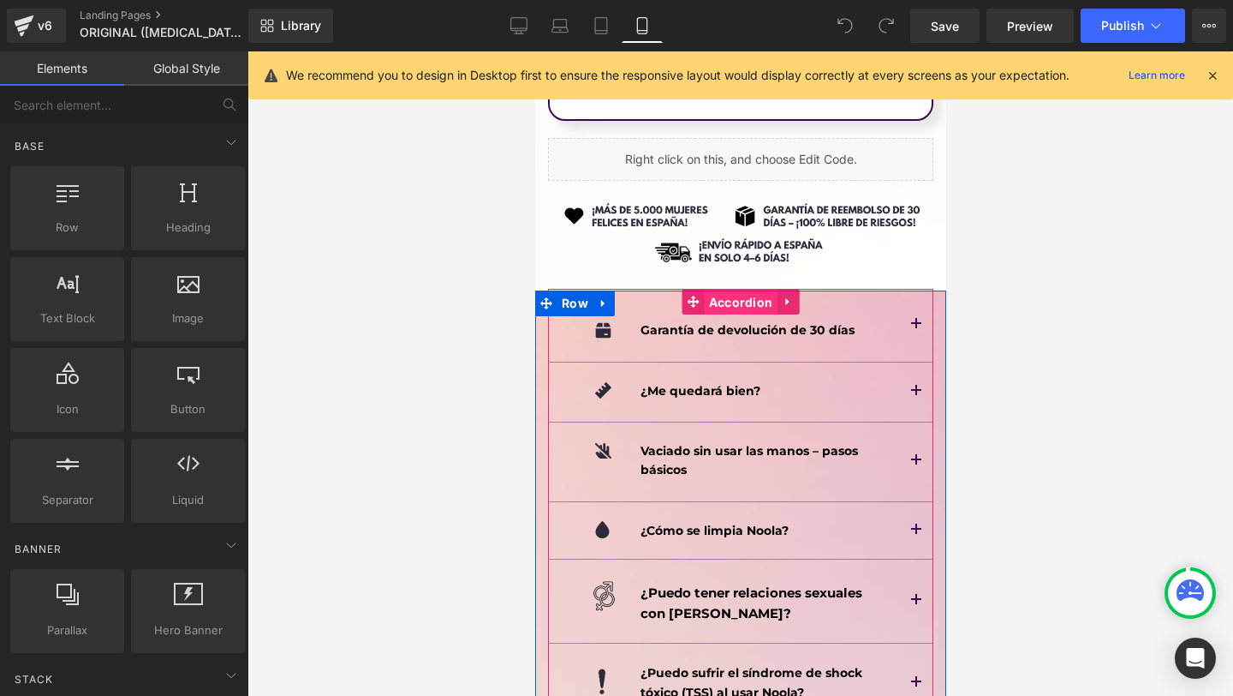
click at [747, 290] on span "Accordion" at bounding box center [740, 303] width 73 height 26
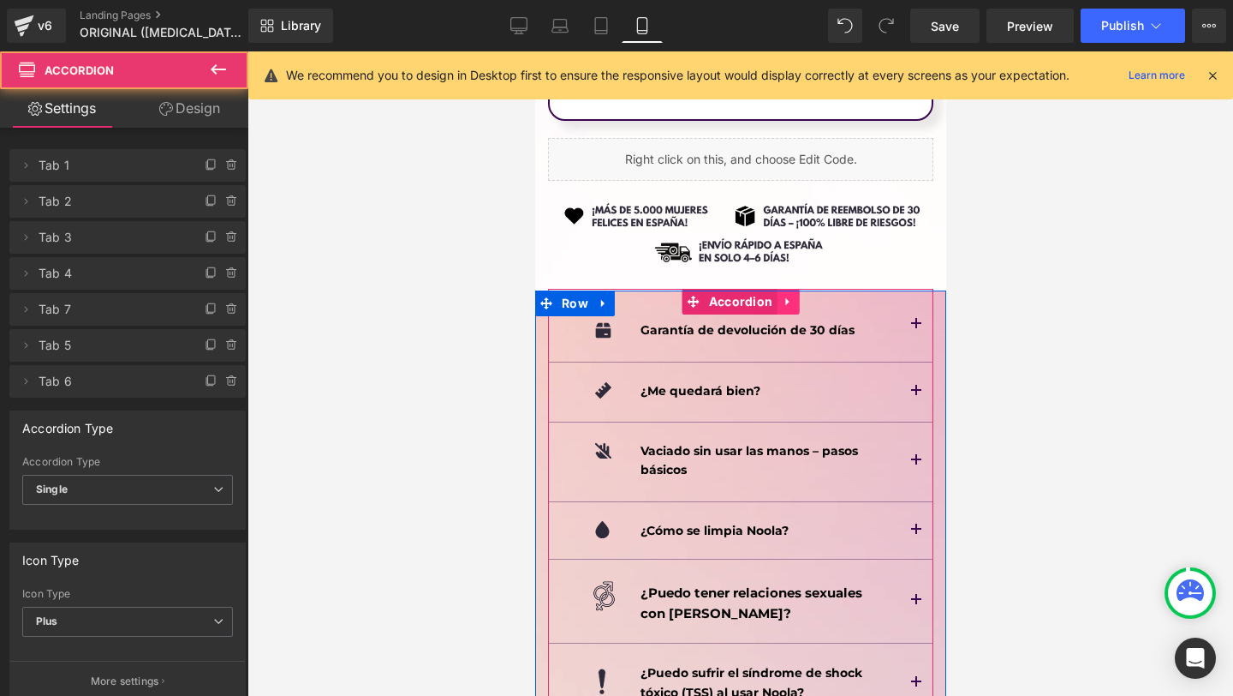
click at [783, 289] on link at bounding box center [787, 302] width 22 height 26
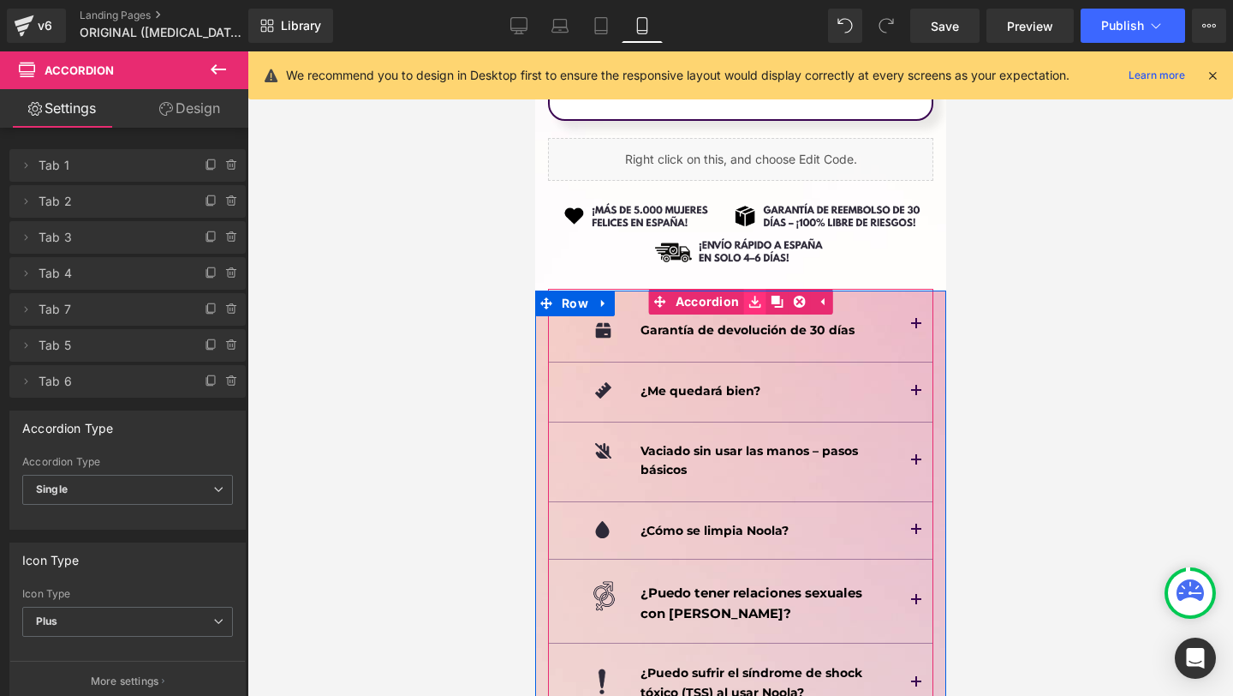
click at [748, 296] on icon at bounding box center [754, 302] width 12 height 13
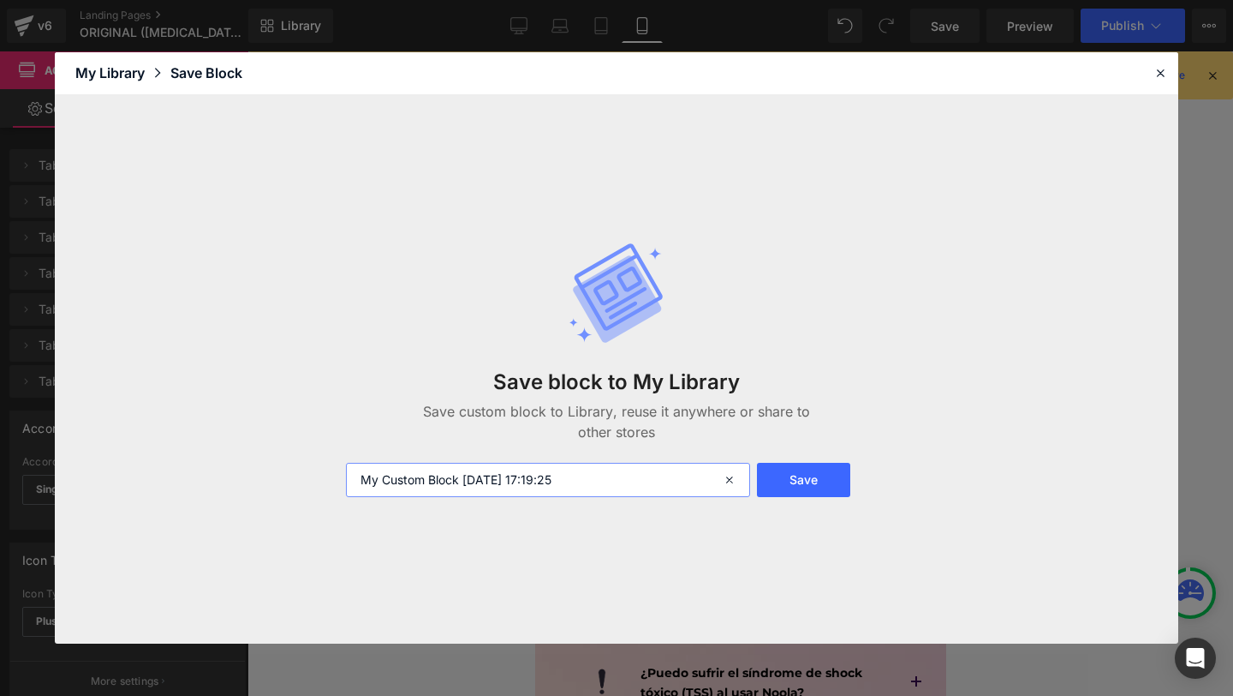
click at [472, 475] on input "My Custom Block 2025-09-25 17:19:25" at bounding box center [548, 480] width 404 height 34
type input "FAQ 01"
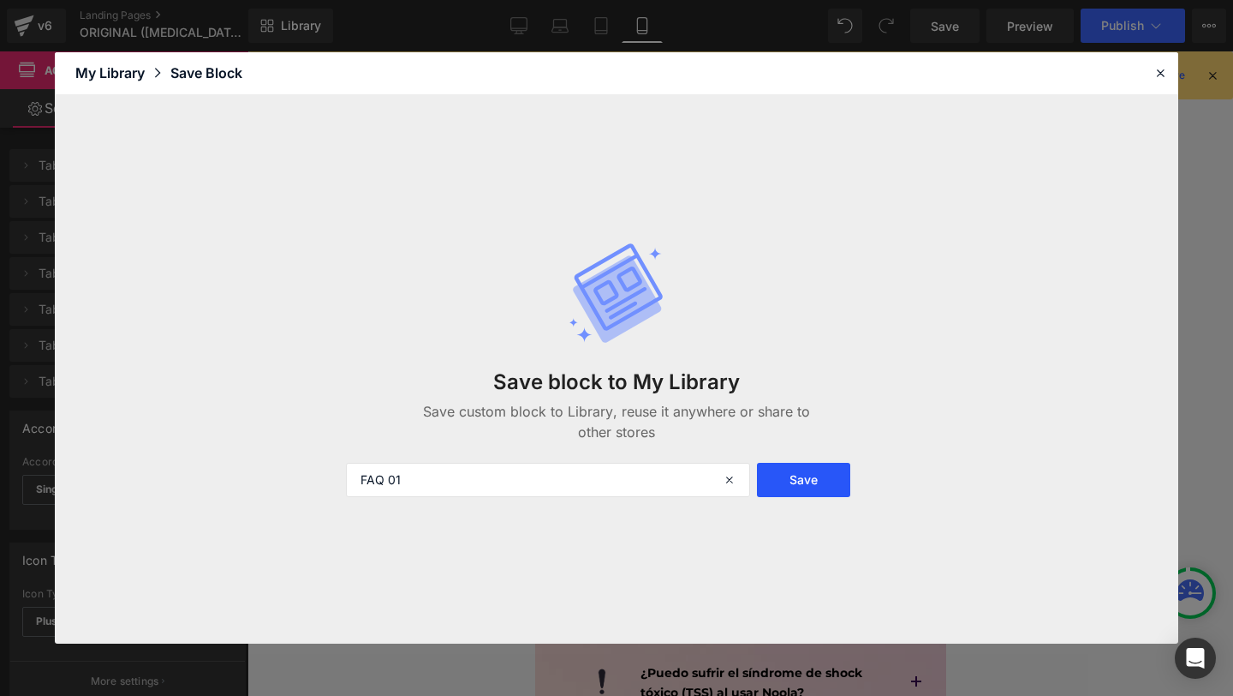
click at [840, 487] on button "Save" at bounding box center [803, 480] width 93 height 34
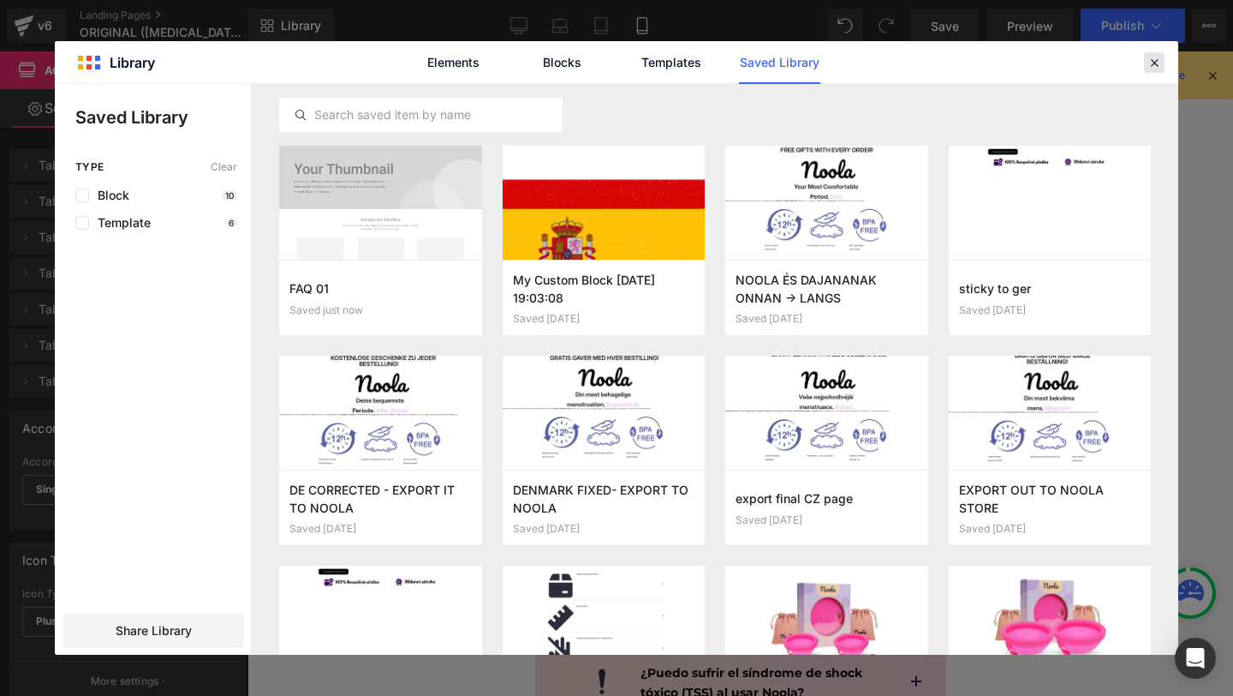
click at [1155, 64] on icon at bounding box center [1154, 62] width 15 height 15
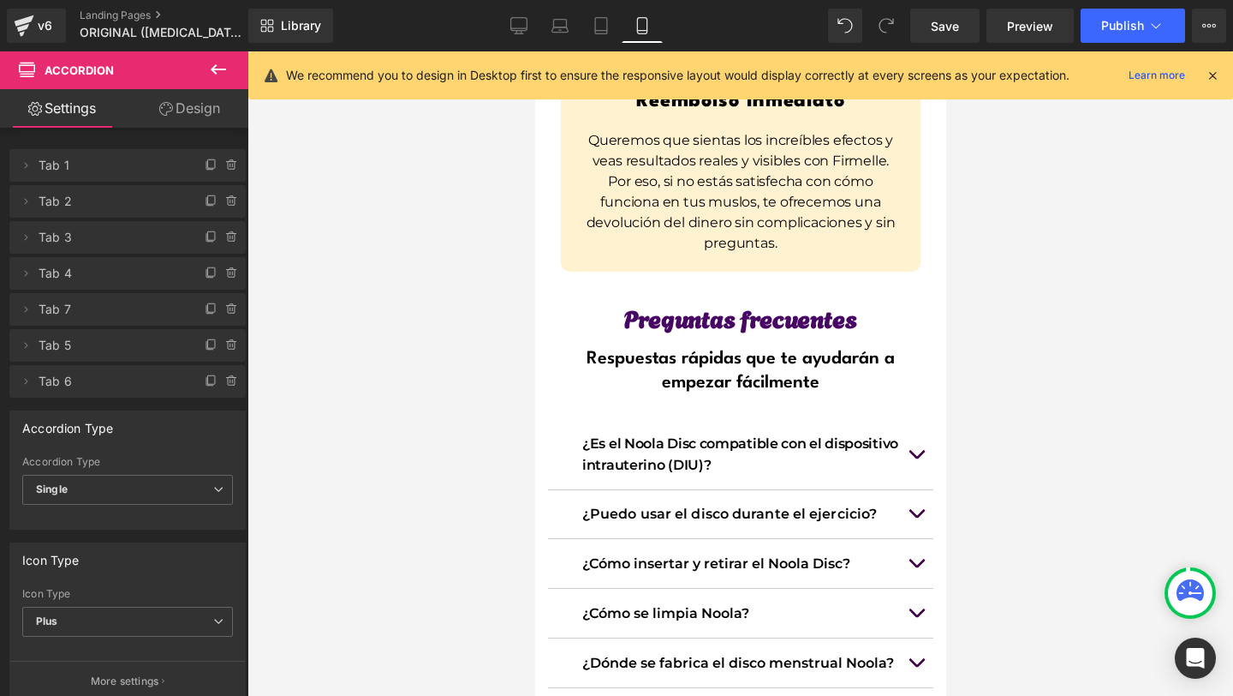
scroll to position [13551, 0]
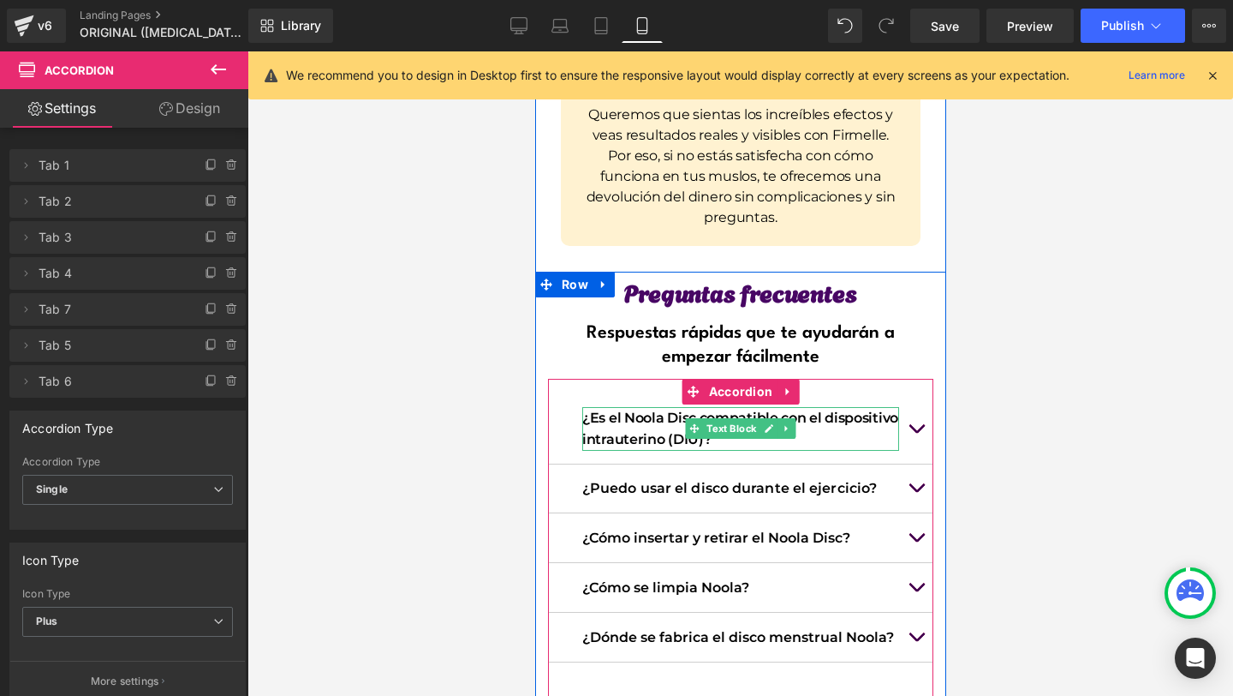
click at [762, 418] on link at bounding box center [769, 428] width 18 height 21
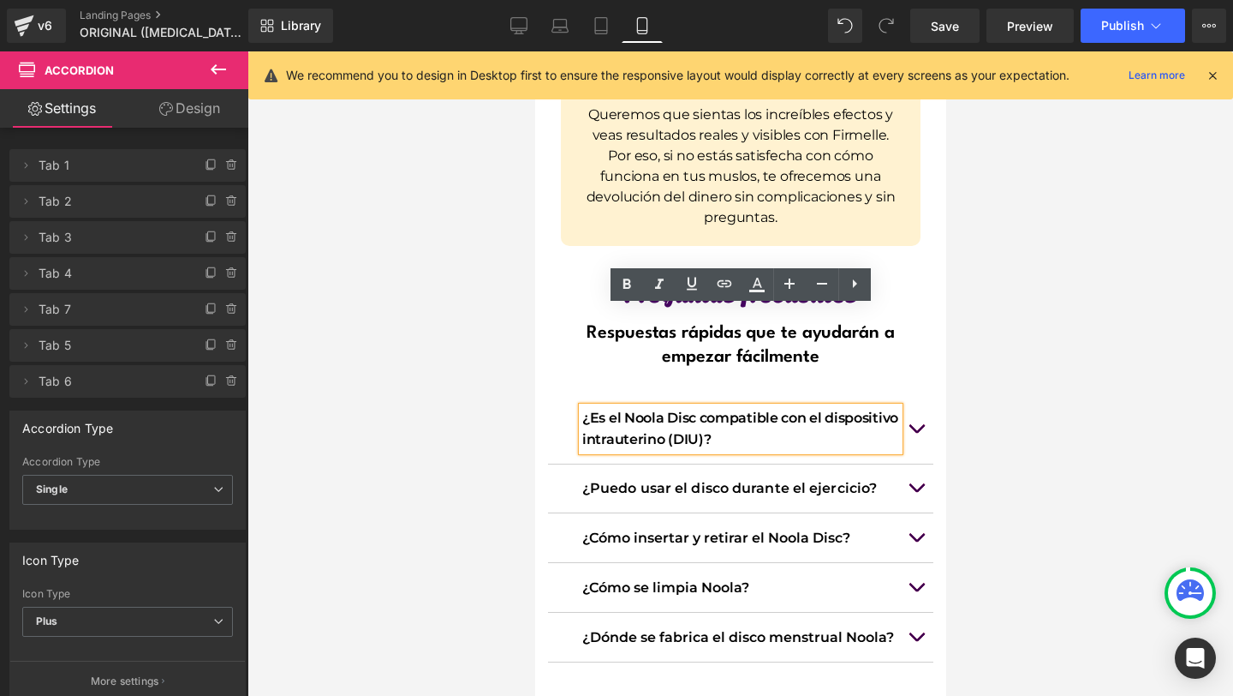
click at [976, 333] on div at bounding box center [741, 373] width 986 height 644
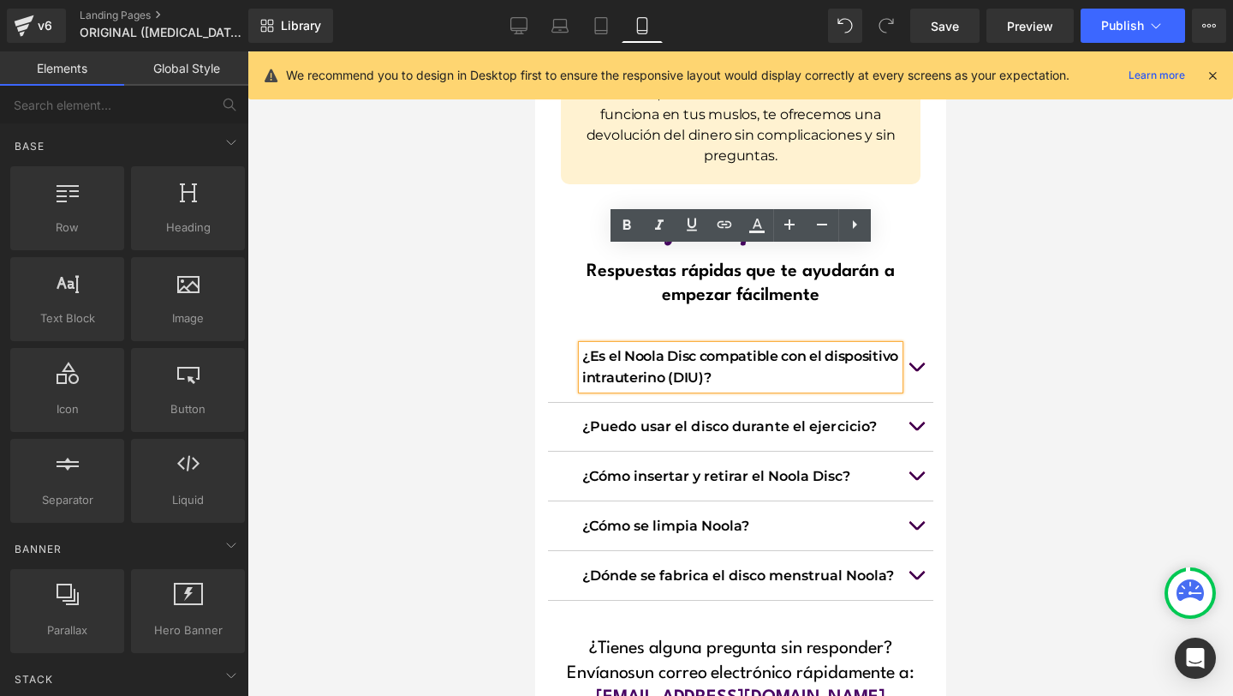
scroll to position [13615, 0]
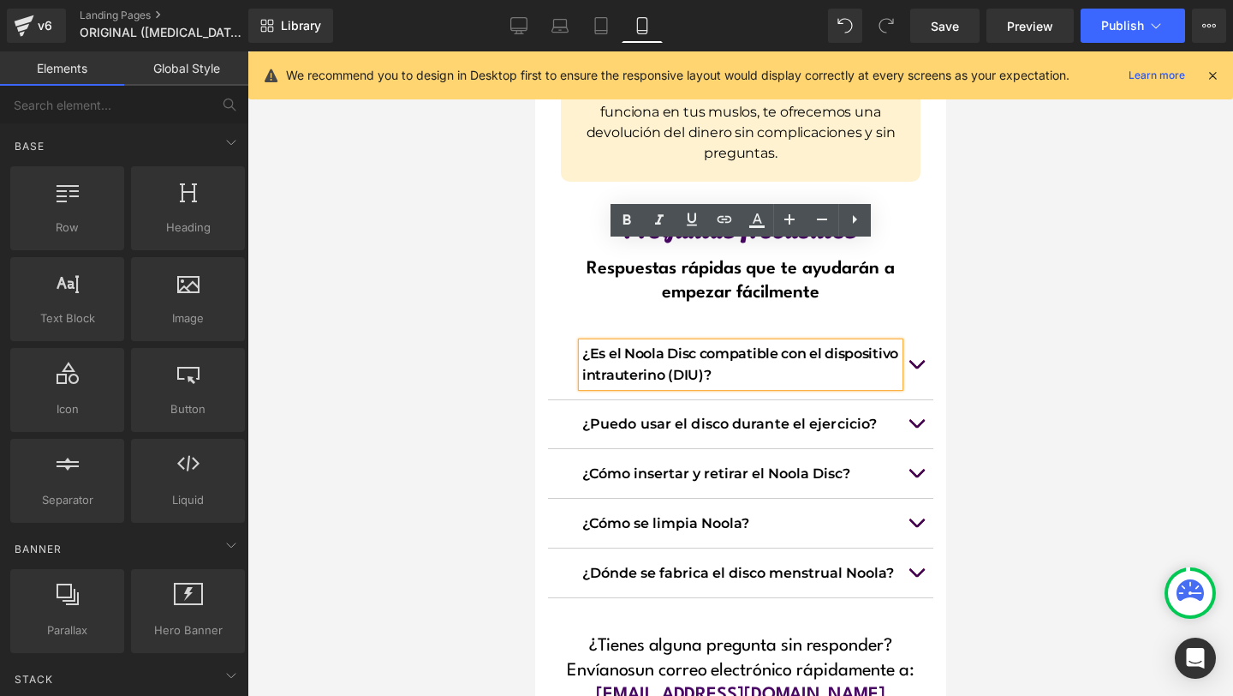
click at [688, 505] on div "¿Es el Noola Disc compatible con el dispositivo intrauterino (DIU)? Text Block …" at bounding box center [739, 473] width 385 height 319
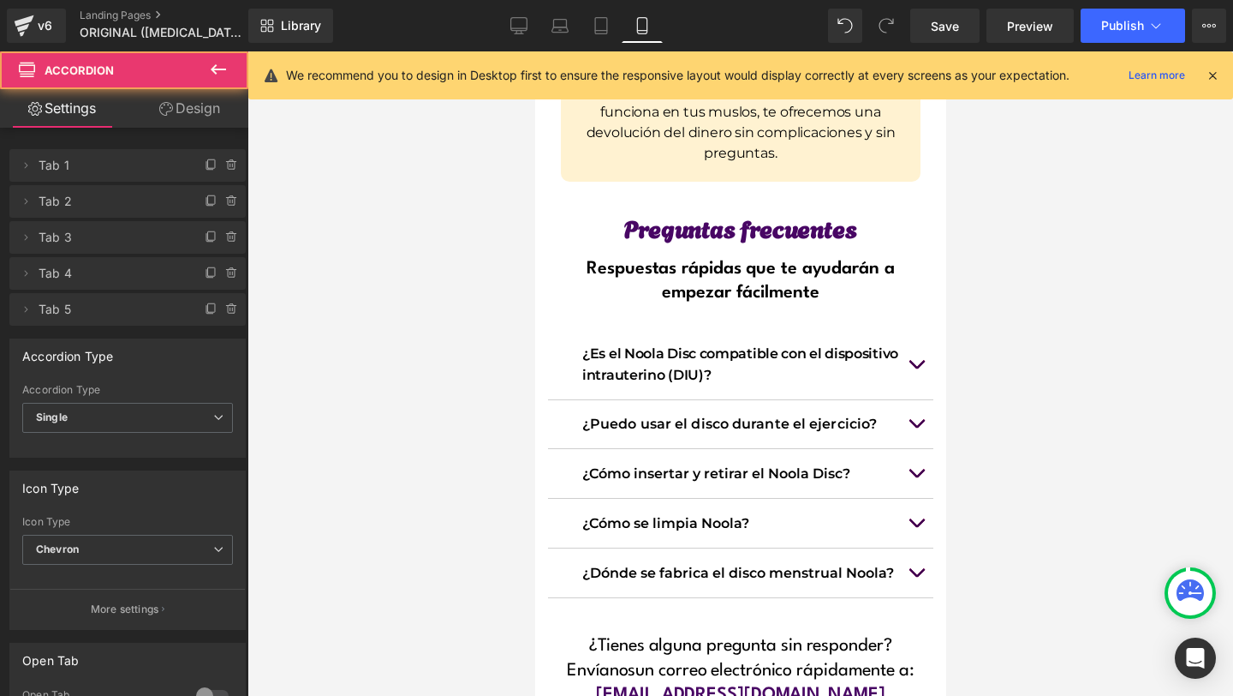
click at [688, 505] on div "¿Es el Noola Disc compatible con el dispositivo intrauterino (DIU)? Text Block …" at bounding box center [739, 473] width 385 height 319
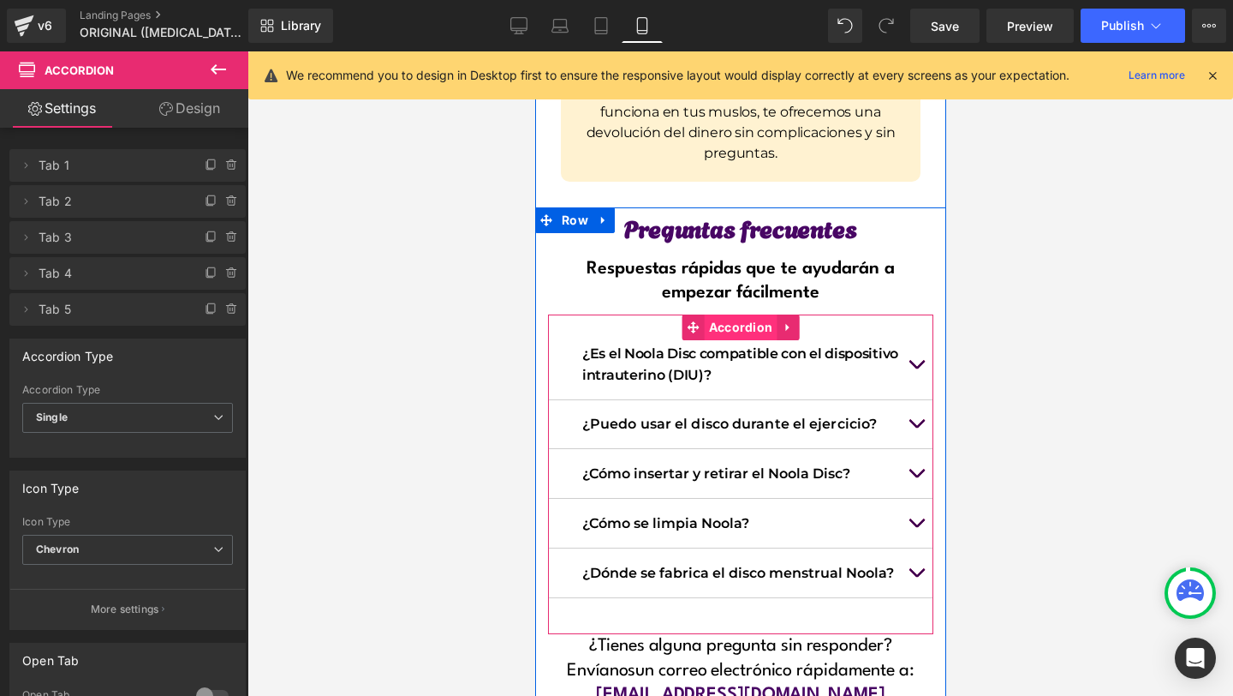
click at [735, 314] on span "Accordion" at bounding box center [740, 327] width 73 height 26
click at [786, 320] on icon at bounding box center [787, 326] width 12 height 13
click at [748, 320] on icon at bounding box center [754, 326] width 12 height 13
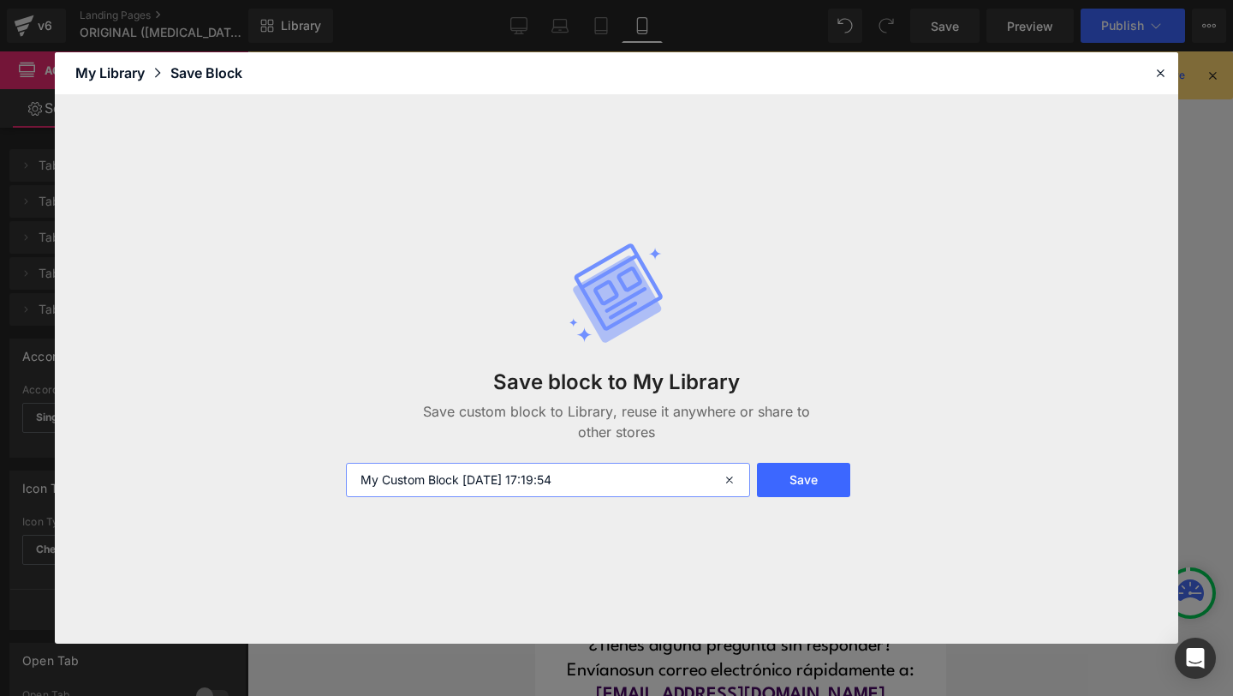
click at [459, 487] on input "My Custom Block 2025-09-25 17:19:54" at bounding box center [548, 480] width 404 height 34
type input "FAQ 02"
click at [797, 486] on button "Save" at bounding box center [803, 480] width 93 height 34
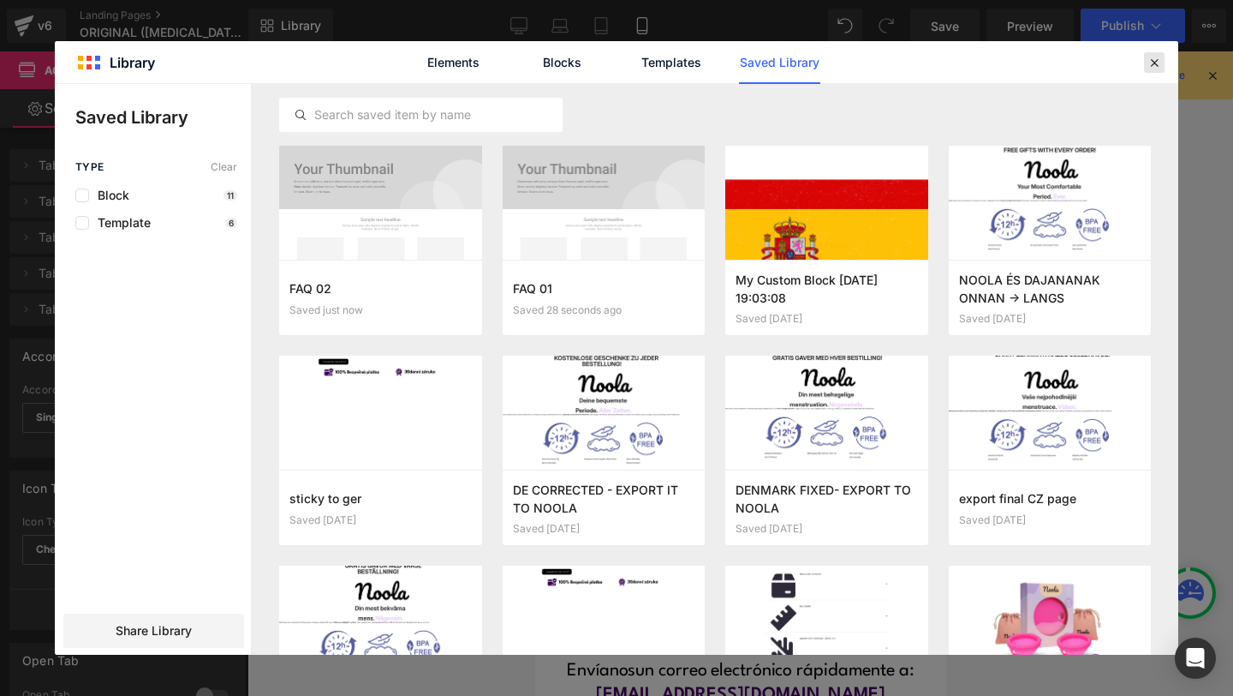
click at [1154, 52] on div at bounding box center [1154, 62] width 21 height 21
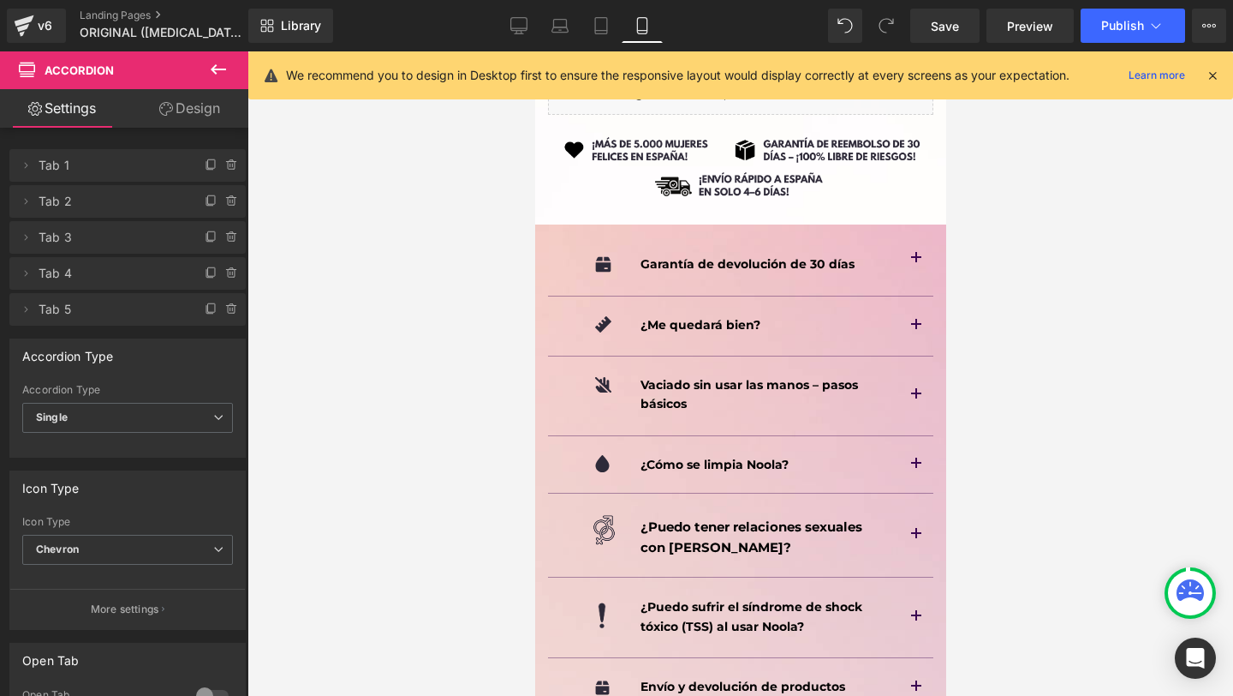
scroll to position [11670, 0]
click at [33, 18] on icon at bounding box center [24, 25] width 21 height 43
